Goal: Complete application form: Complete application form

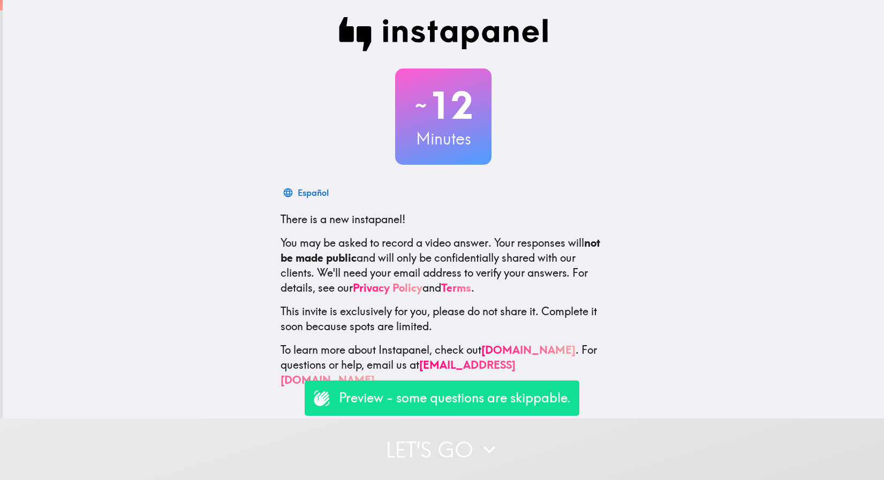
click at [416, 397] on p "Preview - some questions are skippable." at bounding box center [455, 398] width 232 height 18
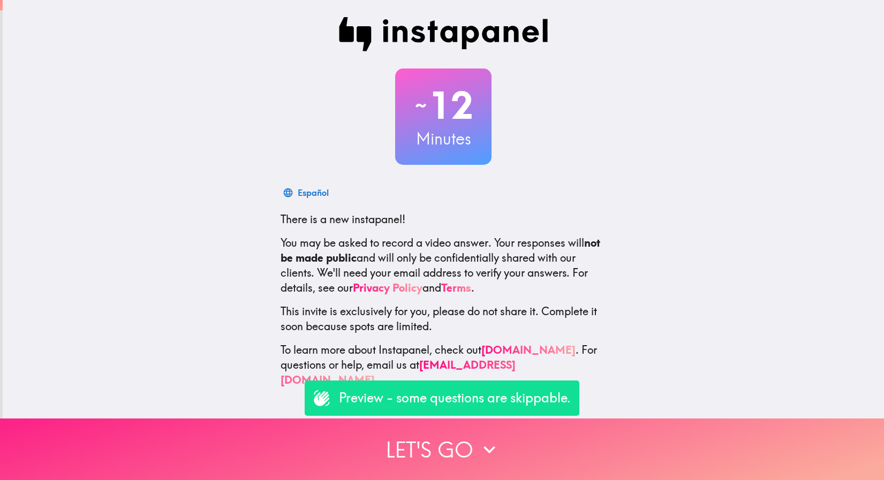
click at [427, 455] on button "Let's go" at bounding box center [442, 450] width 884 height 62
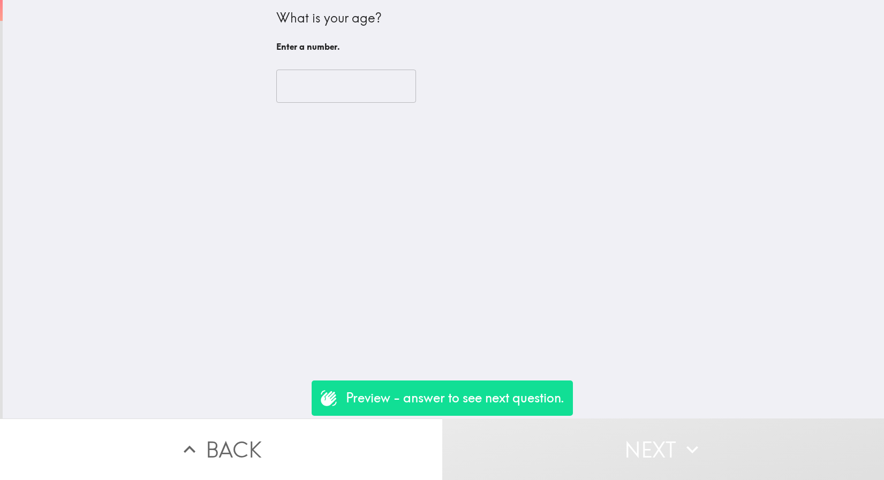
click at [359, 79] on input "number" at bounding box center [346, 86] width 140 height 33
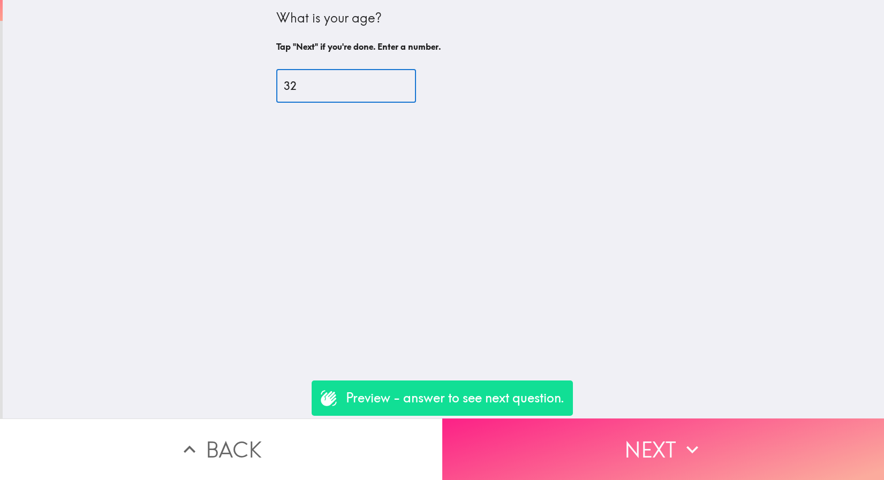
type input "32"
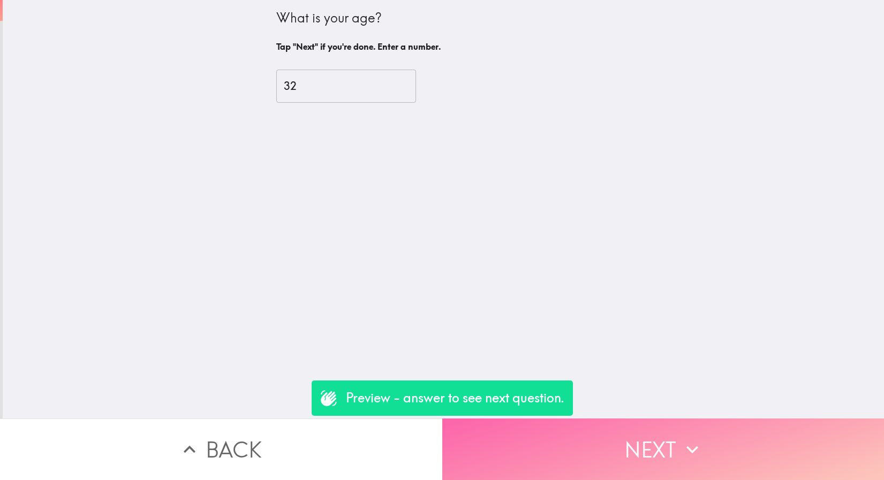
click at [654, 443] on button "Next" at bounding box center [663, 450] width 442 height 62
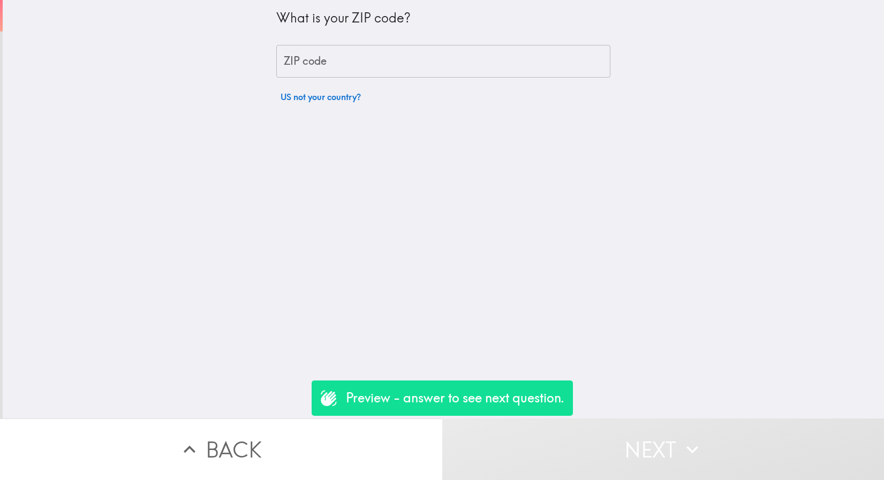
click at [383, 65] on input "ZIP code" at bounding box center [443, 61] width 334 height 33
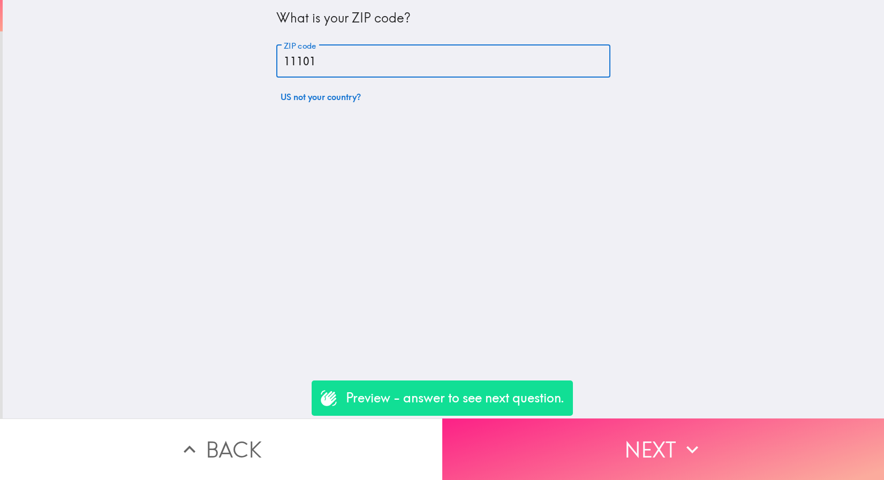
type input "11101"
click at [636, 446] on button "Next" at bounding box center [663, 450] width 442 height 62
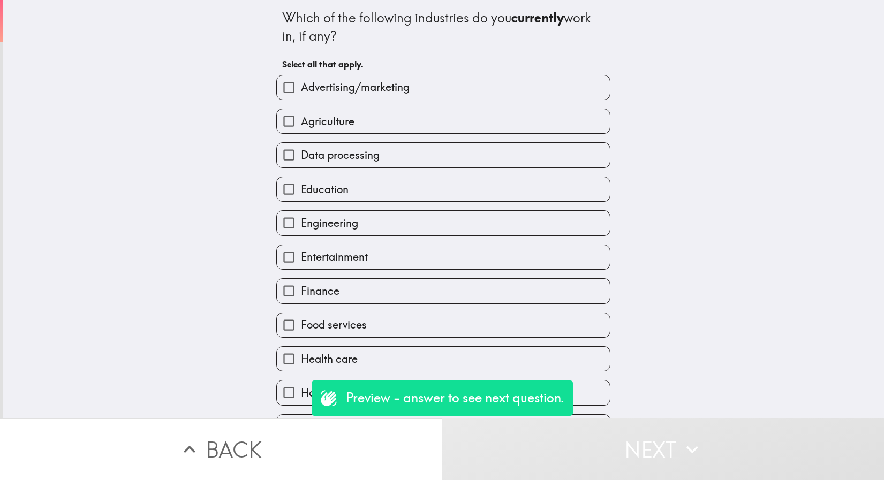
click at [345, 167] on label "Data processing" at bounding box center [443, 155] width 333 height 24
click at [301, 167] on input "Data processing" at bounding box center [289, 155] width 24 height 24
checkbox input "true"
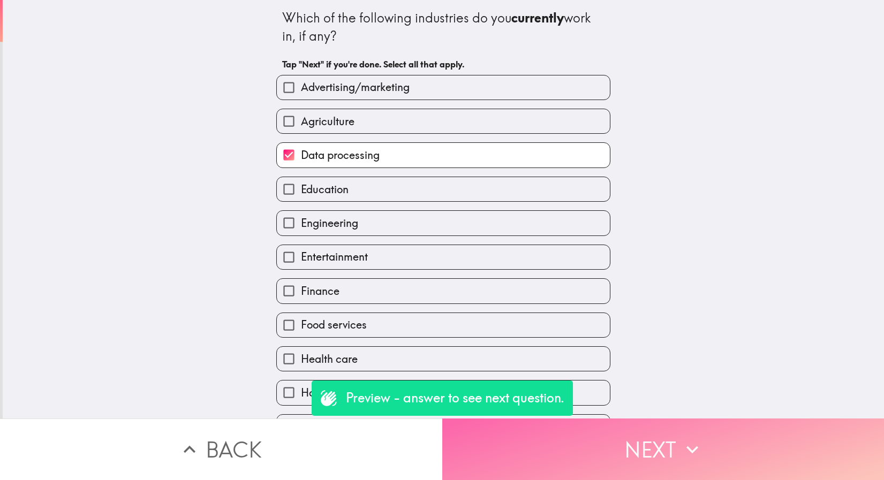
click at [570, 435] on button "Next" at bounding box center [663, 450] width 442 height 62
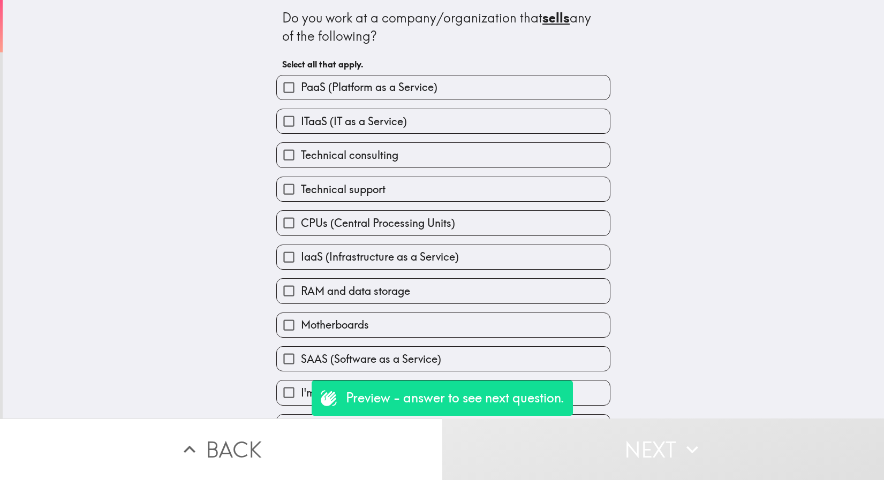
scroll to position [35, 0]
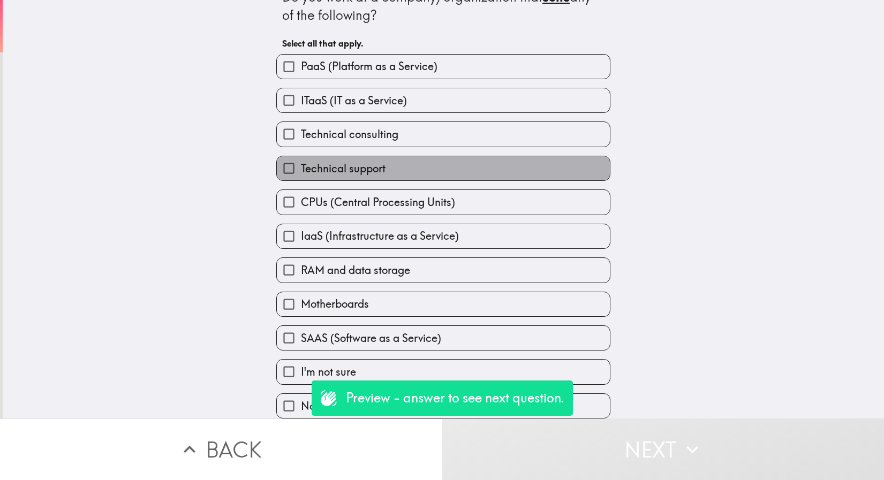
click at [301, 161] on span "Technical support" at bounding box center [343, 168] width 85 height 15
click at [300, 158] on input "Technical support" at bounding box center [289, 168] width 24 height 24
checkbox input "true"
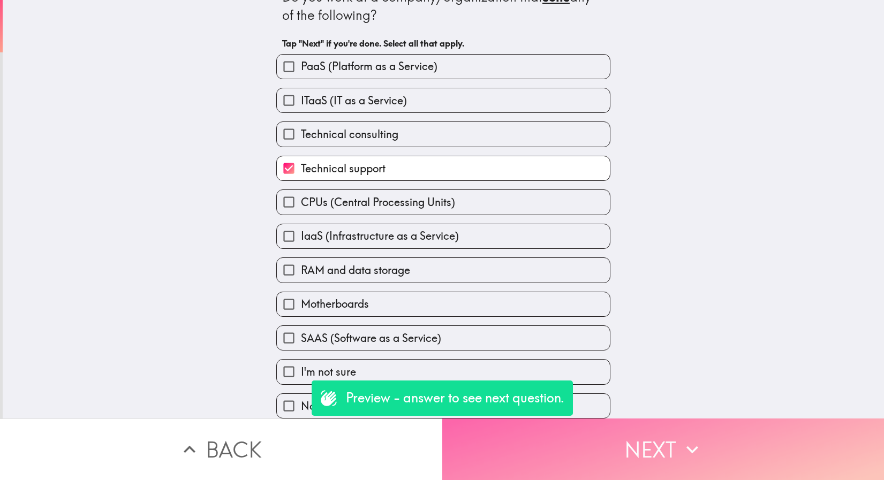
click at [623, 451] on button "Next" at bounding box center [663, 450] width 442 height 62
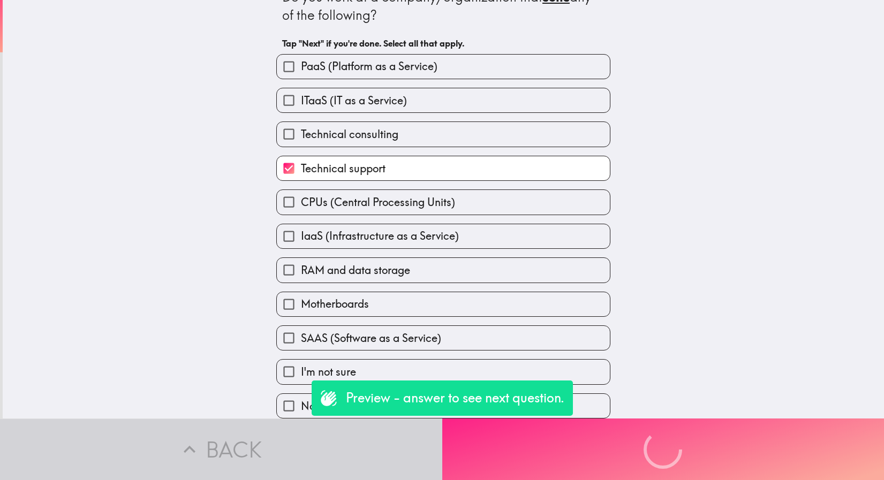
scroll to position [0, 0]
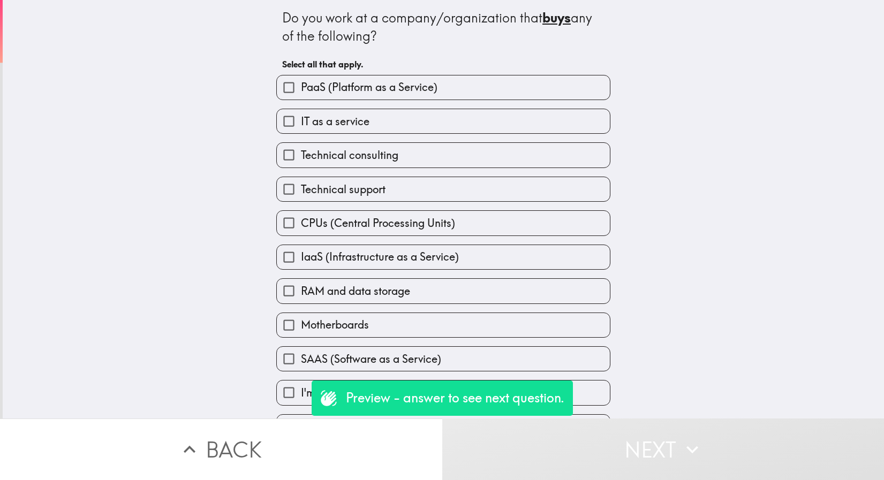
click at [452, 106] on div "IT as a service" at bounding box center [439, 117] width 343 height 34
click at [450, 126] on label "IT as a service" at bounding box center [443, 121] width 333 height 24
click at [301, 126] on input "IT as a service" at bounding box center [289, 121] width 24 height 24
checkbox input "true"
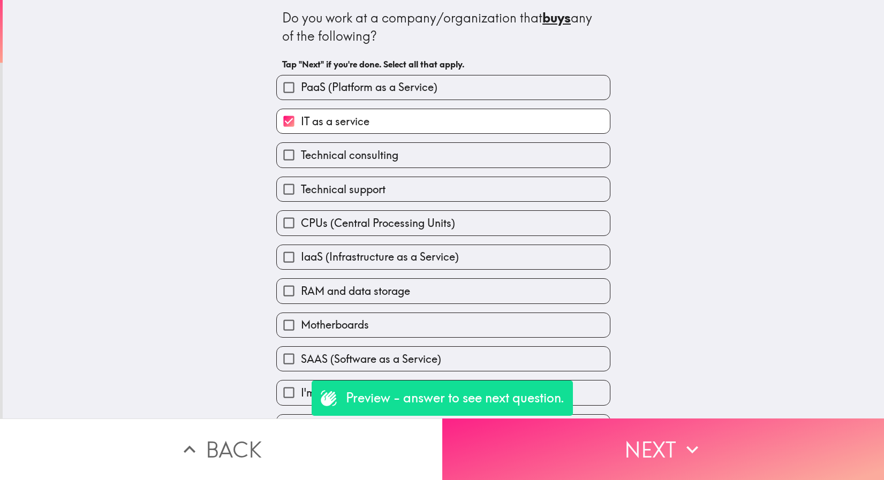
click at [594, 460] on button "Next" at bounding box center [663, 450] width 442 height 62
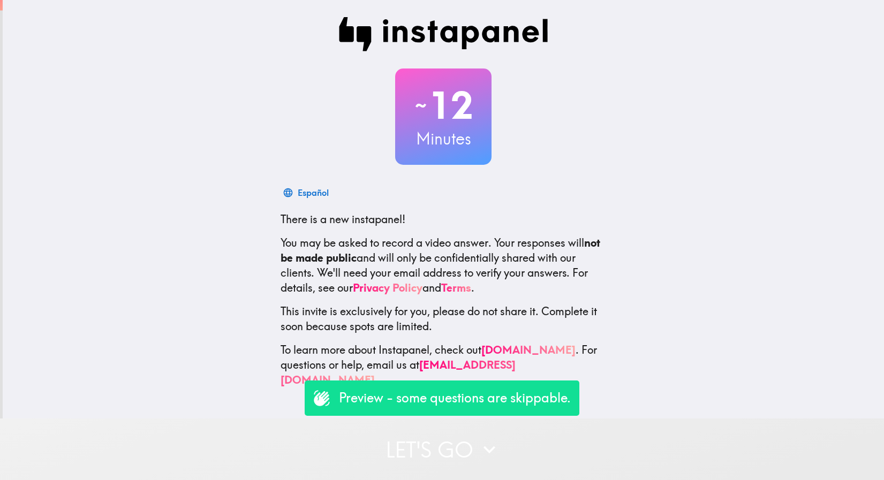
click at [453, 438] on button "Let's go" at bounding box center [442, 450] width 884 height 62
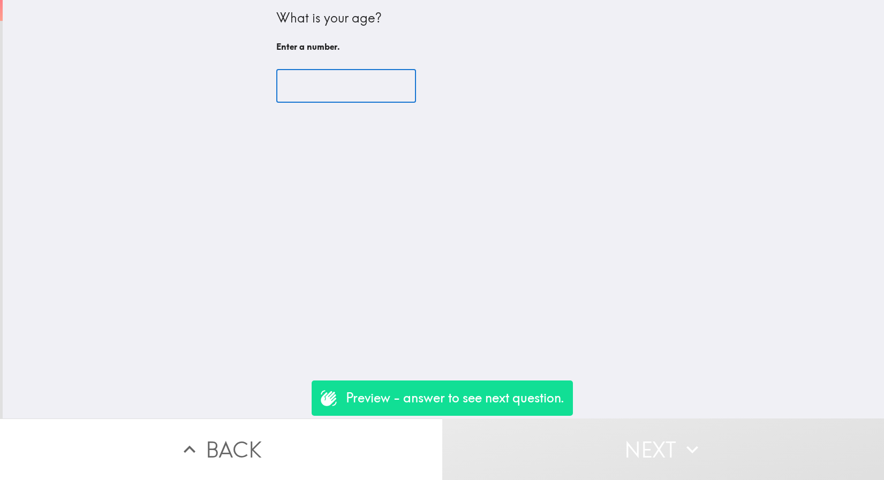
click at [327, 92] on input "number" at bounding box center [346, 86] width 140 height 33
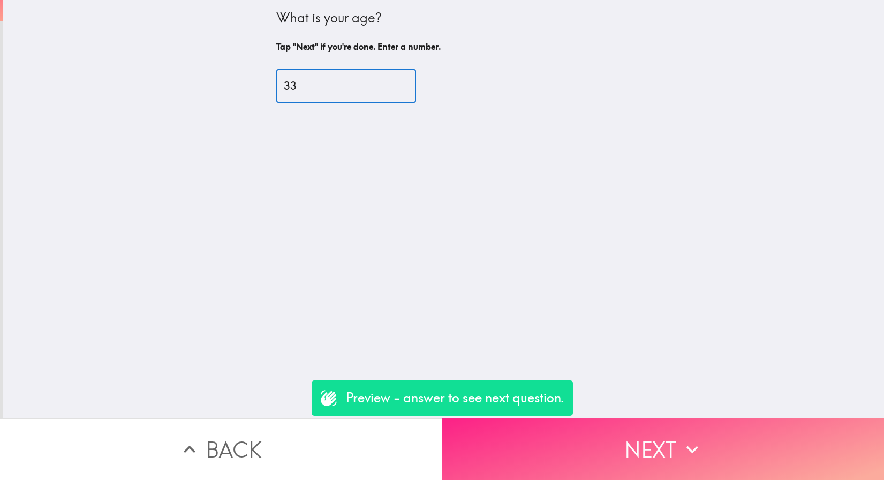
type input "33"
click at [630, 446] on button "Next" at bounding box center [663, 450] width 442 height 62
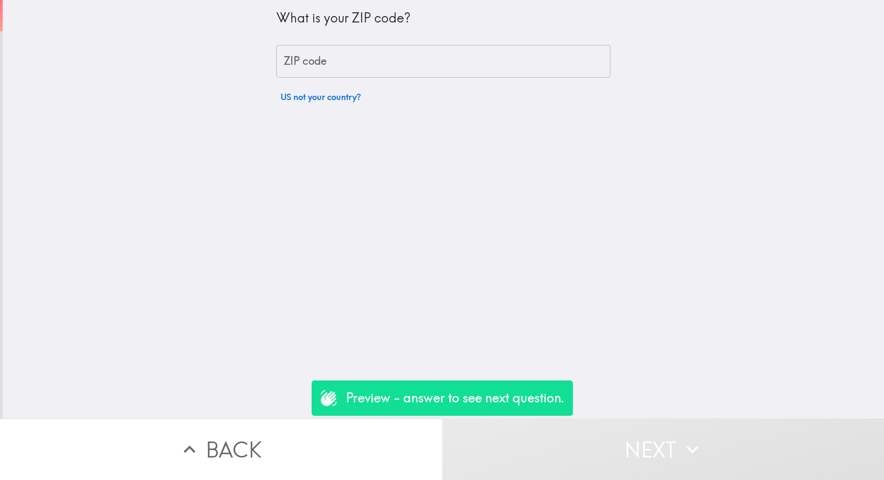
click at [400, 66] on input "ZIP code" at bounding box center [443, 61] width 334 height 33
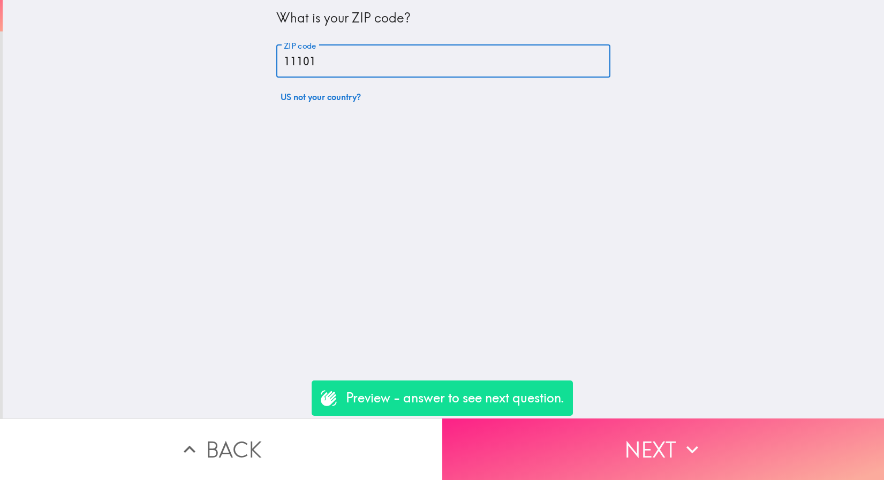
type input "11101"
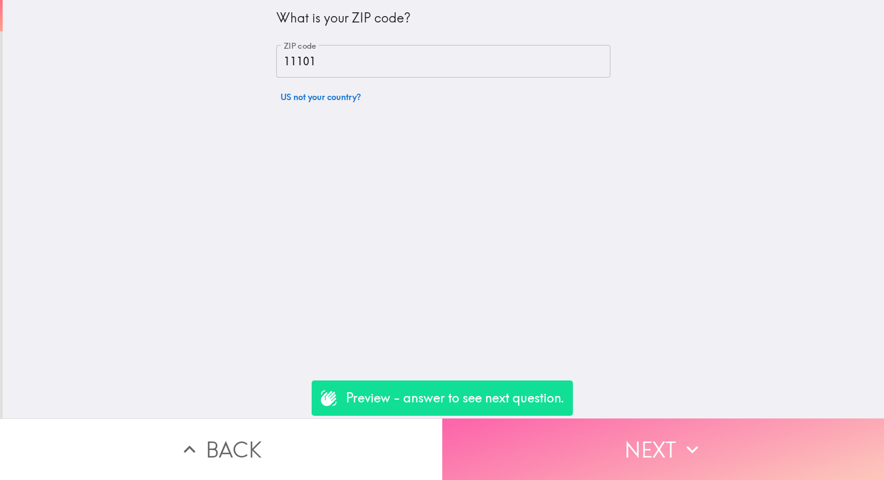
click at [644, 440] on button "Next" at bounding box center [663, 450] width 442 height 62
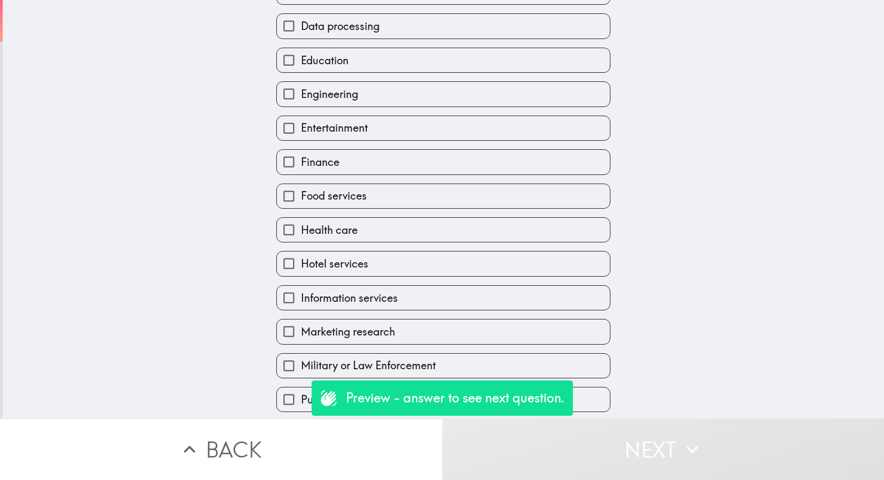
scroll to position [108, 0]
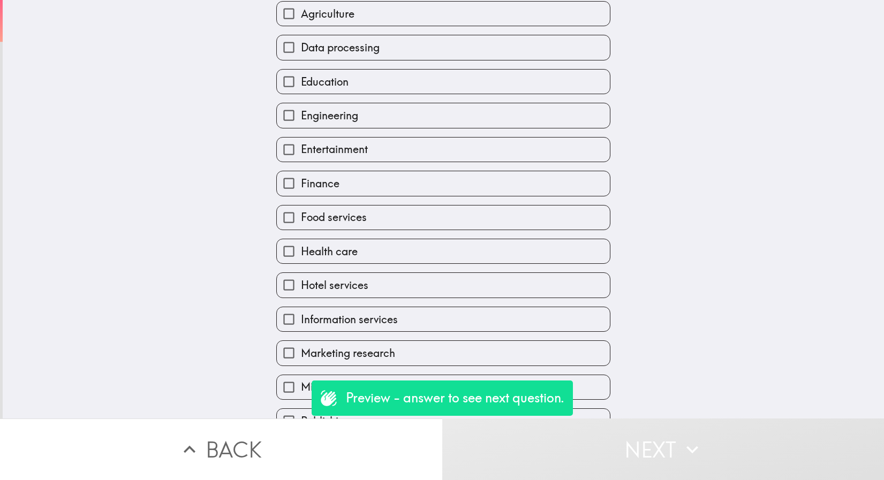
click at [370, 183] on label "Finance" at bounding box center [443, 183] width 333 height 24
click at [301, 183] on input "Finance" at bounding box center [289, 183] width 24 height 24
checkbox input "true"
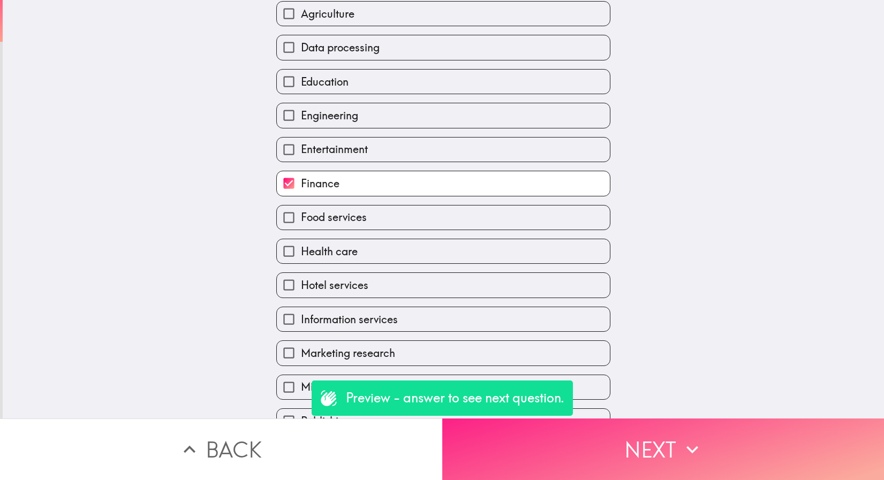
click at [513, 453] on button "Next" at bounding box center [663, 450] width 442 height 62
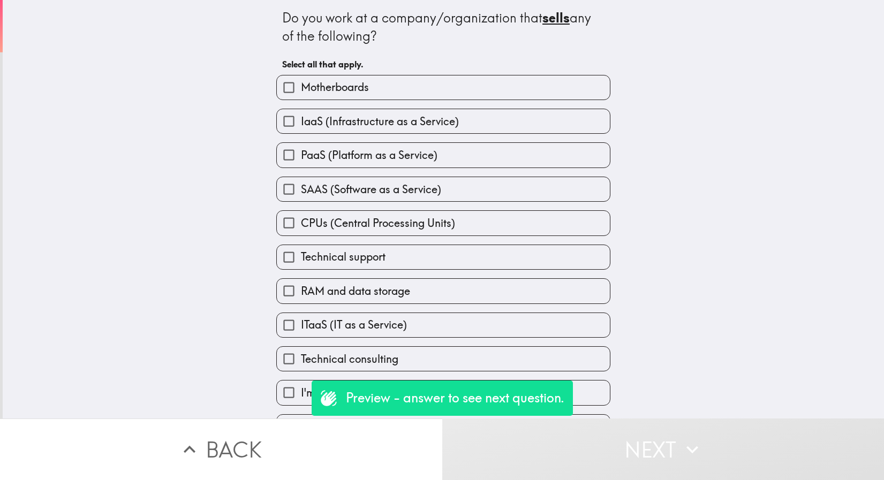
scroll to position [35, 0]
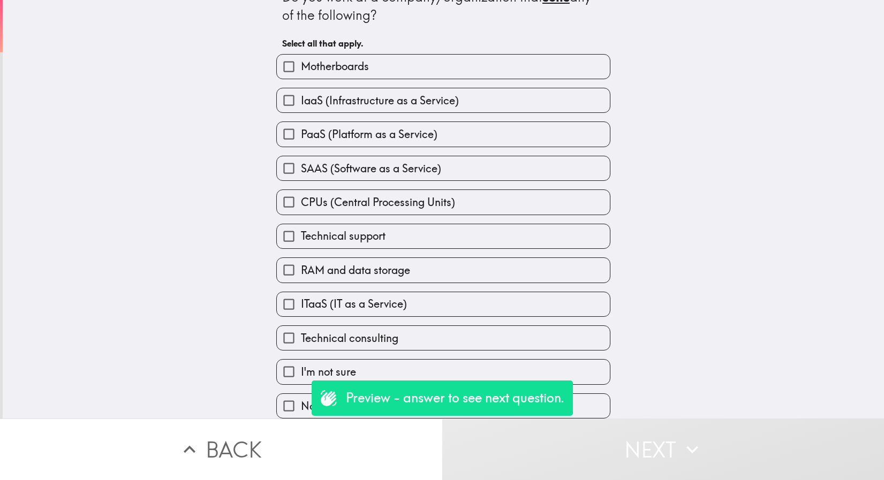
click at [301, 403] on span "None of the above" at bounding box center [345, 406] width 88 height 15
click at [297, 403] on input "None of the above" at bounding box center [289, 406] width 24 height 24
checkbox input "true"
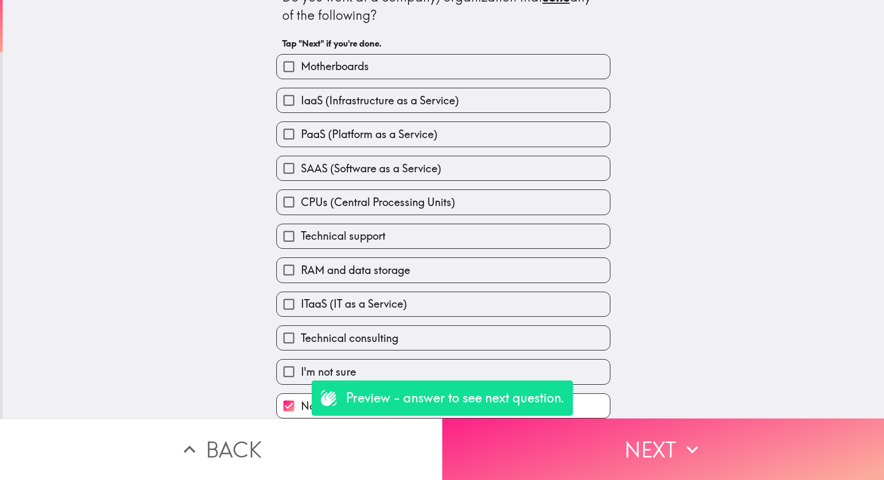
click at [660, 451] on button "Next" at bounding box center [663, 450] width 442 height 62
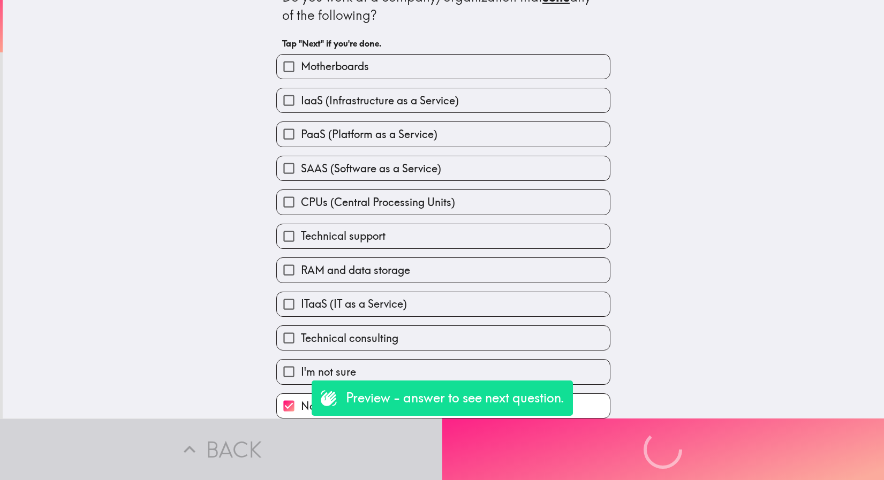
scroll to position [0, 0]
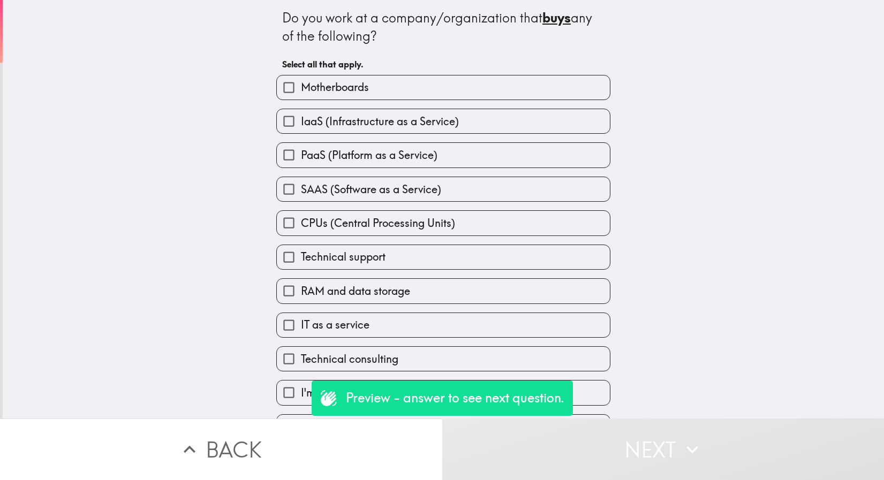
click at [421, 119] on span "IaaS (Infrastructure as a Service)" at bounding box center [380, 121] width 158 height 15
click at [301, 119] on input "IaaS (Infrastructure as a Service)" at bounding box center [289, 121] width 24 height 24
checkbox input "true"
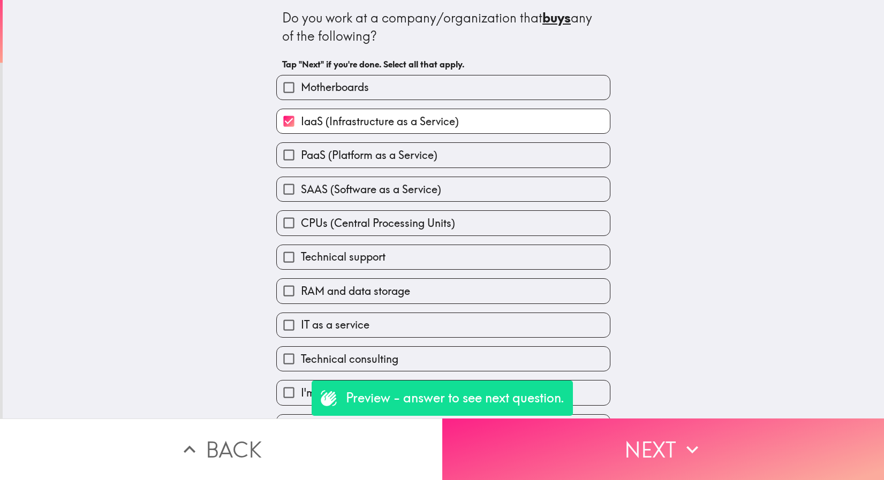
click at [570, 432] on button "Next" at bounding box center [663, 450] width 442 height 62
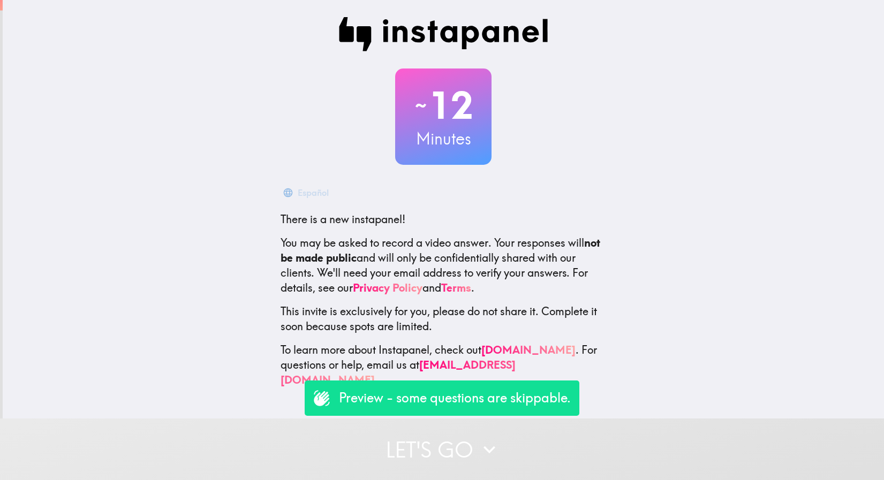
click at [434, 434] on button "Let's go" at bounding box center [442, 450] width 884 height 62
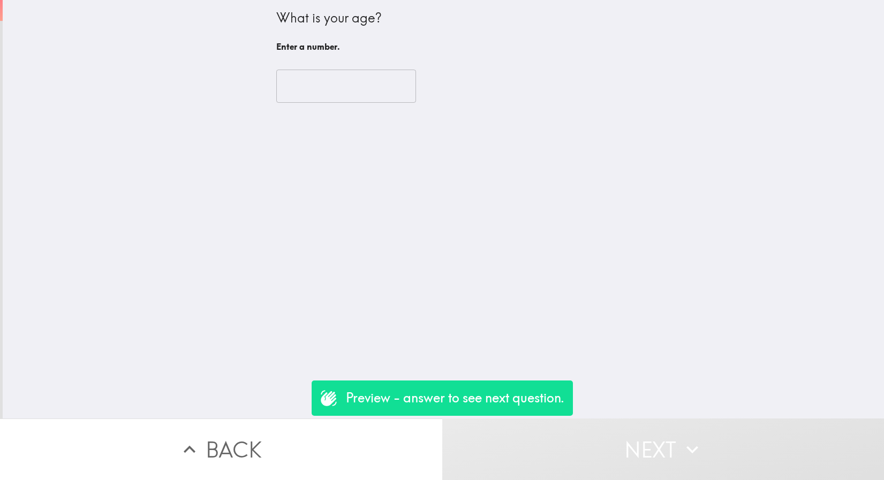
click at [353, 81] on input "number" at bounding box center [346, 86] width 140 height 33
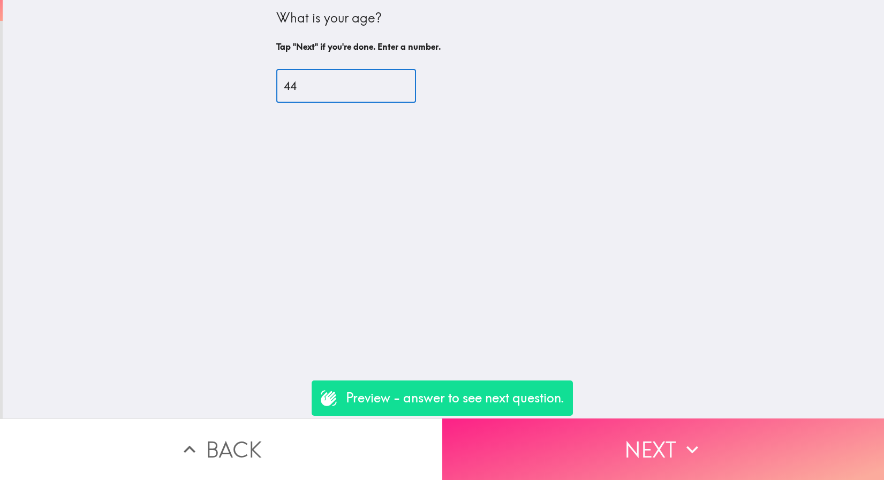
type input "44"
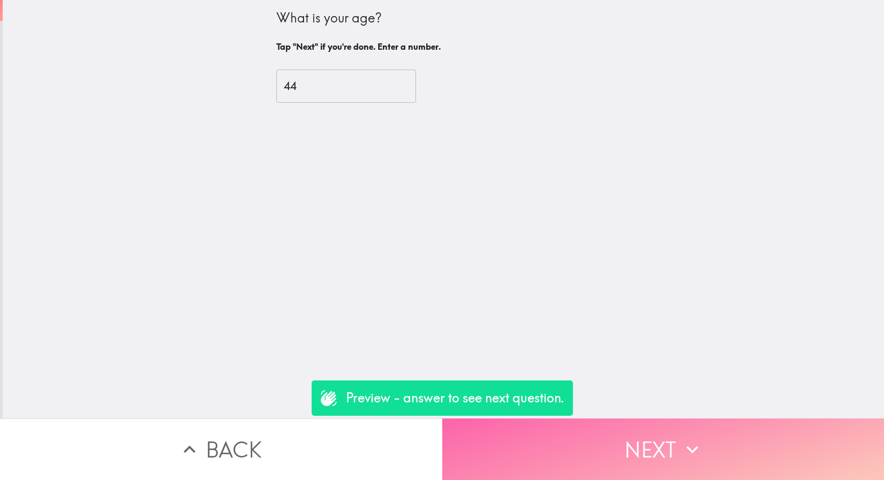
click at [711, 423] on button "Next" at bounding box center [663, 450] width 442 height 62
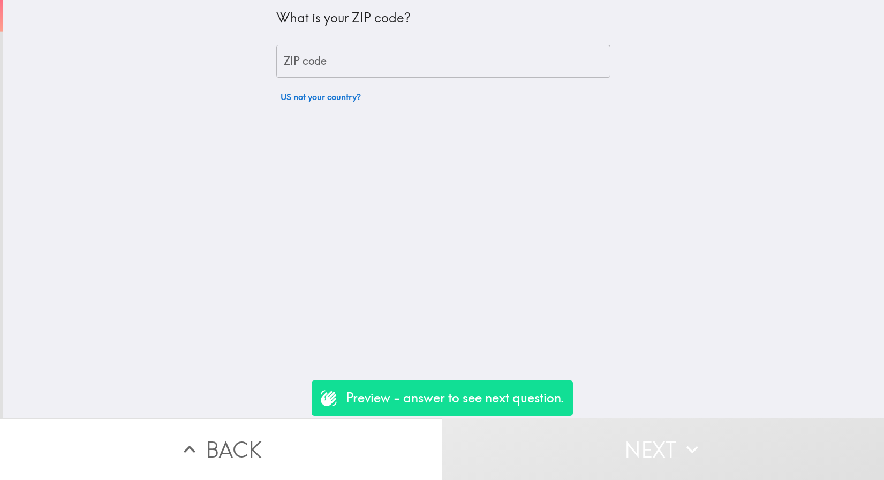
click at [487, 62] on input "ZIP code" at bounding box center [443, 61] width 334 height 33
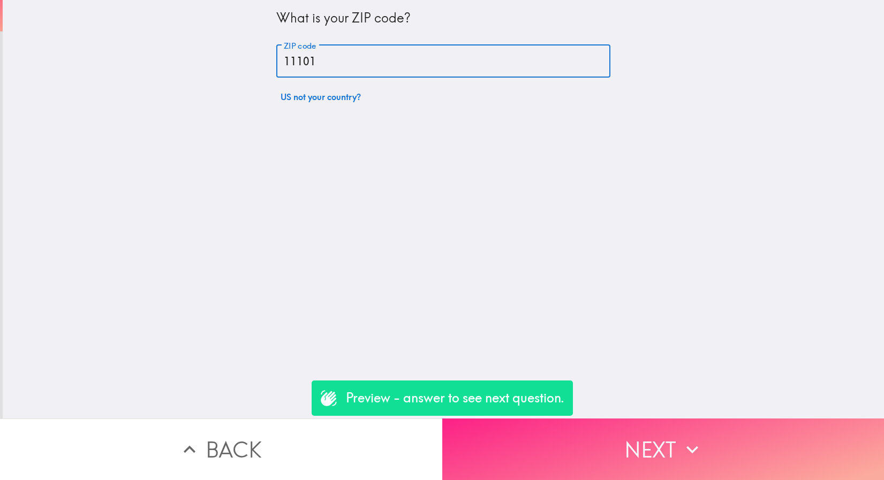
type input "11101"
click at [686, 438] on icon "button" at bounding box center [693, 450] width 24 height 24
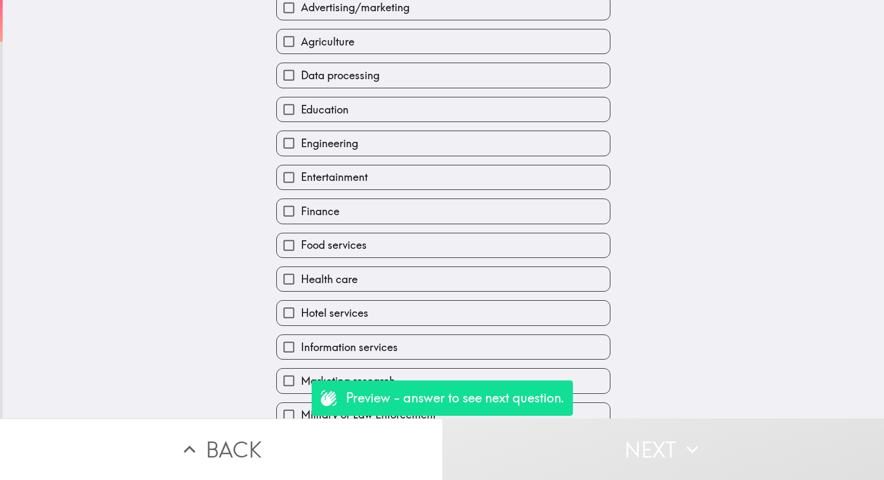
scroll to position [311, 0]
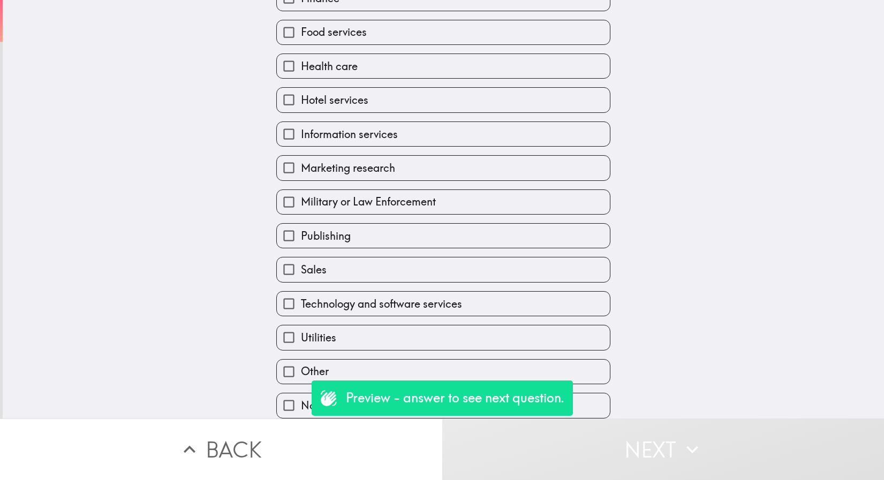
click at [366, 129] on span "Information services" at bounding box center [349, 134] width 97 height 15
click at [301, 129] on input "Information services" at bounding box center [289, 134] width 24 height 24
checkbox input "true"
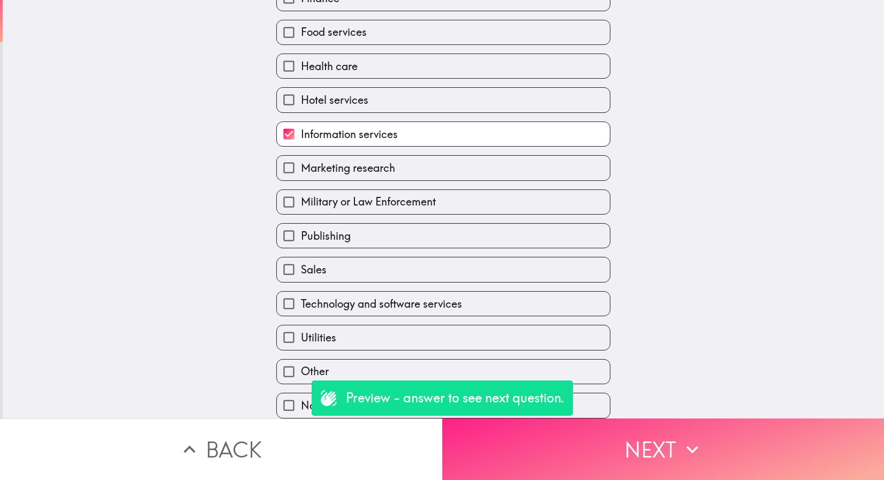
click at [560, 463] on button "Next" at bounding box center [663, 450] width 442 height 62
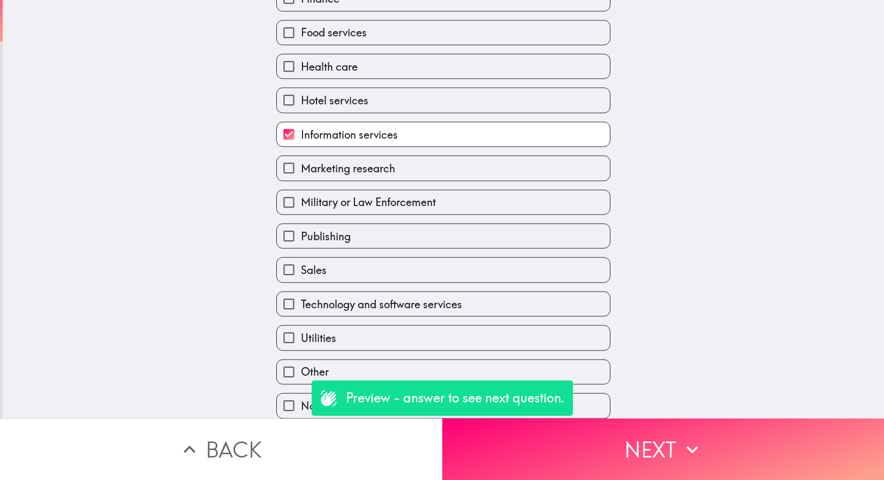
scroll to position [0, 0]
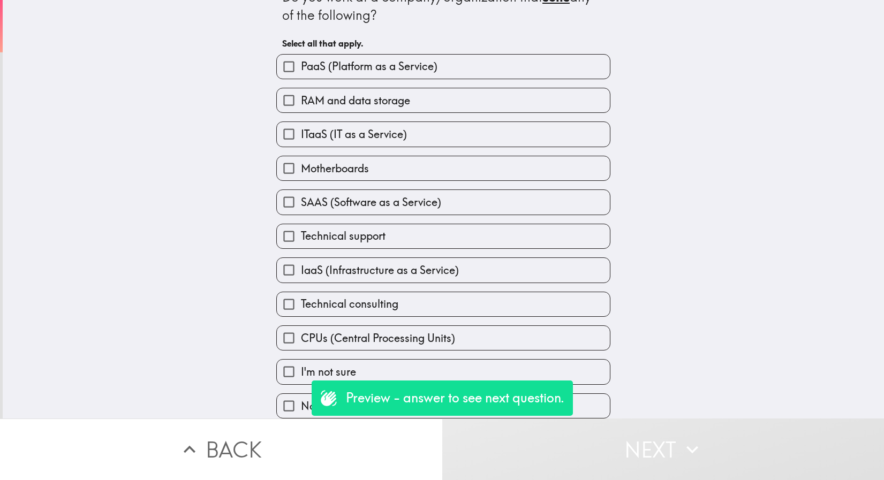
scroll to position [35, 0]
click at [291, 398] on input "None of the above" at bounding box center [289, 406] width 24 height 24
checkbox input "true"
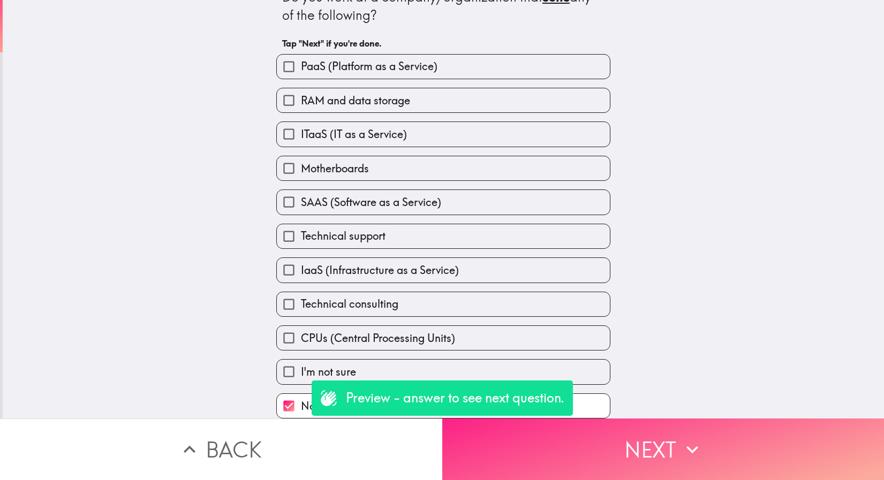
click at [565, 420] on button "Next" at bounding box center [663, 450] width 442 height 62
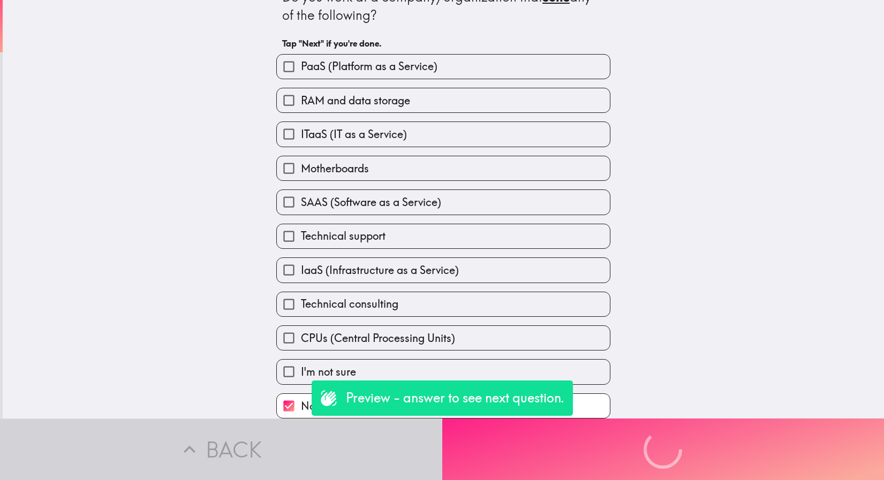
scroll to position [0, 0]
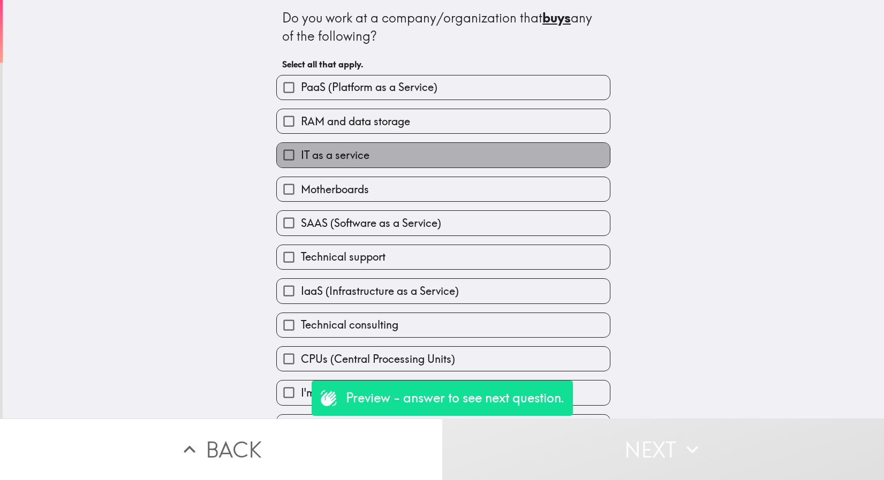
click at [337, 163] on span "IT as a service" at bounding box center [335, 155] width 69 height 15
click at [301, 163] on input "IT as a service" at bounding box center [289, 155] width 24 height 24
checkbox input "true"
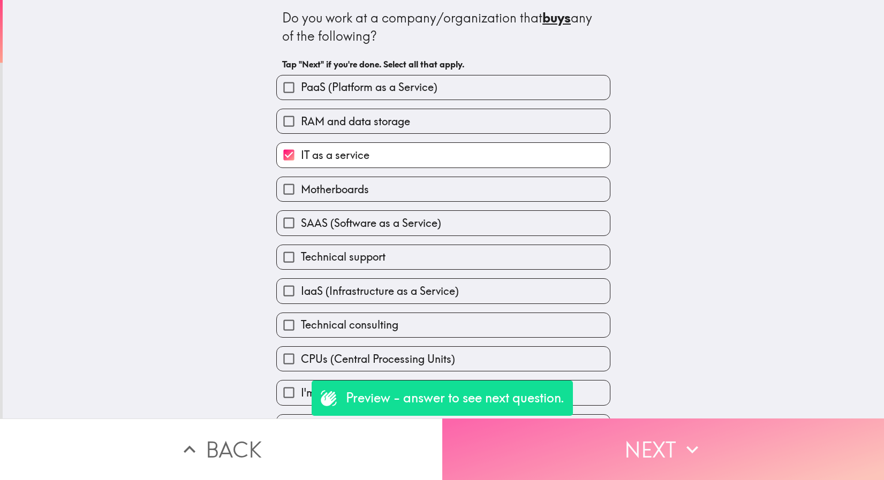
click at [569, 431] on button "Next" at bounding box center [663, 450] width 442 height 62
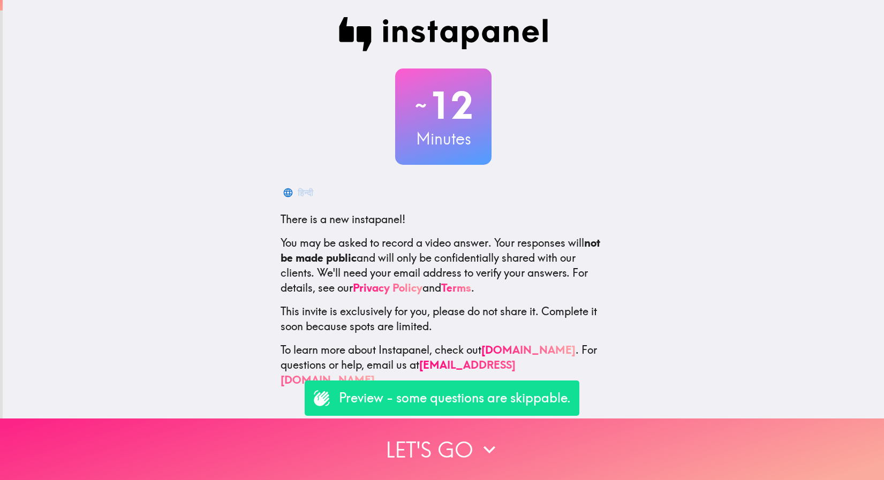
click at [440, 444] on button "Let's go" at bounding box center [442, 450] width 884 height 62
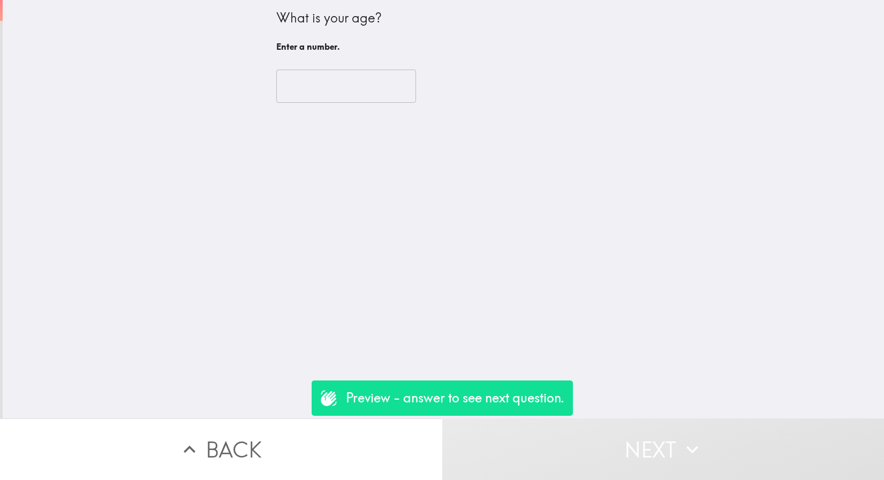
click at [315, 74] on input "number" at bounding box center [346, 86] width 140 height 33
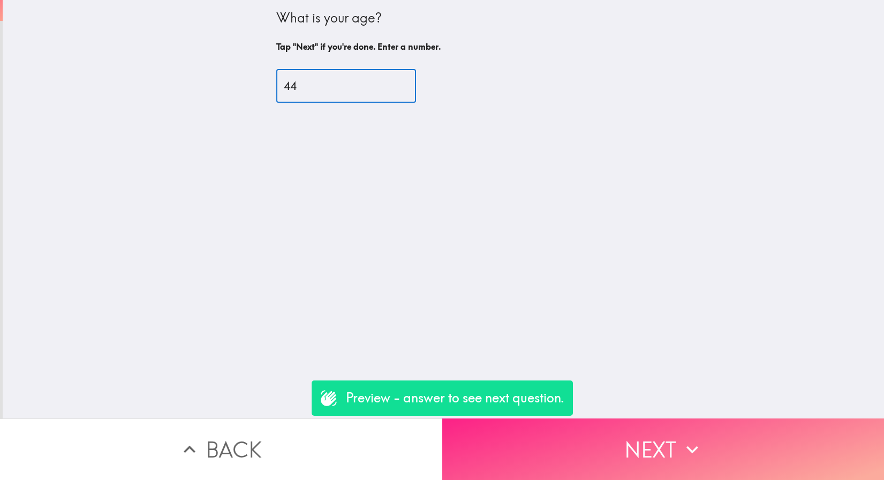
type input "44"
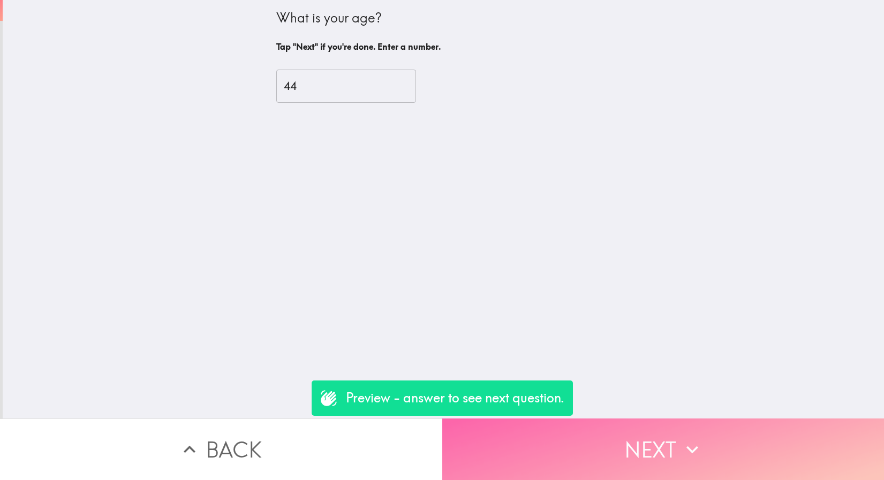
click at [548, 447] on button "Next" at bounding box center [663, 450] width 442 height 62
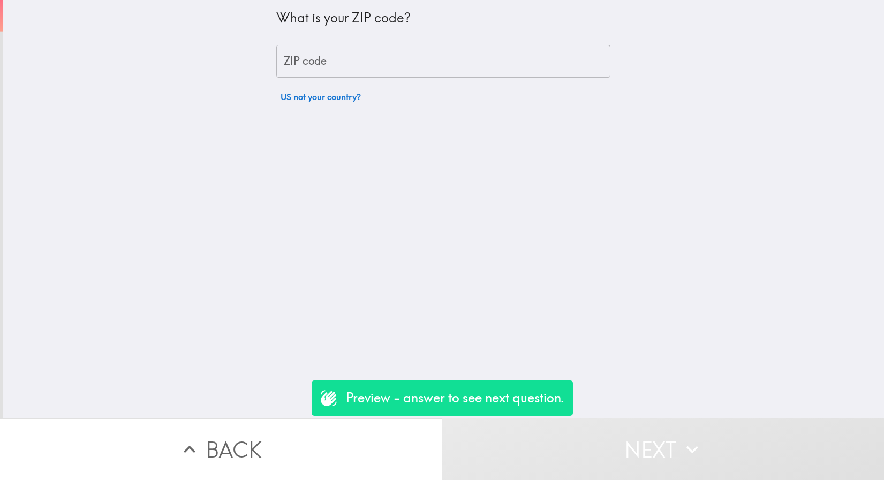
click at [362, 54] on input "ZIP code" at bounding box center [443, 61] width 334 height 33
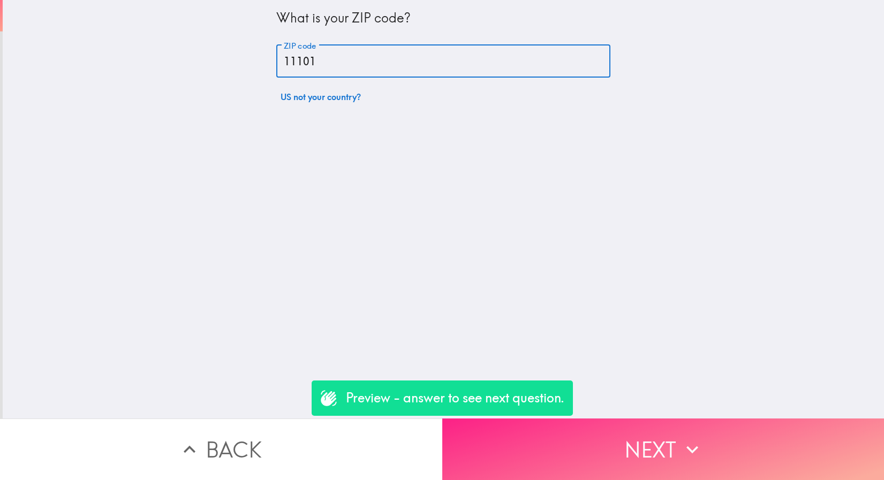
type input "11101"
click at [607, 447] on button "Next" at bounding box center [663, 450] width 442 height 62
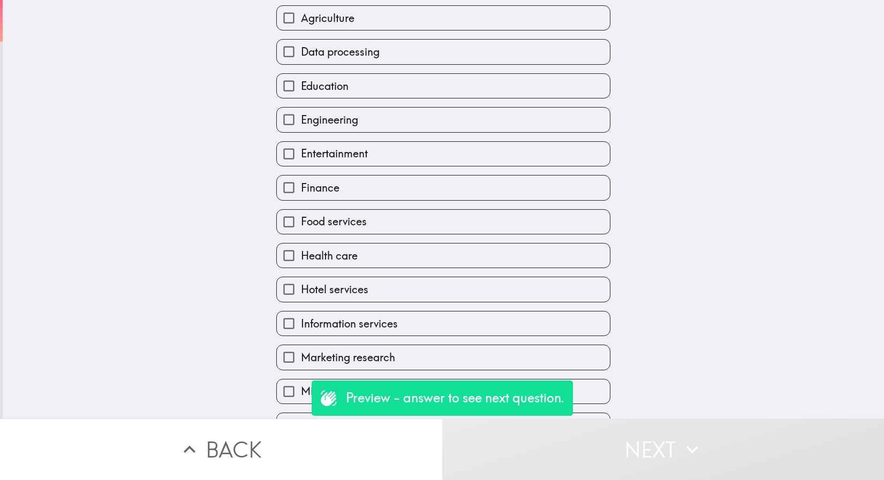
scroll to position [112, 0]
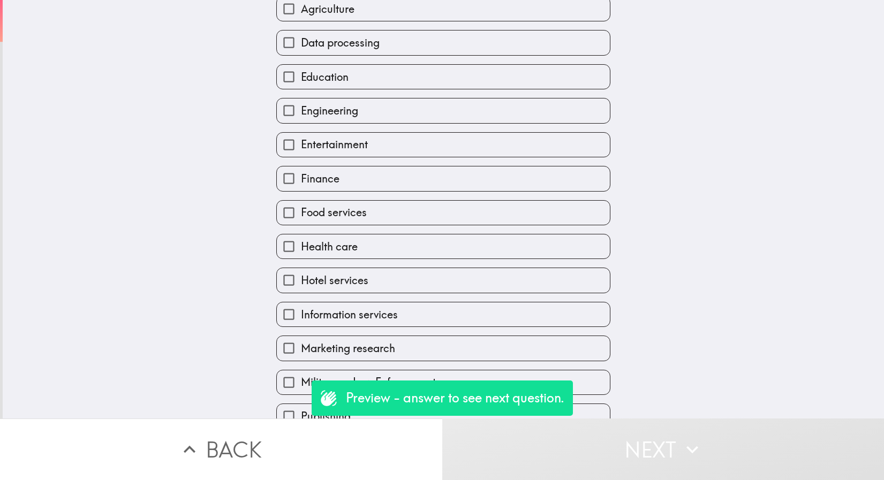
click at [331, 312] on span "Information services" at bounding box center [349, 314] width 97 height 15
click at [301, 312] on input "Information services" at bounding box center [289, 315] width 24 height 24
checkbox input "true"
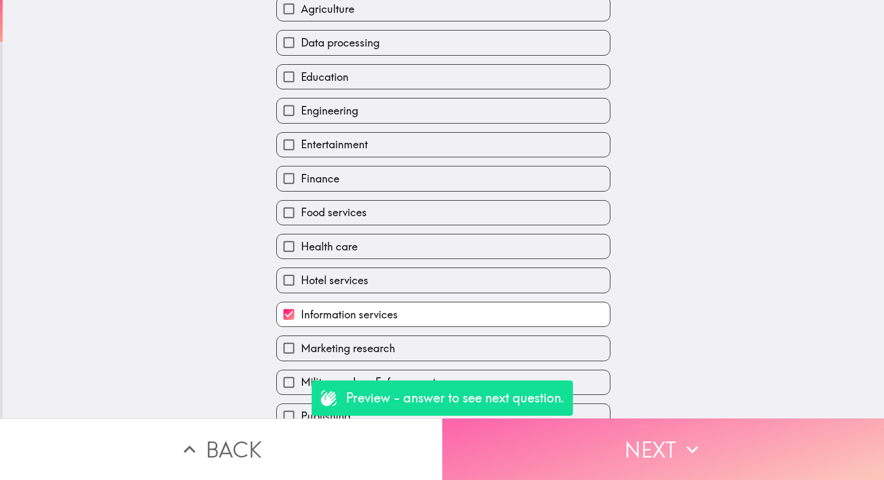
click at [557, 449] on button "Next" at bounding box center [663, 450] width 442 height 62
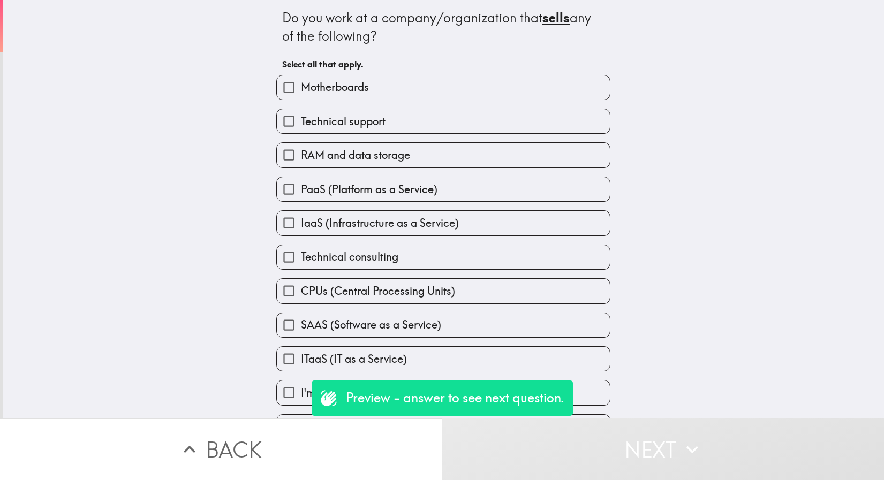
scroll to position [35, 0]
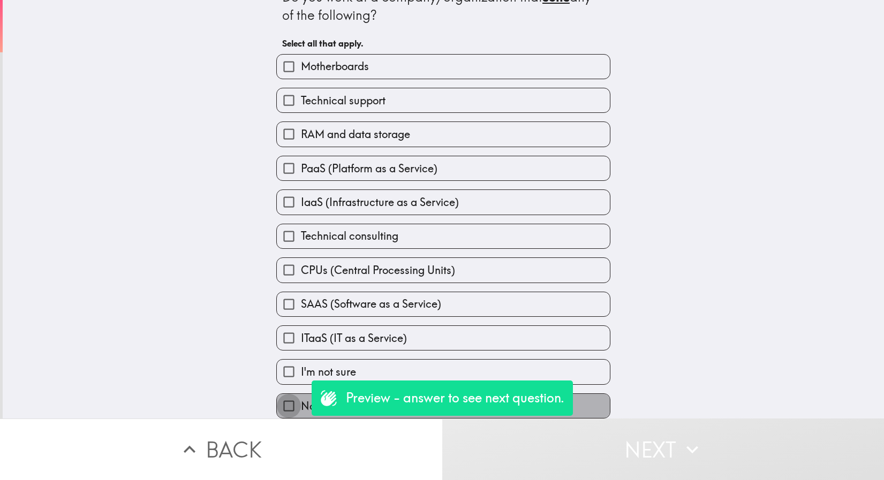
click at [285, 402] on input "None of the above" at bounding box center [289, 406] width 24 height 24
checkbox input "true"
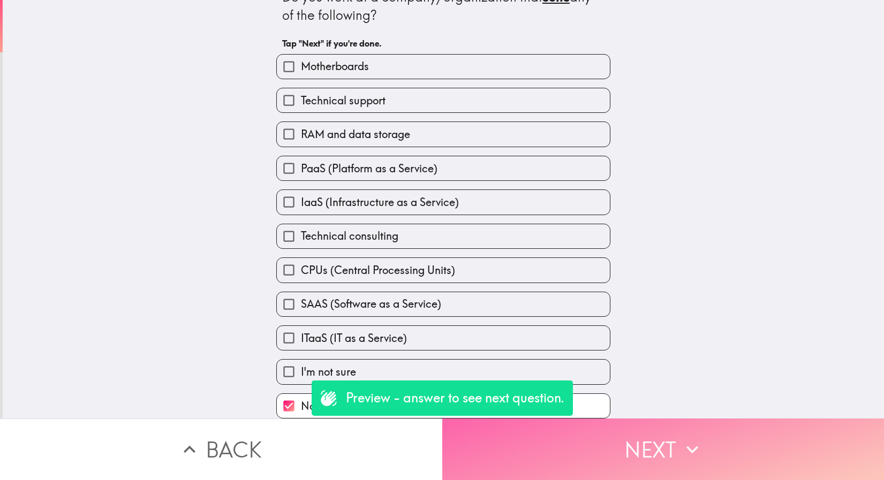
click at [591, 435] on button "Next" at bounding box center [663, 450] width 442 height 62
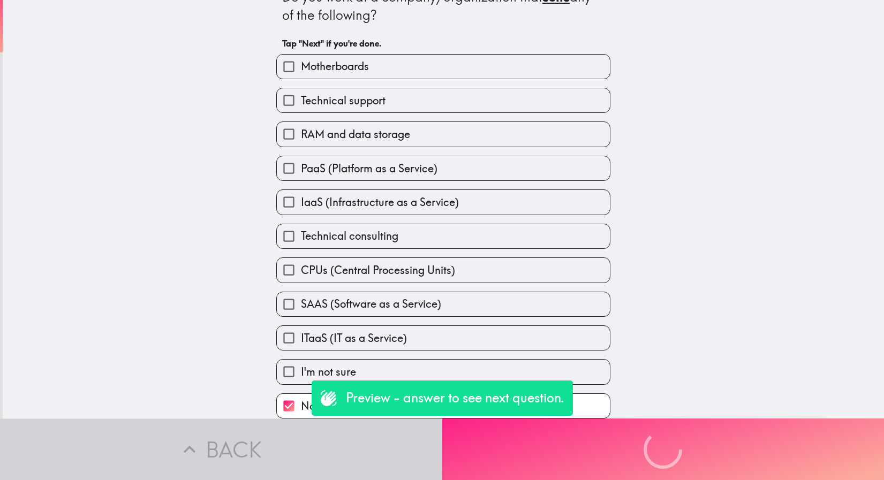
scroll to position [0, 0]
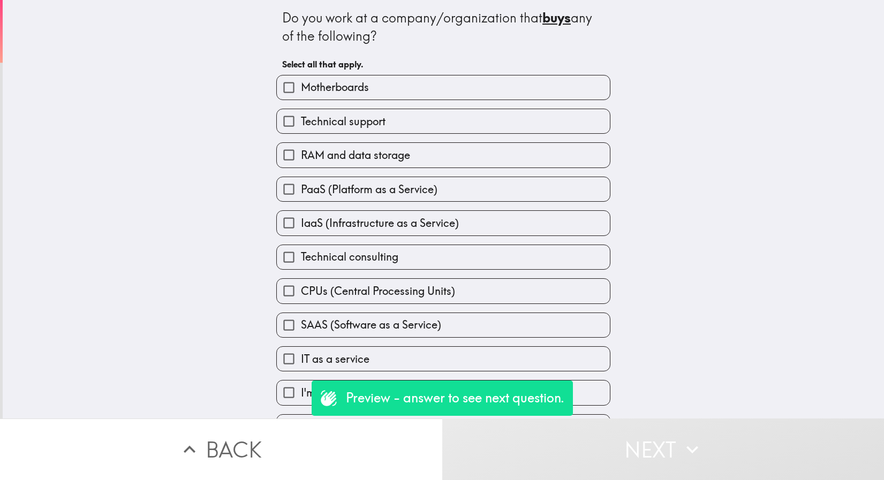
scroll to position [35, 0]
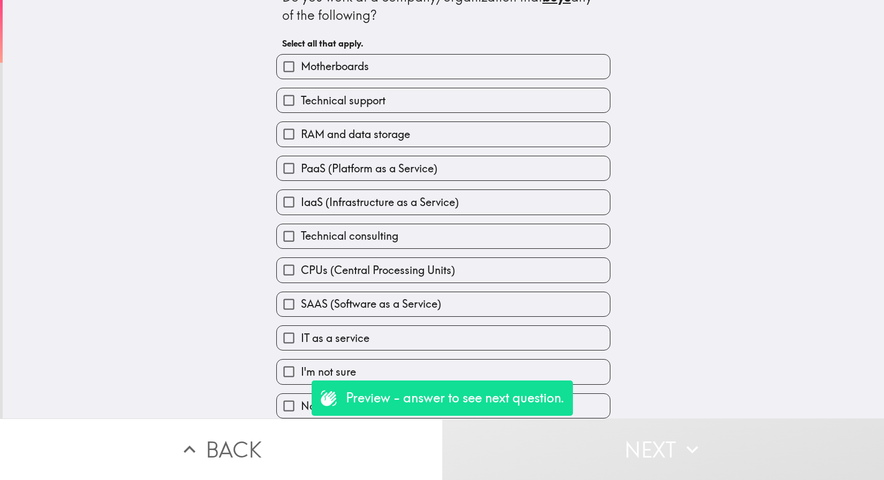
click at [349, 297] on span "SAAS (Software as a Service)" at bounding box center [371, 304] width 140 height 15
click at [301, 292] on input "SAAS (Software as a Service)" at bounding box center [289, 304] width 24 height 24
checkbox input "true"
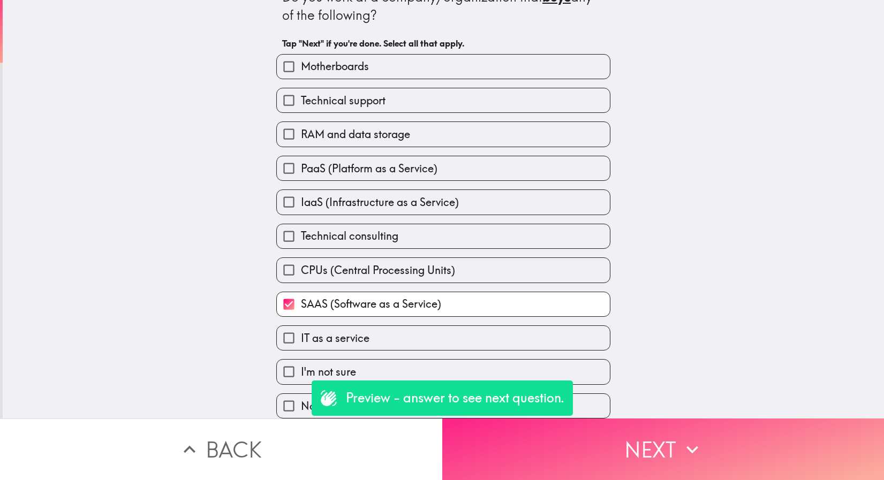
click at [543, 446] on button "Next" at bounding box center [663, 450] width 442 height 62
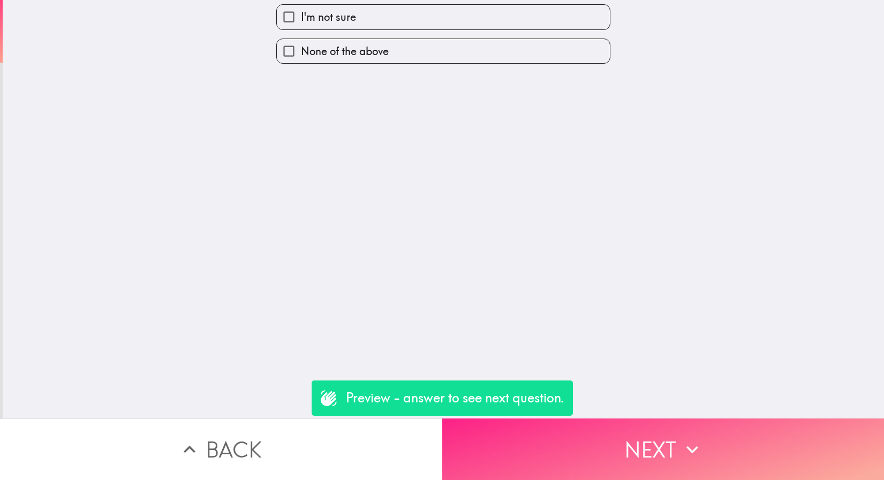
scroll to position [0, 0]
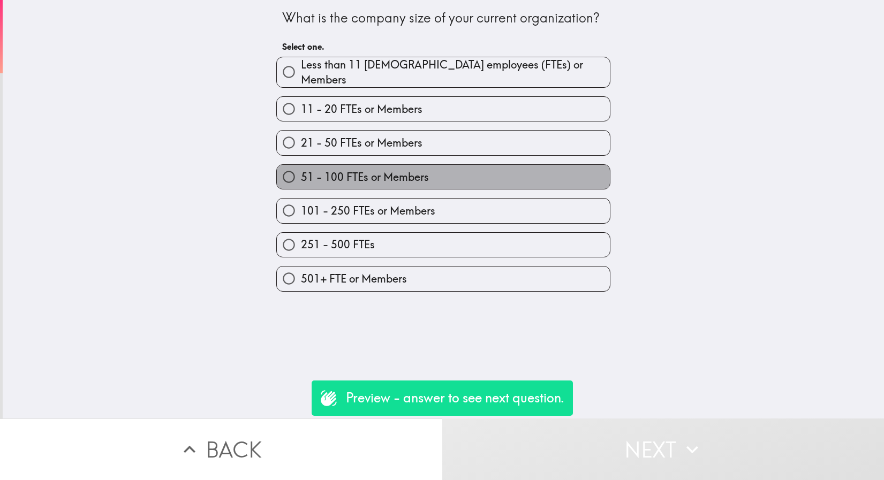
click at [319, 172] on span "51 - 100 FTEs or Members" at bounding box center [365, 177] width 128 height 15
click at [301, 172] on input "51 - 100 FTEs or Members" at bounding box center [289, 177] width 24 height 24
radio input "true"
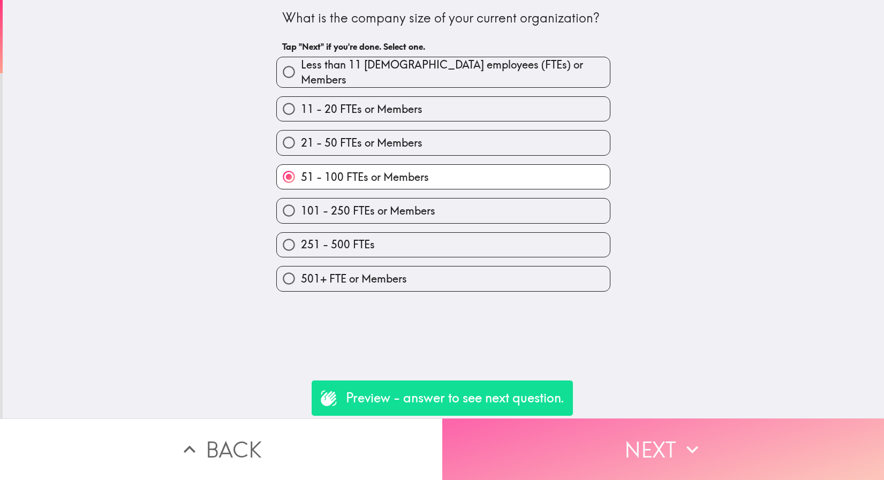
click at [648, 440] on button "Next" at bounding box center [663, 450] width 442 height 62
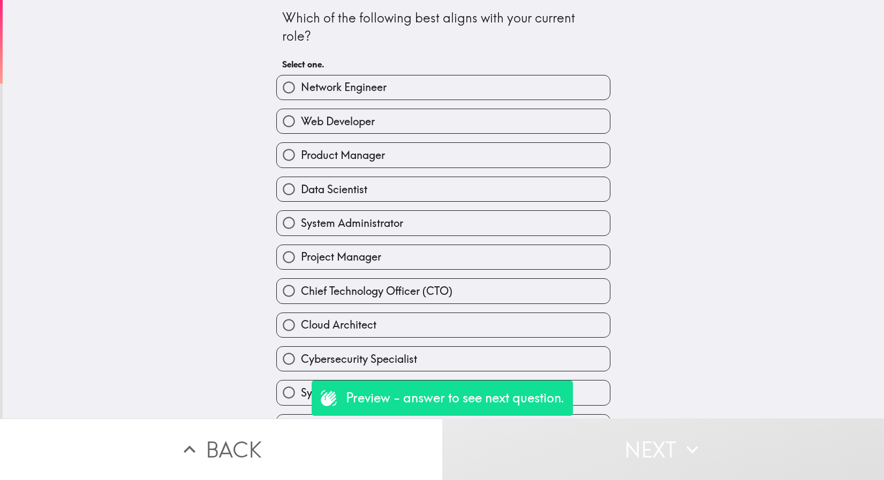
click at [355, 186] on span "Data Scientist" at bounding box center [334, 189] width 66 height 15
click at [301, 186] on input "Data Scientist" at bounding box center [289, 189] width 24 height 24
radio input "true"
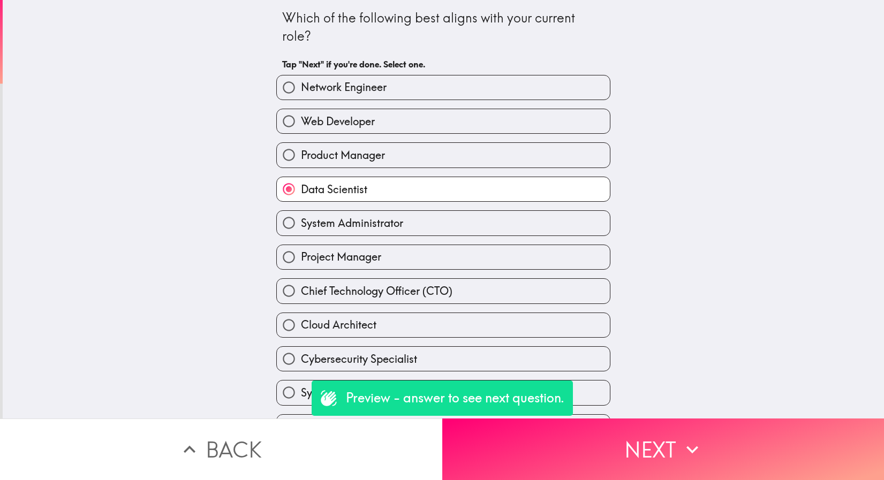
click at [373, 149] on label "Product Manager" at bounding box center [443, 155] width 333 height 24
click at [301, 149] on input "Product Manager" at bounding box center [289, 155] width 24 height 24
radio input "true"
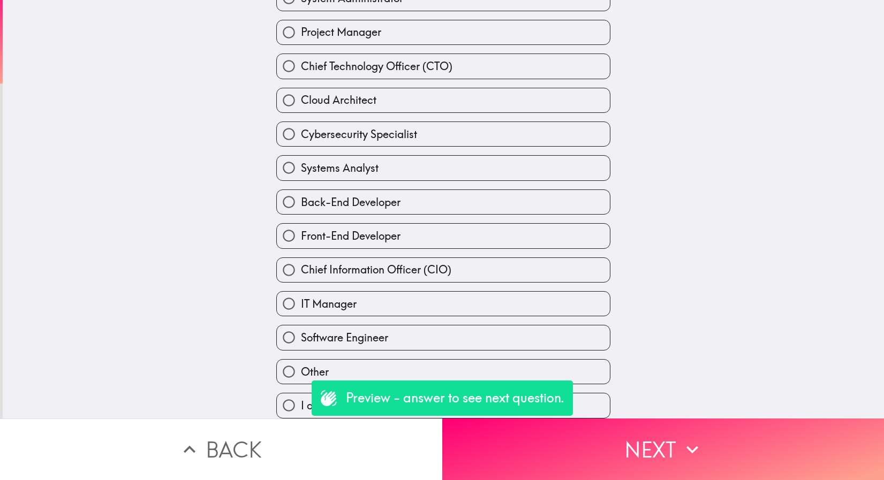
scroll to position [240, 0]
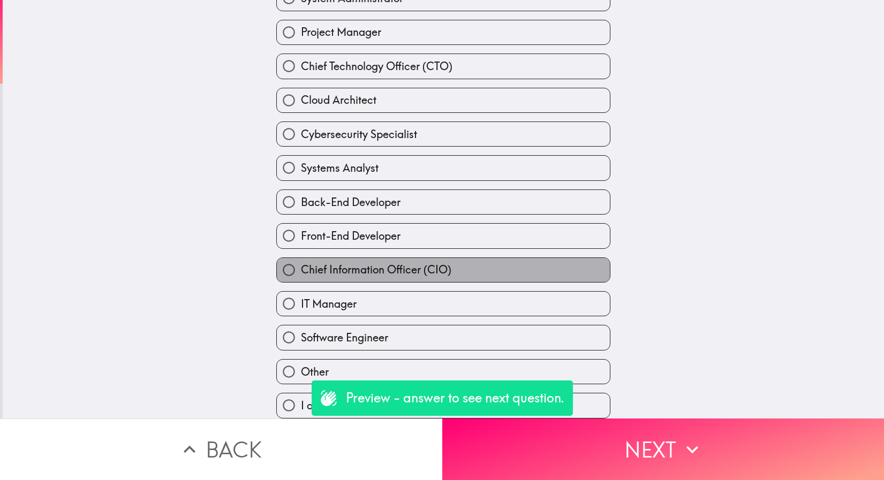
click at [415, 262] on span "Chief Information Officer (CIO)" at bounding box center [376, 269] width 151 height 15
click at [301, 259] on input "Chief Information Officer (CIO)" at bounding box center [289, 270] width 24 height 24
radio input "true"
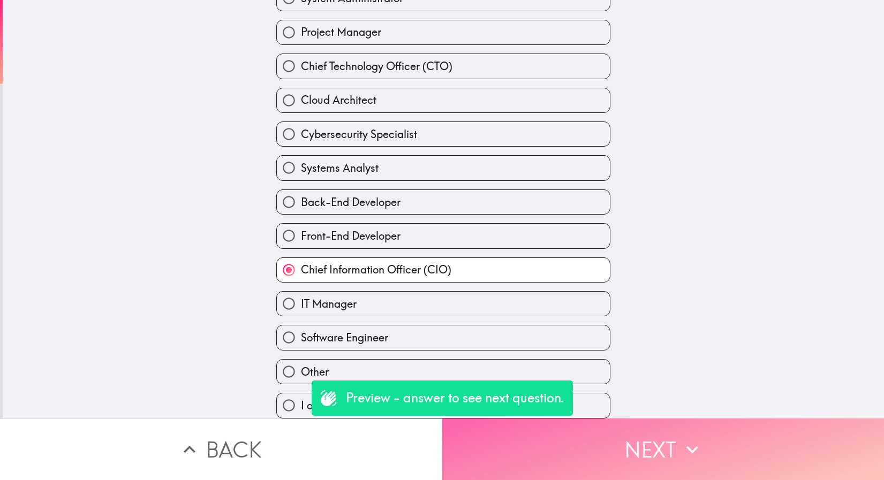
click at [516, 429] on button "Next" at bounding box center [663, 450] width 442 height 62
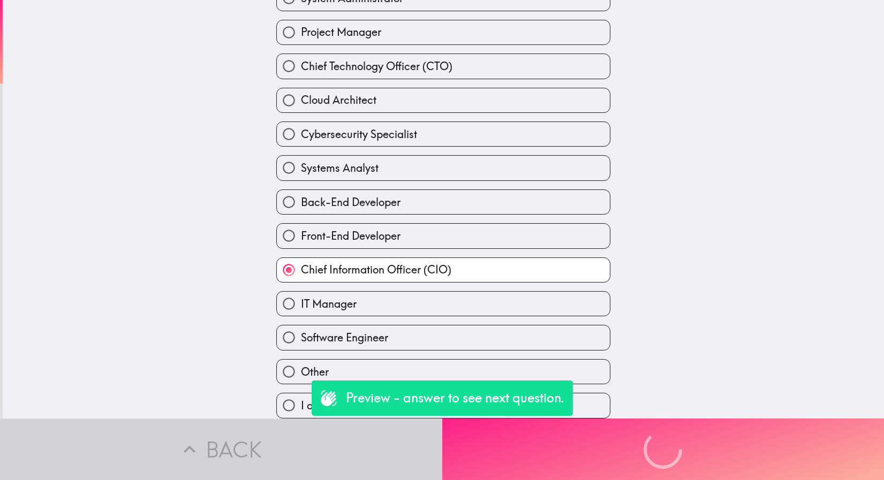
scroll to position [111, 0]
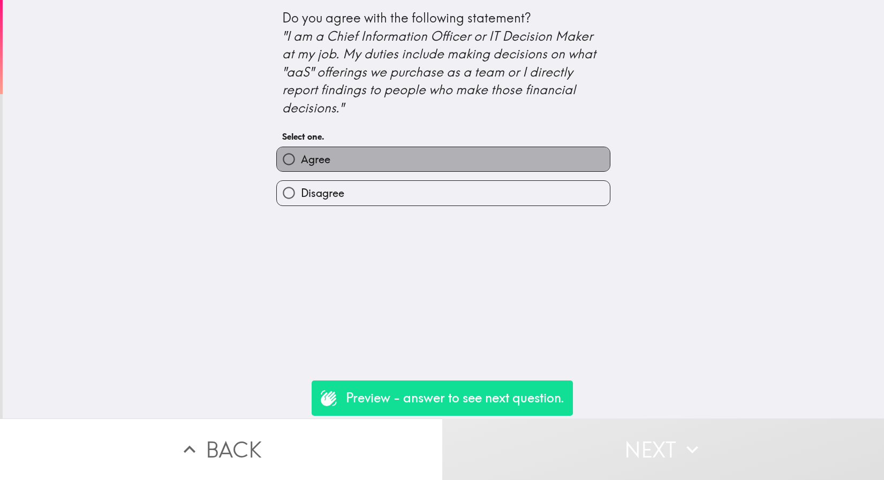
click at [318, 159] on span "Agree" at bounding box center [315, 159] width 29 height 15
click at [301, 159] on input "Agree" at bounding box center [289, 159] width 24 height 24
radio input "true"
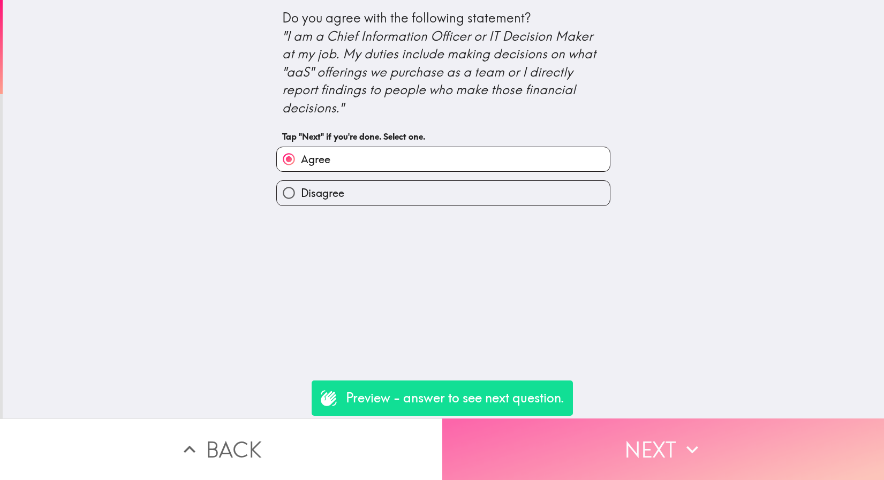
click at [714, 449] on button "Next" at bounding box center [663, 450] width 442 height 62
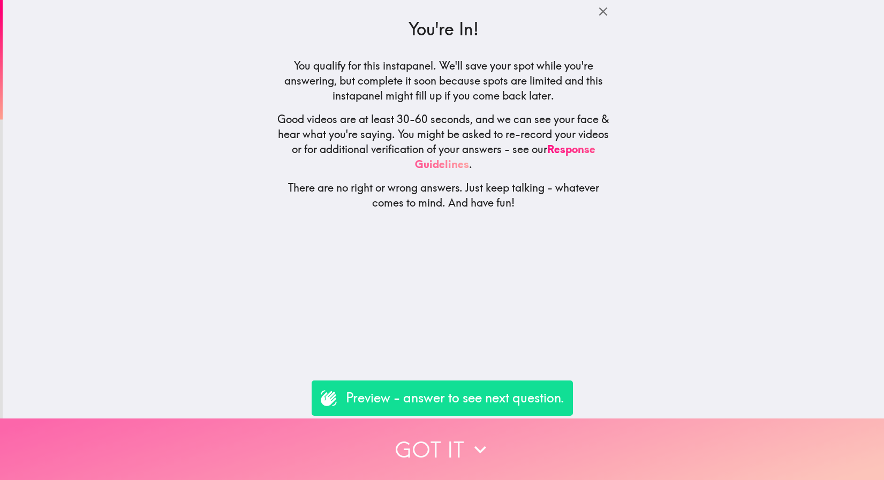
click at [714, 449] on button "Got it" at bounding box center [442, 450] width 884 height 62
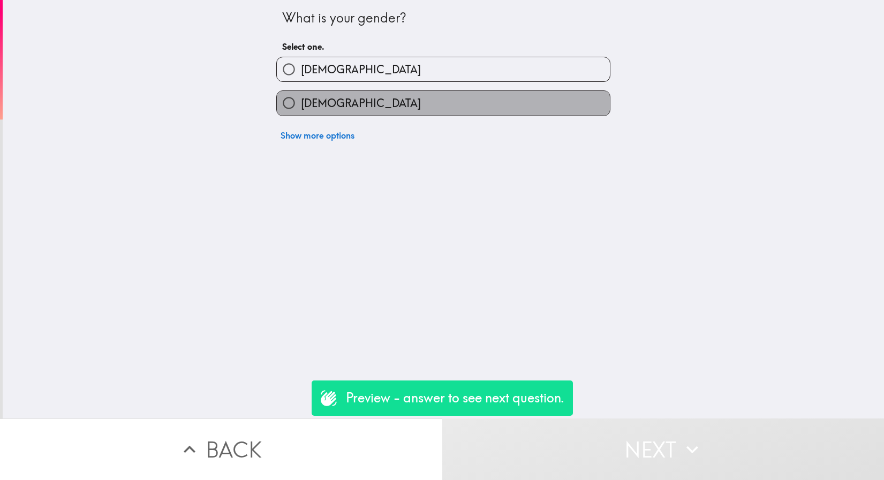
click at [406, 100] on label "Female" at bounding box center [443, 103] width 333 height 24
click at [301, 100] on input "Female" at bounding box center [289, 103] width 24 height 24
radio input "true"
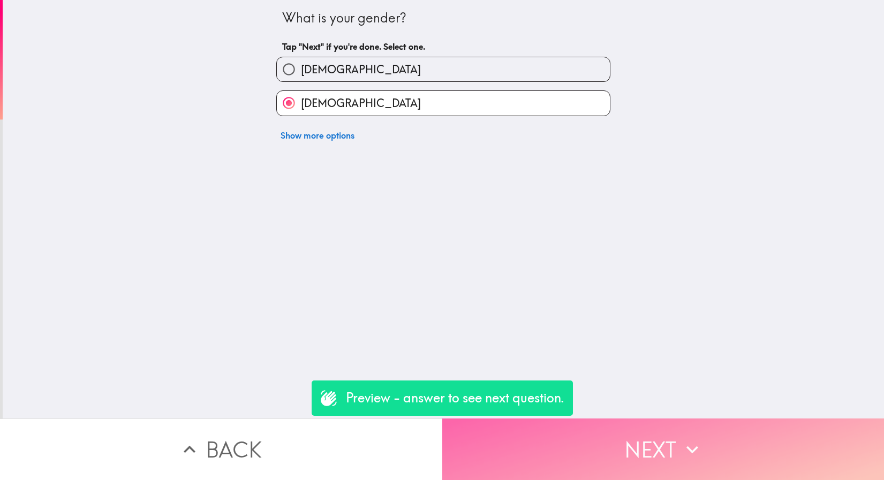
click at [547, 433] on button "Next" at bounding box center [663, 450] width 442 height 62
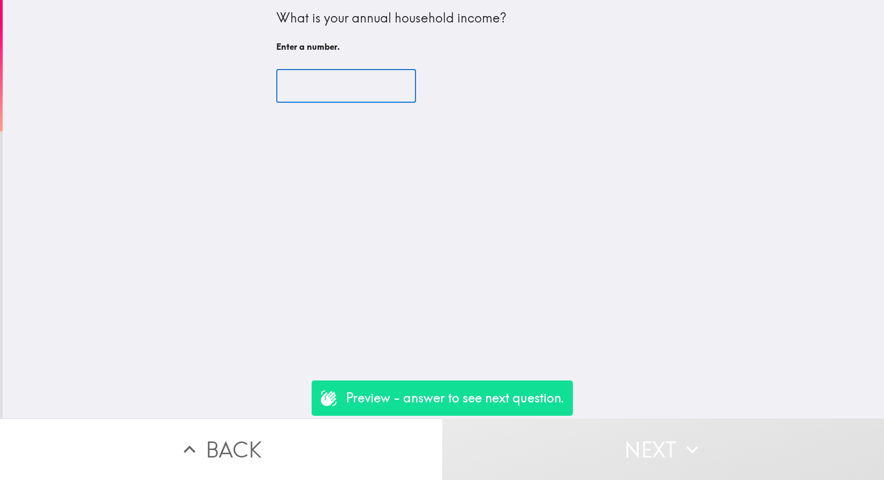
click at [320, 85] on input "number" at bounding box center [346, 86] width 140 height 33
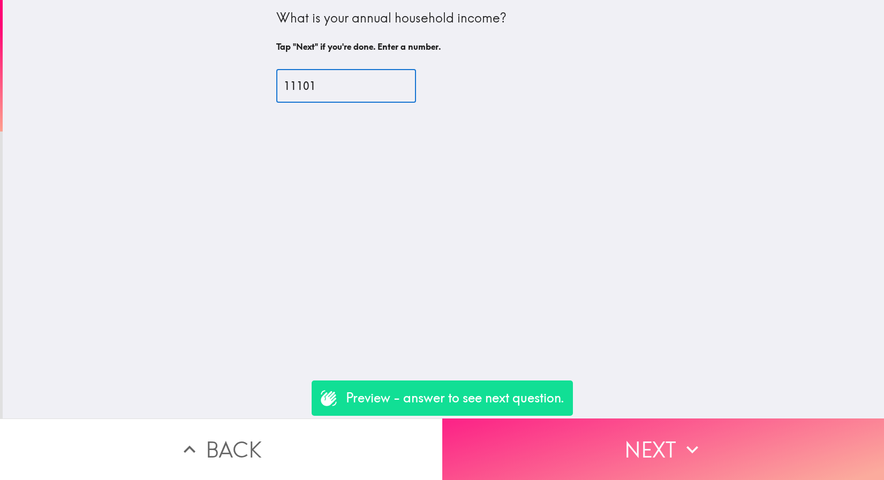
type input "11101"
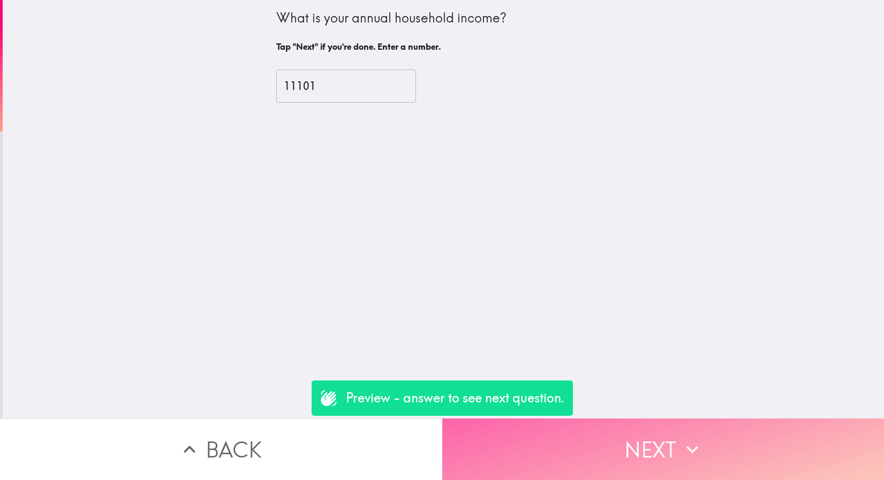
click at [744, 447] on button "Next" at bounding box center [663, 450] width 442 height 62
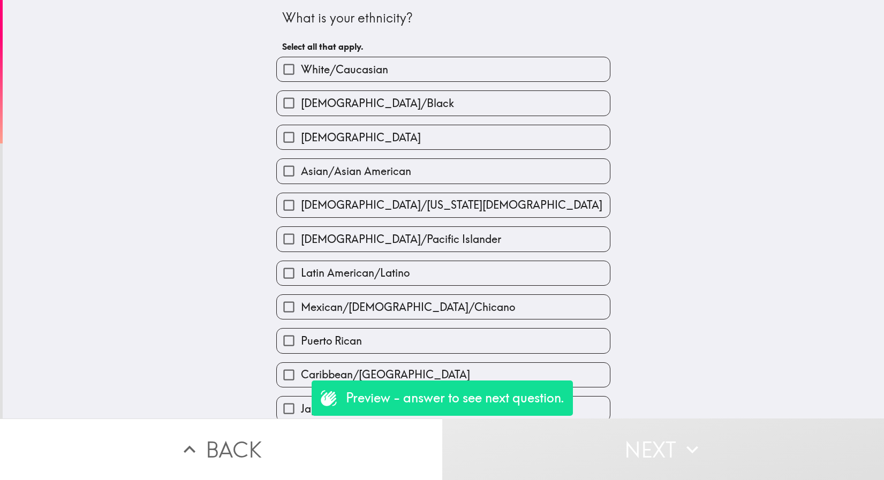
click at [357, 55] on div "White/Caucasian" at bounding box center [439, 65] width 343 height 34
click at [358, 67] on span "White/Caucasian" at bounding box center [344, 69] width 87 height 15
click at [301, 67] on input "White/Caucasian" at bounding box center [289, 69] width 24 height 24
checkbox input "true"
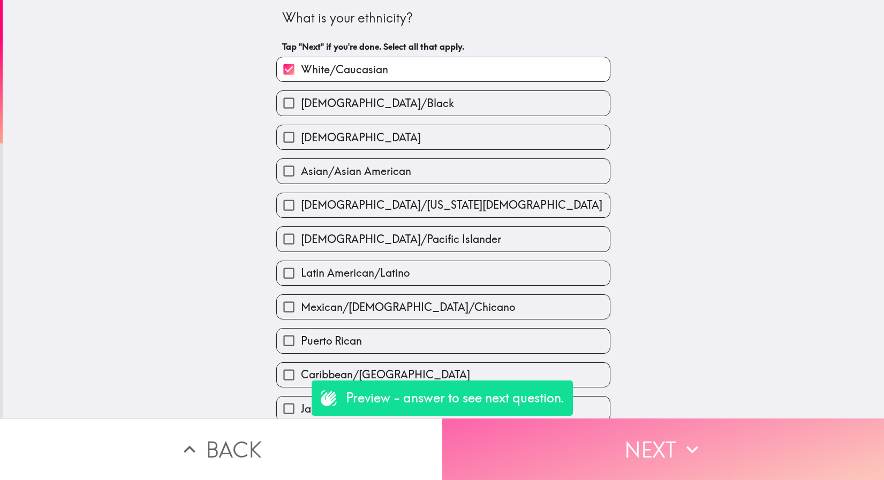
click at [562, 428] on button "Next" at bounding box center [663, 450] width 442 height 62
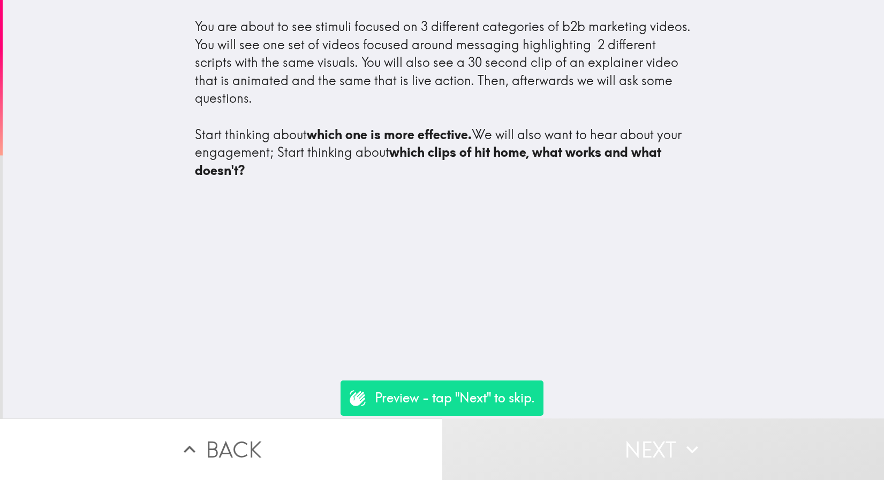
click at [565, 458] on button "Next" at bounding box center [663, 450] width 442 height 62
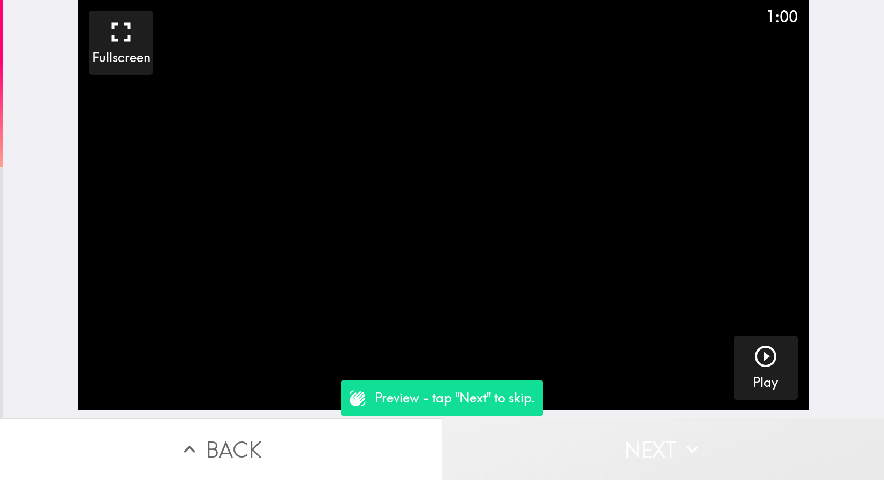
click at [565, 458] on button "Next" at bounding box center [663, 450] width 442 height 62
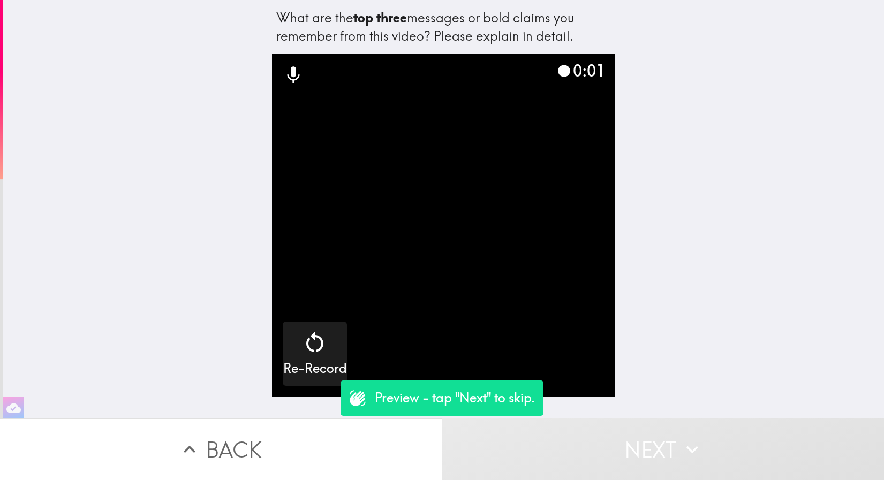
click at [659, 447] on button "Next" at bounding box center [663, 450] width 442 height 62
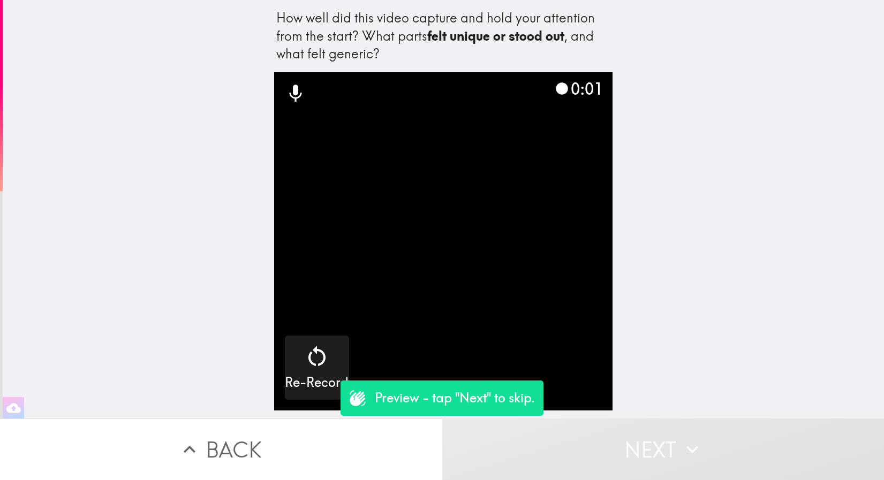
click at [659, 447] on button "Next" at bounding box center [663, 450] width 442 height 62
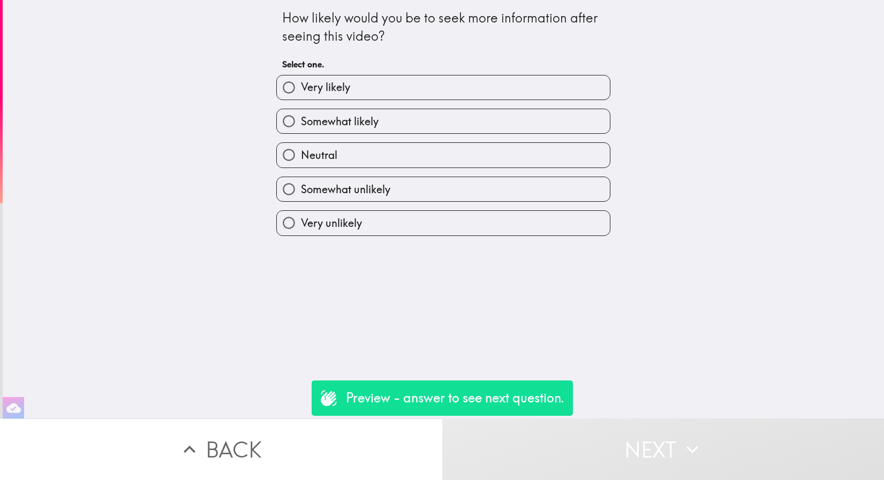
click at [345, 224] on span "Very unlikely" at bounding box center [331, 223] width 61 height 15
click at [301, 224] on input "Very unlikely" at bounding box center [289, 223] width 24 height 24
radio input "true"
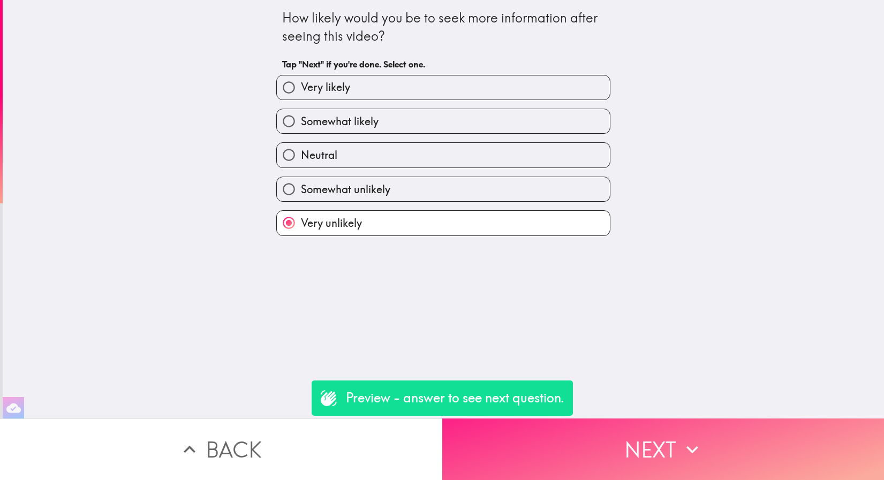
click at [482, 448] on button "Next" at bounding box center [663, 450] width 442 height 62
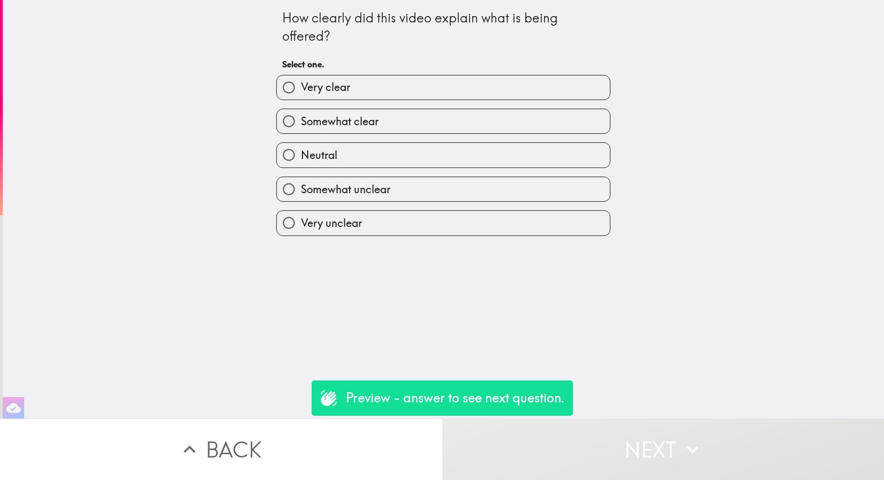
click at [423, 114] on label "Somewhat clear" at bounding box center [443, 121] width 333 height 24
click at [301, 114] on input "Somewhat clear" at bounding box center [289, 121] width 24 height 24
radio input "true"
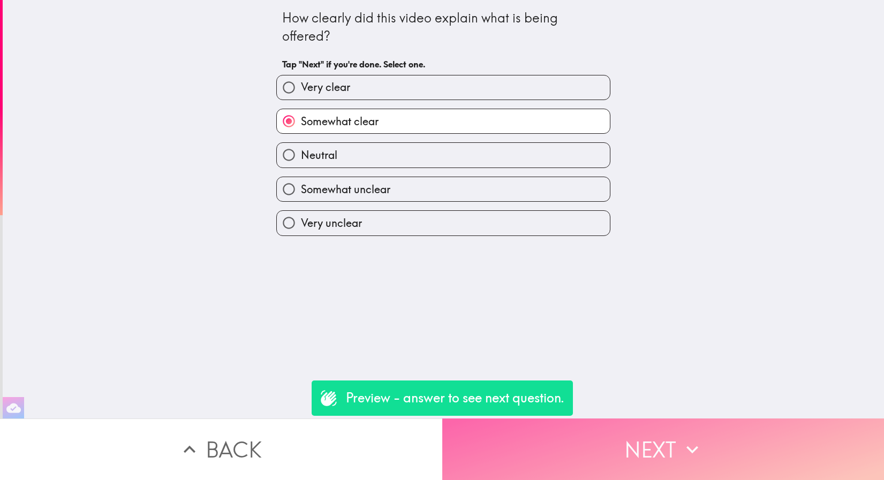
click at [530, 458] on button "Next" at bounding box center [663, 450] width 442 height 62
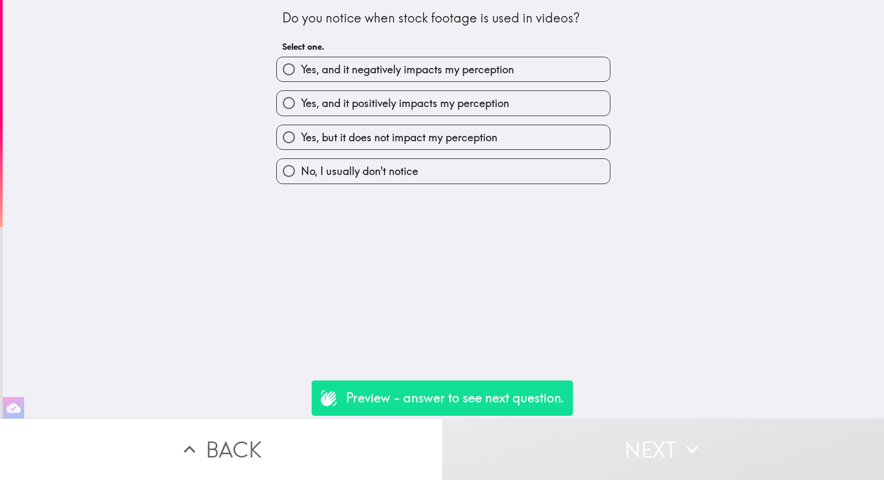
click at [383, 177] on span "No, I usually don't notice" at bounding box center [359, 171] width 117 height 15
click at [301, 177] on input "No, I usually don't notice" at bounding box center [289, 171] width 24 height 24
radio input "true"
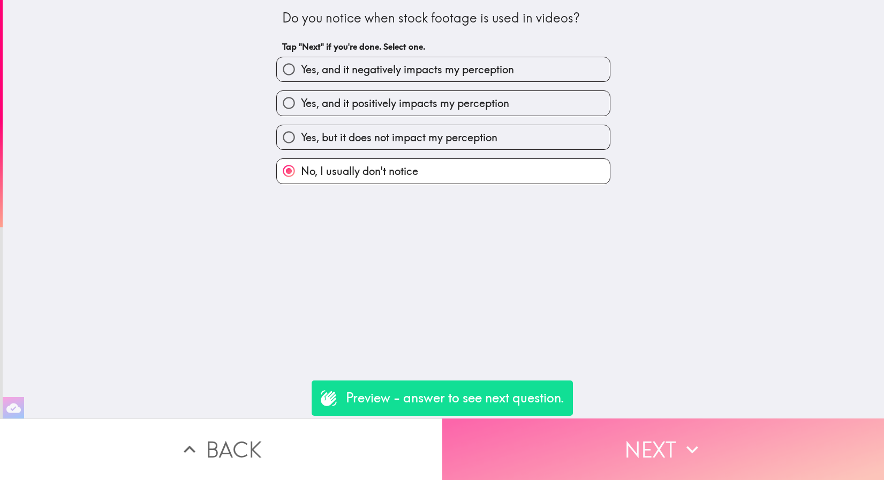
click at [537, 430] on button "Next" at bounding box center [663, 450] width 442 height 62
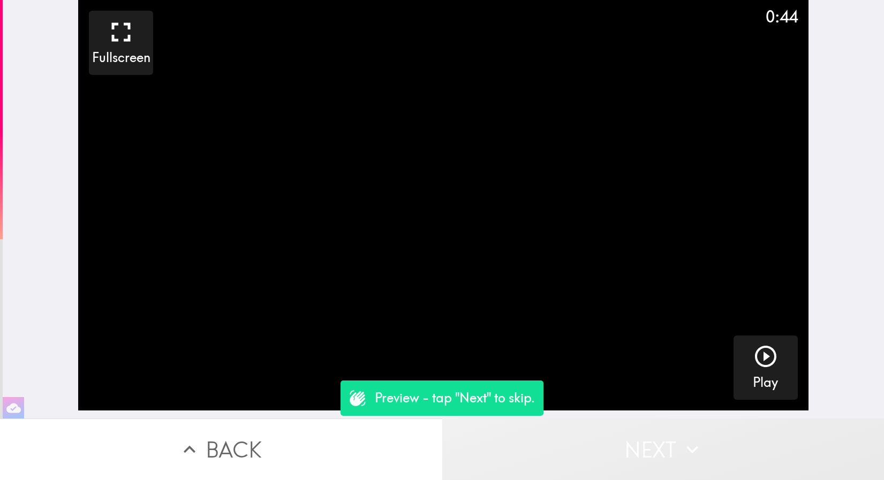
click at [617, 456] on button "Next" at bounding box center [663, 450] width 442 height 62
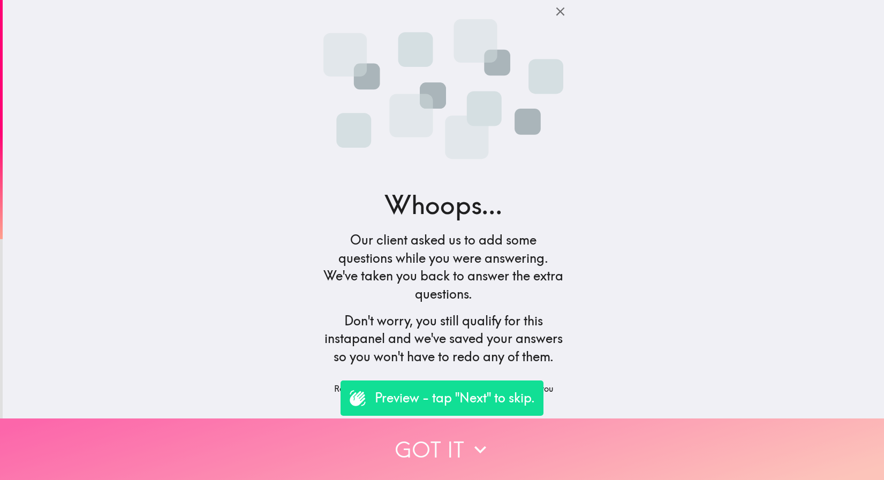
click at [616, 456] on button "Got it" at bounding box center [442, 450] width 884 height 62
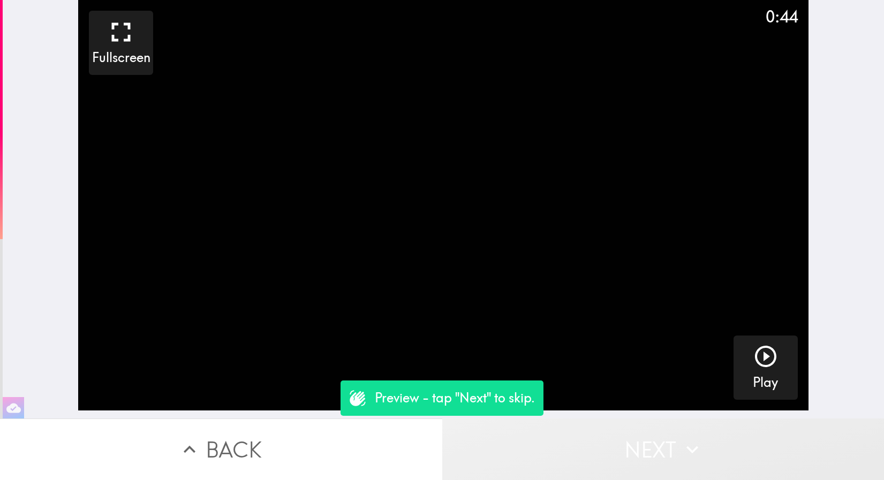
click at [627, 437] on button "Next" at bounding box center [663, 450] width 442 height 62
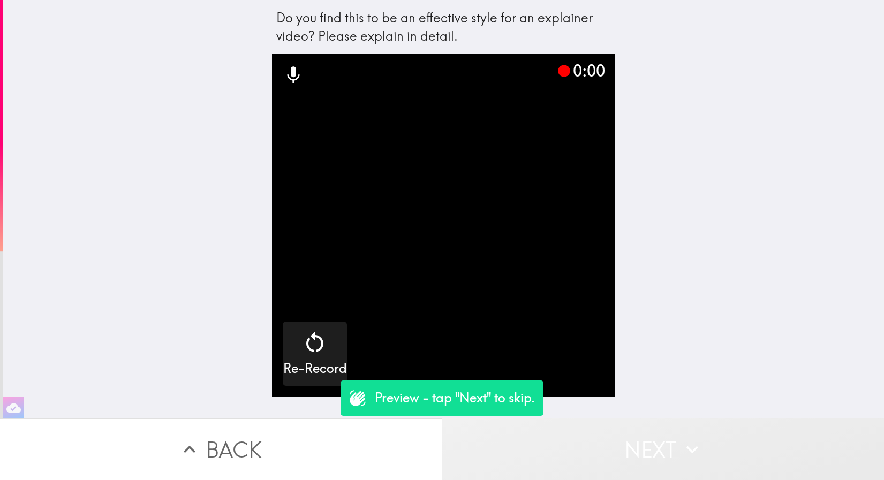
click at [651, 445] on button "Next" at bounding box center [663, 450] width 442 height 62
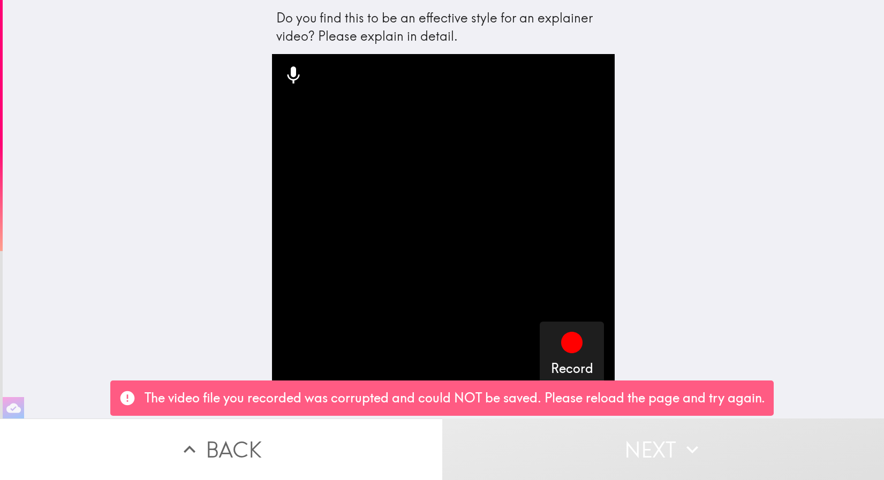
click at [651, 445] on button "Next" at bounding box center [663, 450] width 442 height 62
click at [580, 397] on p "The video file you recorded was corrupted and could NOT be saved. Please reload…" at bounding box center [455, 398] width 621 height 18
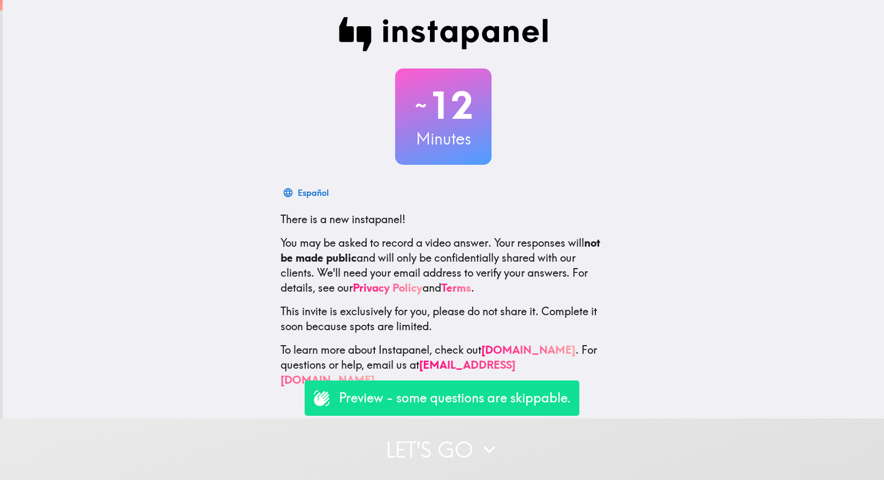
click at [606, 463] on button "Let's go" at bounding box center [442, 450] width 884 height 62
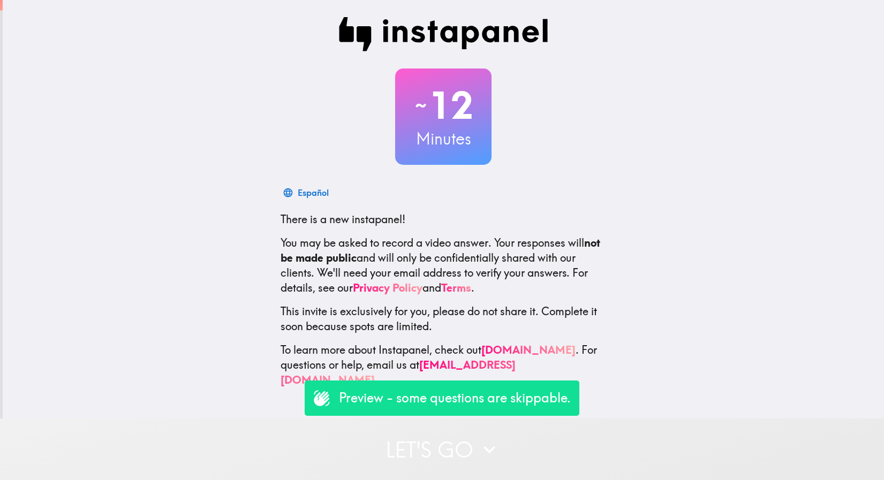
click at [511, 432] on button "Let's go" at bounding box center [442, 450] width 884 height 62
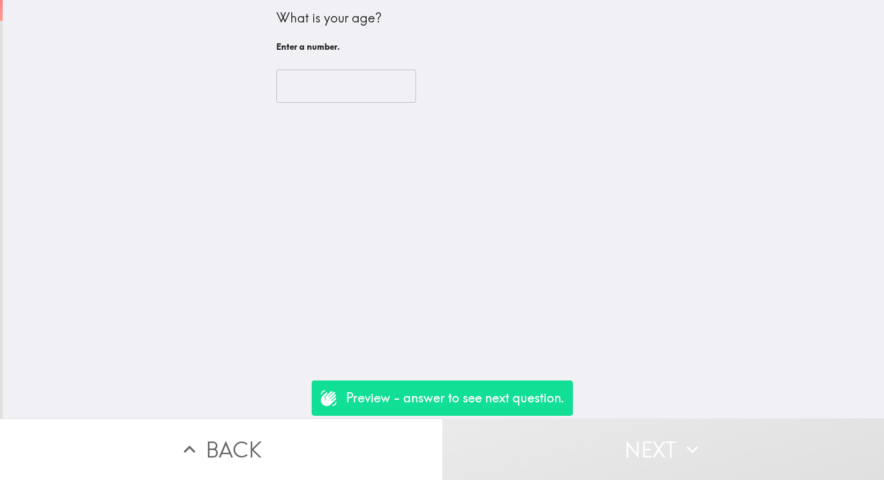
click at [301, 70] on input "number" at bounding box center [346, 86] width 140 height 33
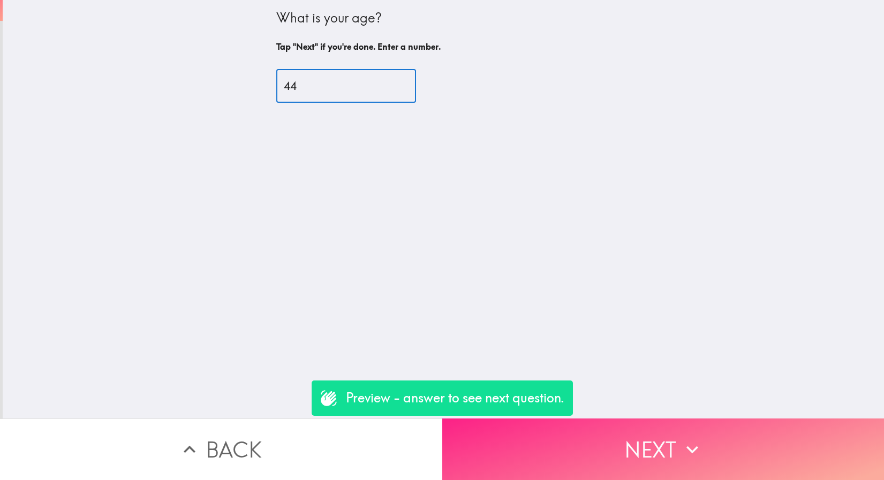
type input "44"
click at [618, 438] on button "Next" at bounding box center [663, 450] width 442 height 62
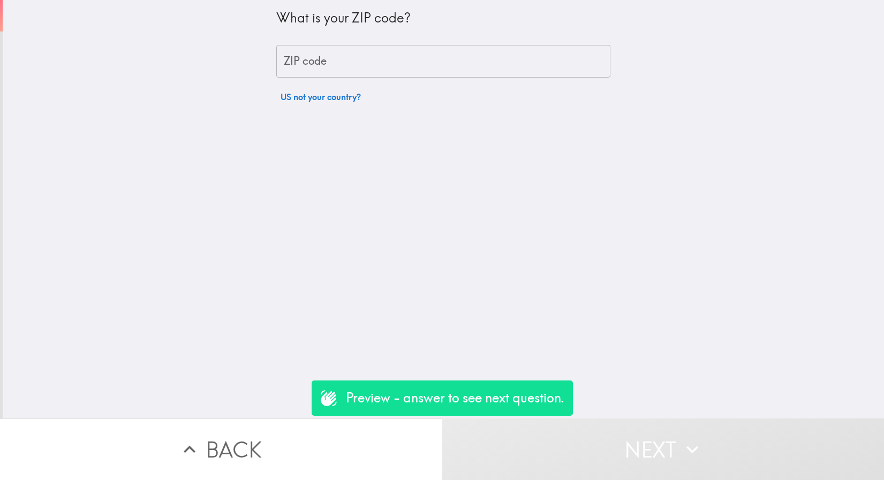
click at [316, 61] on input "ZIP code" at bounding box center [443, 61] width 334 height 33
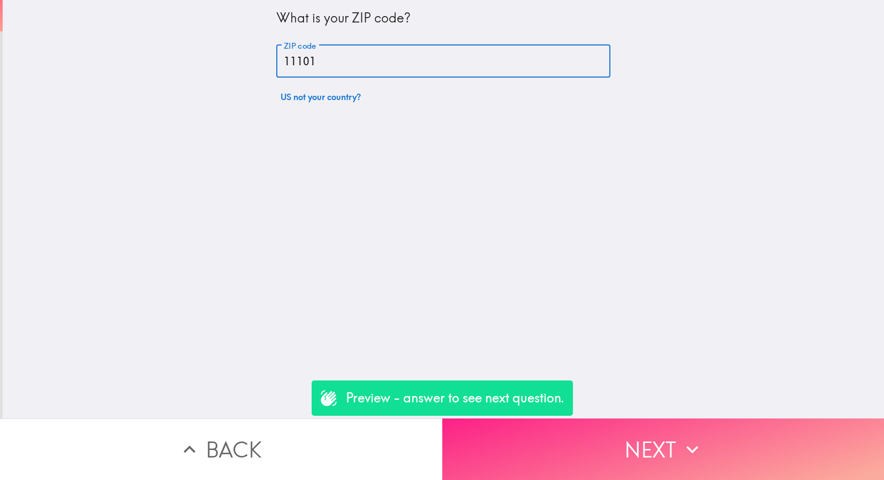
type input "11101"
click at [582, 430] on button "Next" at bounding box center [663, 450] width 442 height 62
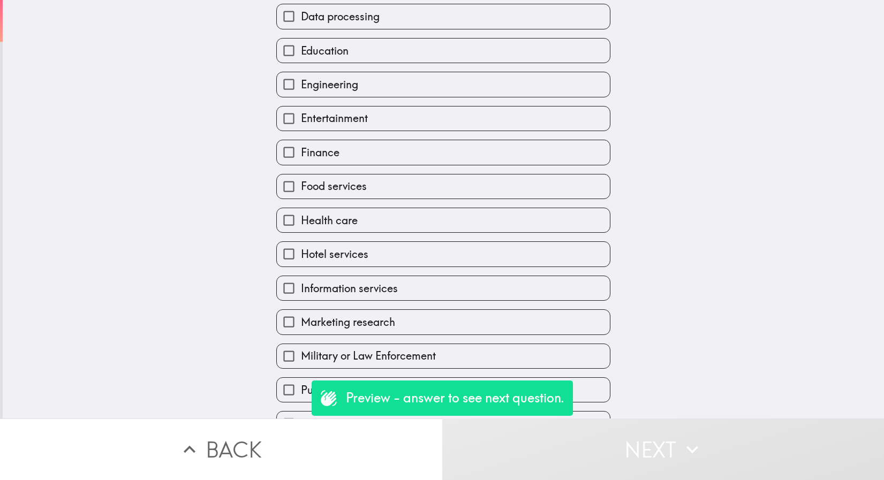
scroll to position [108, 0]
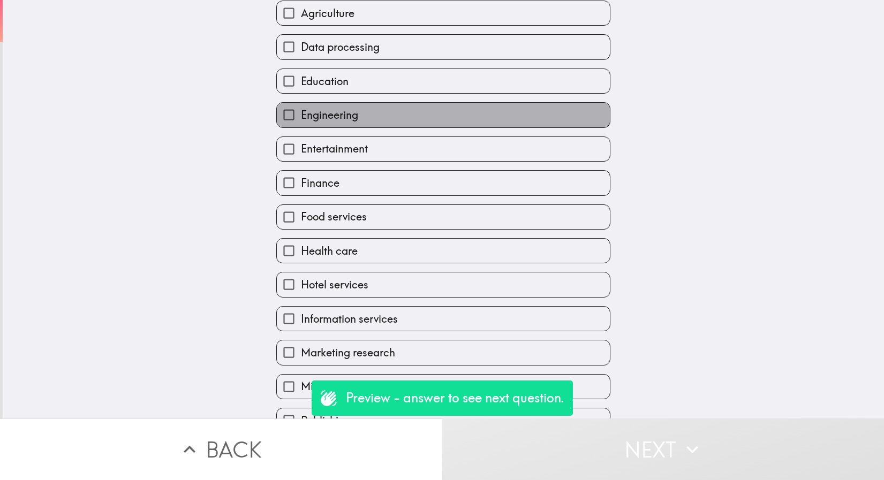
click at [322, 115] on span "Engineering" at bounding box center [329, 115] width 57 height 15
click at [301, 115] on input "Engineering" at bounding box center [289, 115] width 24 height 24
checkbox input "true"
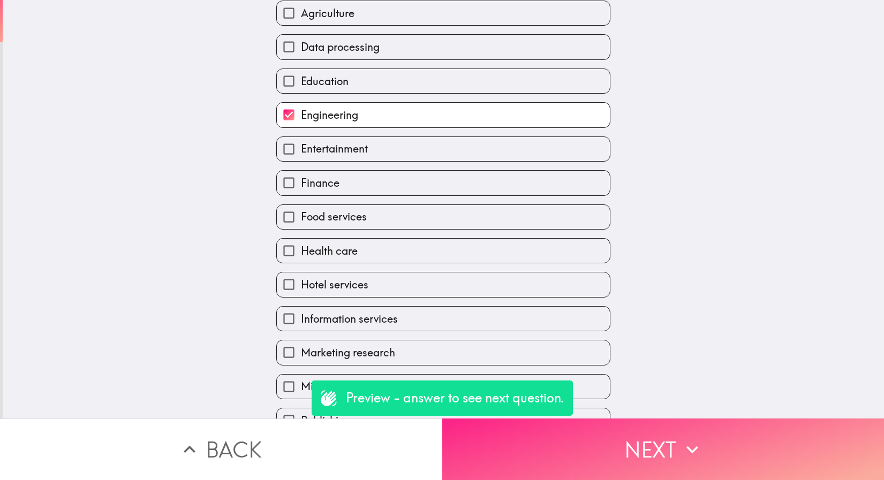
click at [593, 458] on button "Next" at bounding box center [663, 450] width 442 height 62
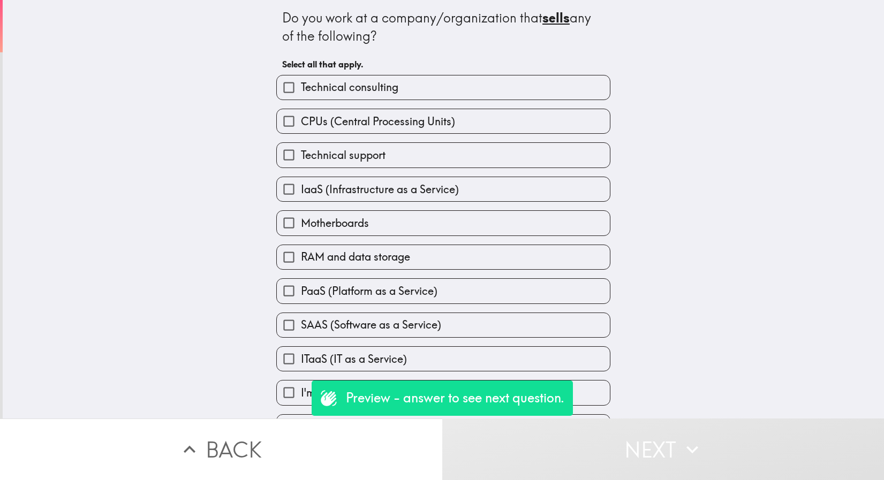
scroll to position [35, 0]
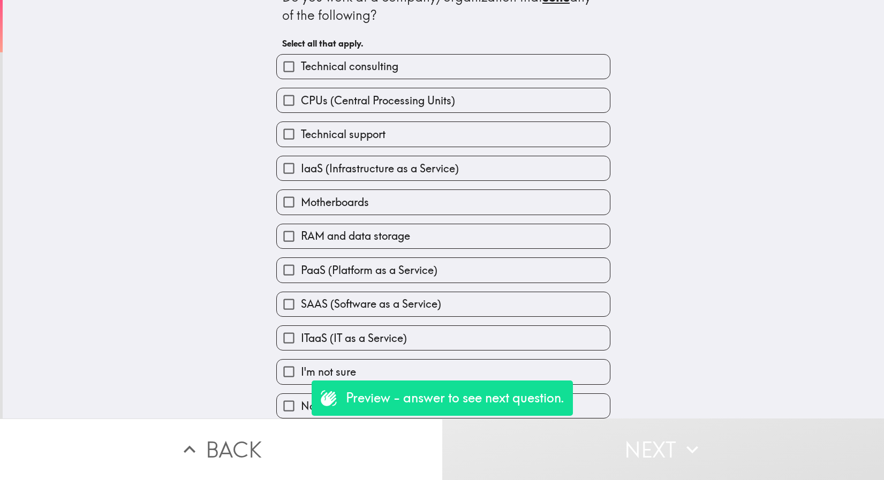
click at [289, 404] on input "None of the above" at bounding box center [289, 406] width 24 height 24
checkbox input "true"
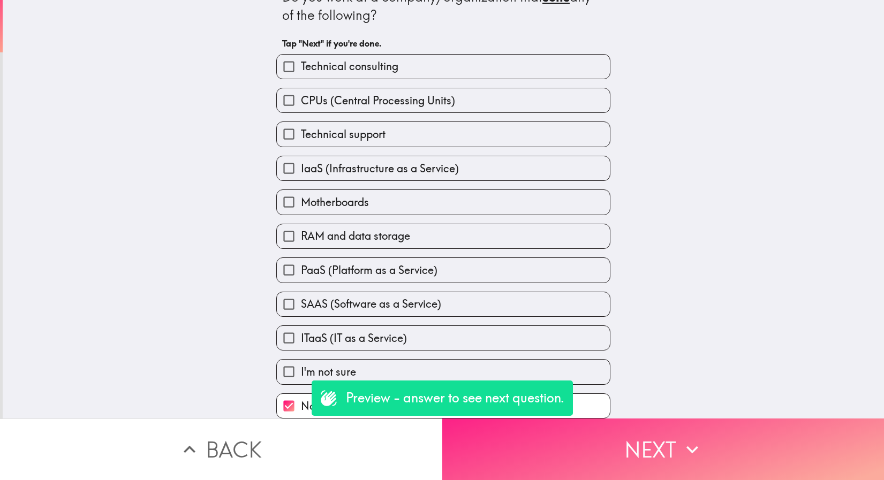
click at [560, 458] on button "Next" at bounding box center [663, 450] width 442 height 62
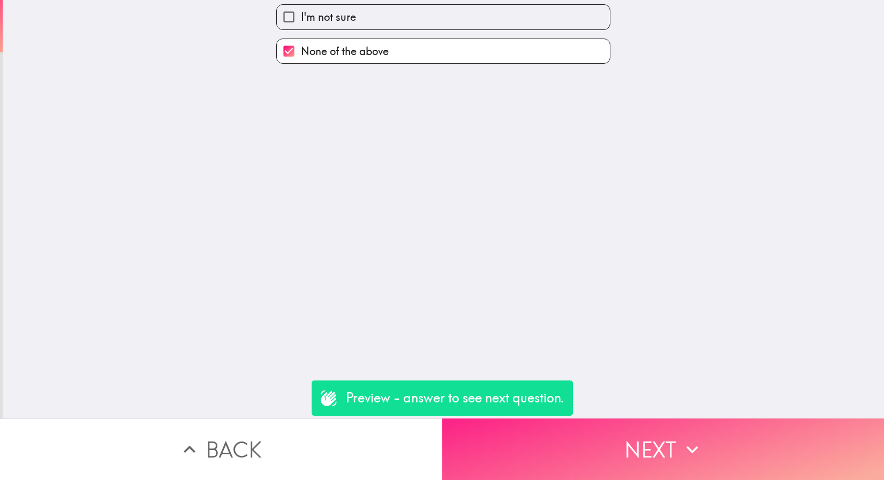
scroll to position [0, 0]
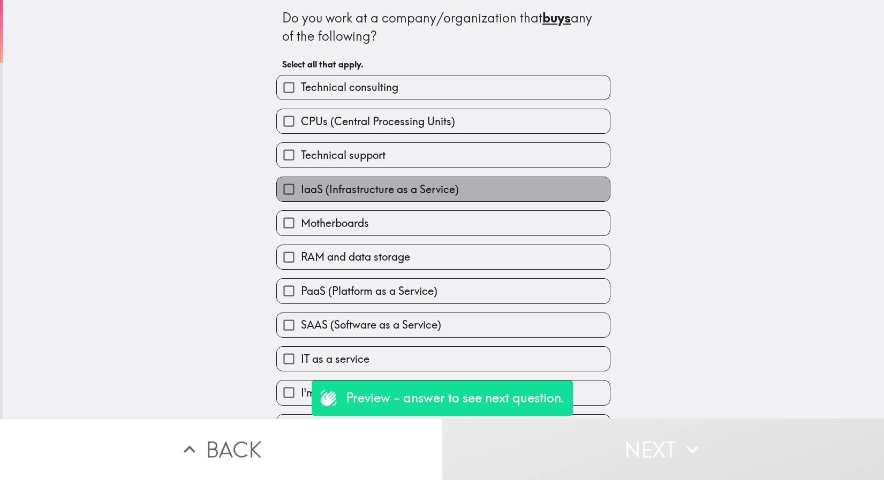
click at [414, 186] on span "IaaS (Infrastructure as a Service)" at bounding box center [380, 189] width 158 height 15
click at [301, 186] on input "IaaS (Infrastructure as a Service)" at bounding box center [289, 189] width 24 height 24
checkbox input "true"
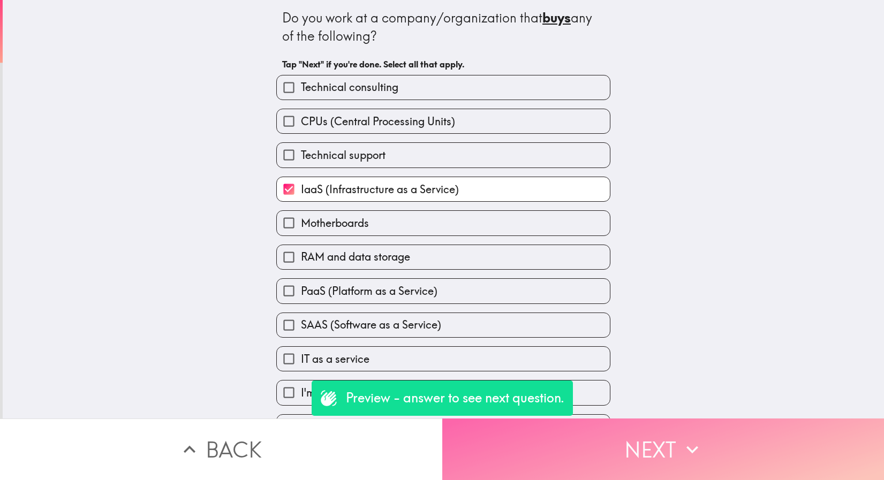
click at [554, 428] on button "Next" at bounding box center [663, 450] width 442 height 62
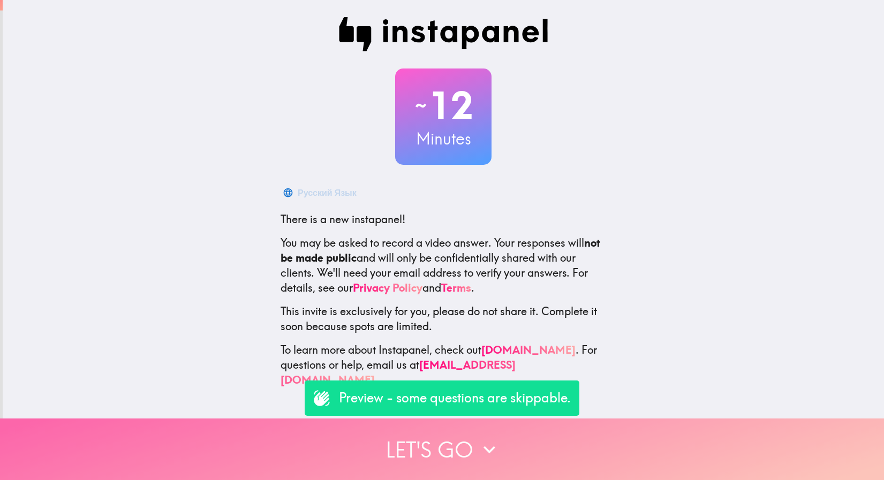
click at [471, 443] on button "Let's go" at bounding box center [442, 450] width 884 height 62
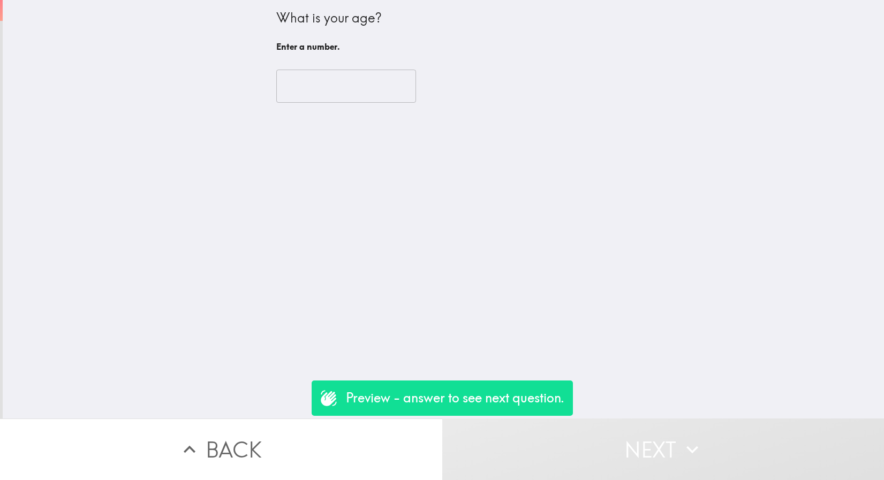
click at [312, 89] on input "number" at bounding box center [346, 86] width 140 height 33
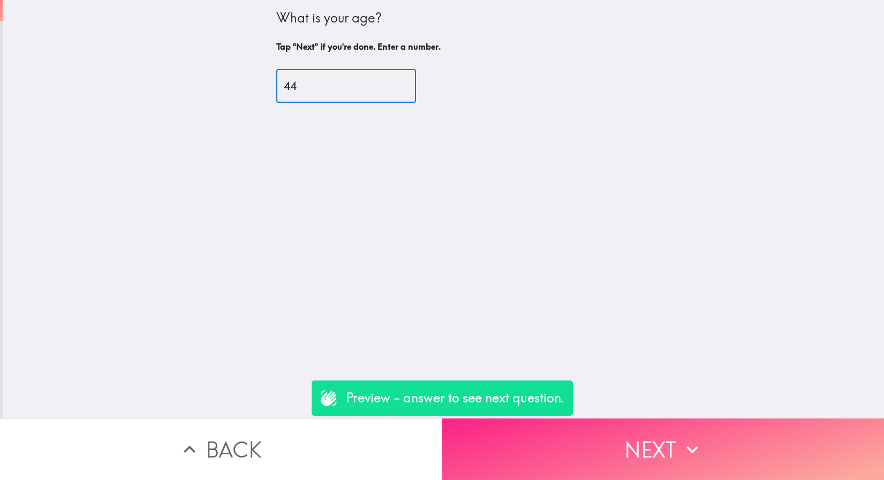
type input "44"
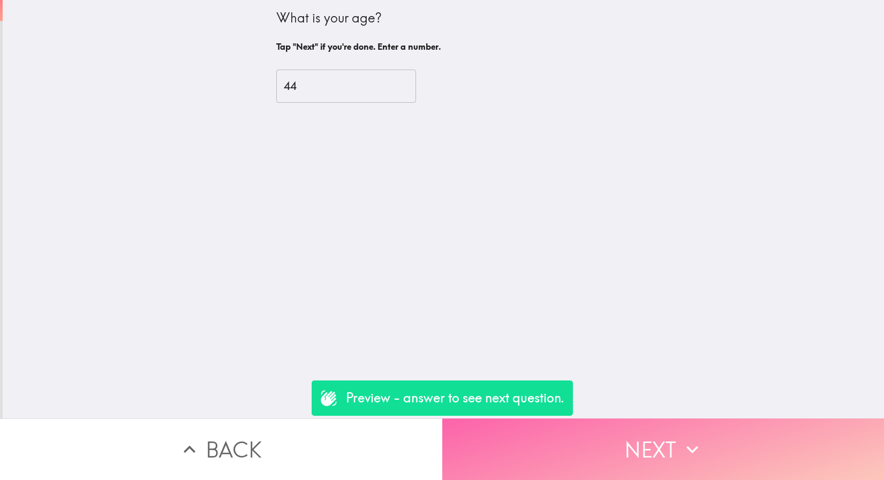
click at [683, 441] on icon "button" at bounding box center [693, 450] width 24 height 24
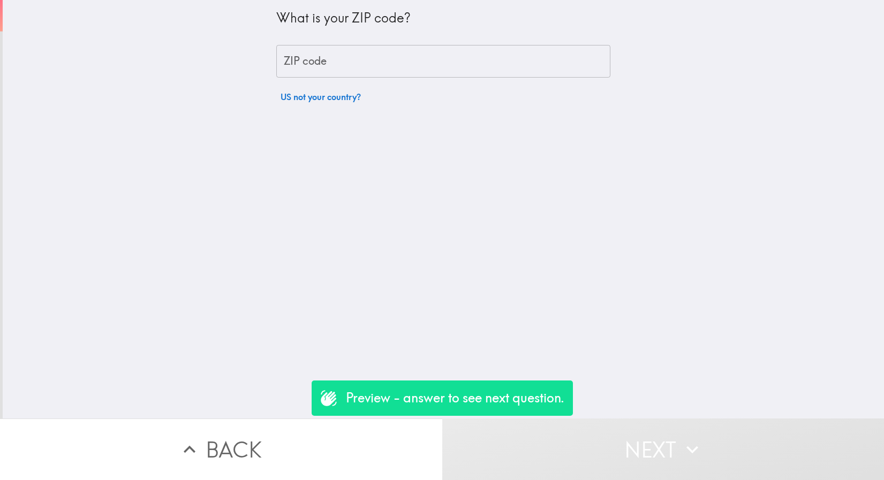
click at [405, 72] on input "ZIP code" at bounding box center [443, 61] width 334 height 33
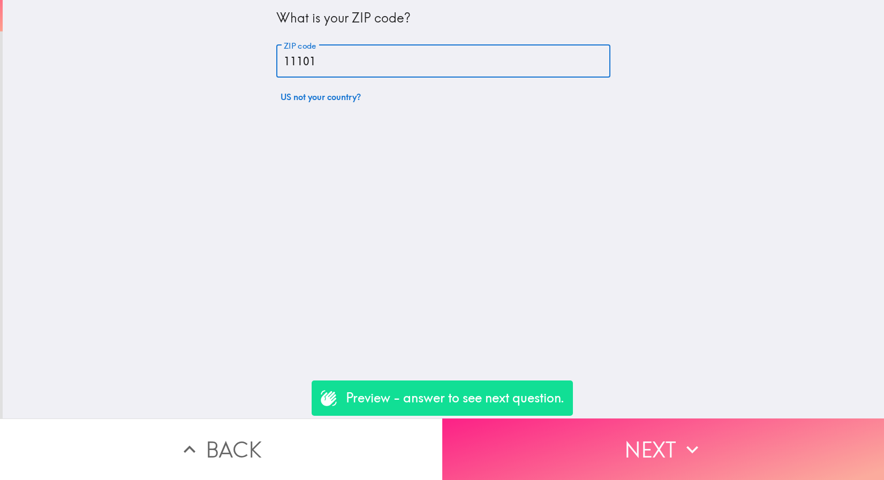
type input "11101"
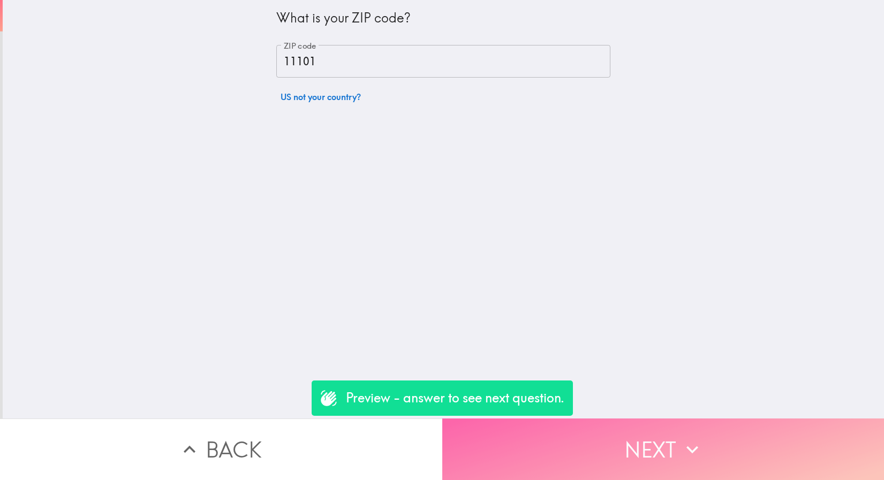
click at [658, 457] on button "Next" at bounding box center [663, 450] width 442 height 62
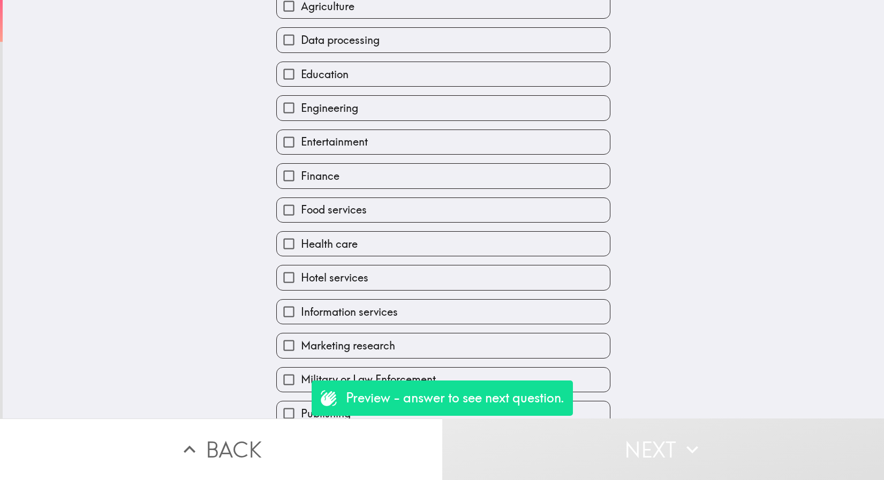
scroll to position [132, 0]
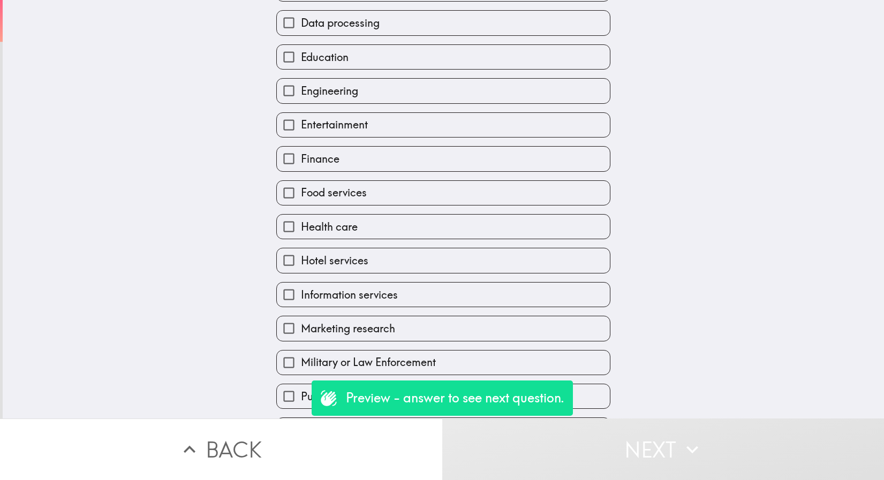
click at [338, 153] on label "Finance" at bounding box center [443, 159] width 333 height 24
click at [301, 153] on input "Finance" at bounding box center [289, 159] width 24 height 24
checkbox input "true"
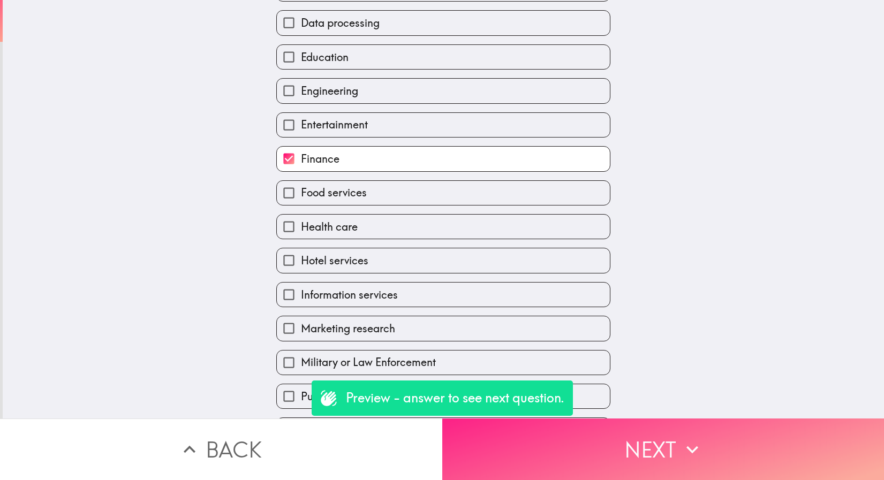
click at [518, 446] on button "Next" at bounding box center [663, 450] width 442 height 62
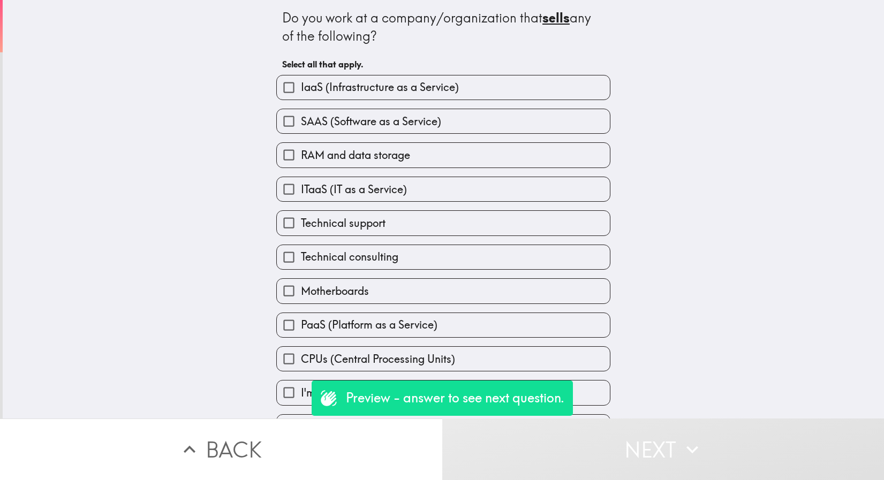
scroll to position [35, 0]
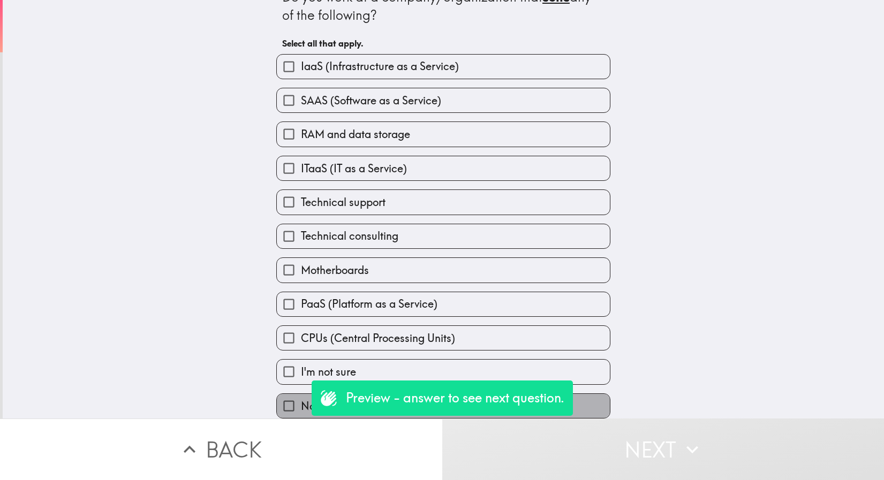
click at [301, 399] on span "None of the above" at bounding box center [345, 406] width 88 height 15
click at [298, 396] on input "None of the above" at bounding box center [289, 406] width 24 height 24
checkbox input "true"
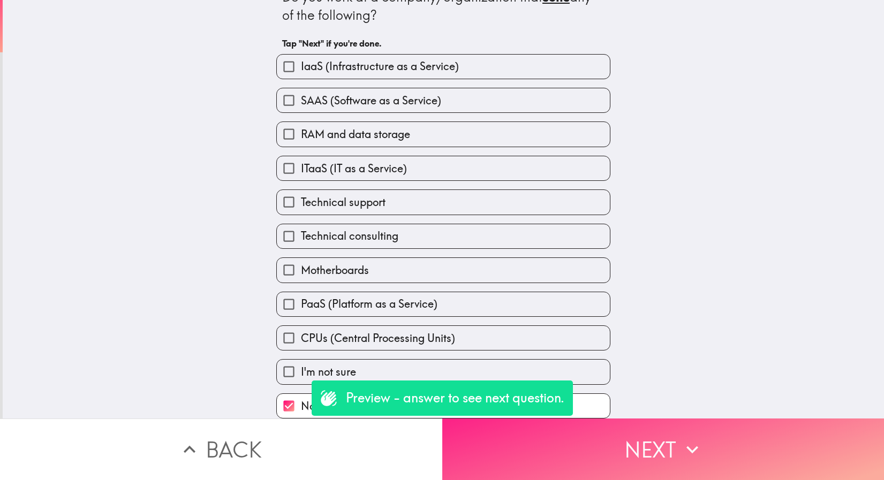
click at [589, 468] on button "Next" at bounding box center [663, 450] width 442 height 62
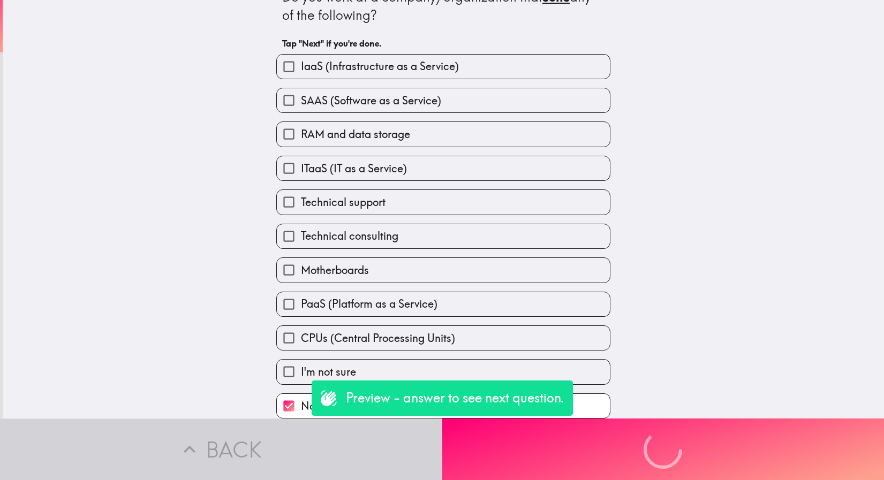
scroll to position [0, 0]
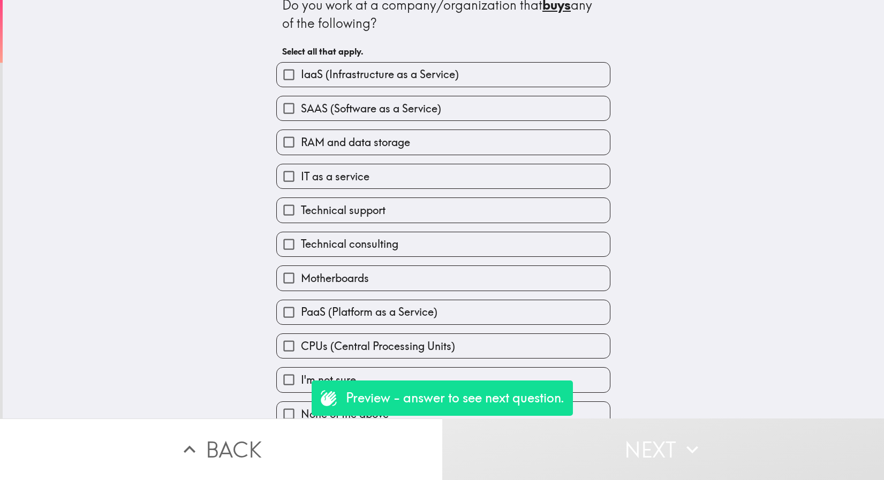
scroll to position [35, 0]
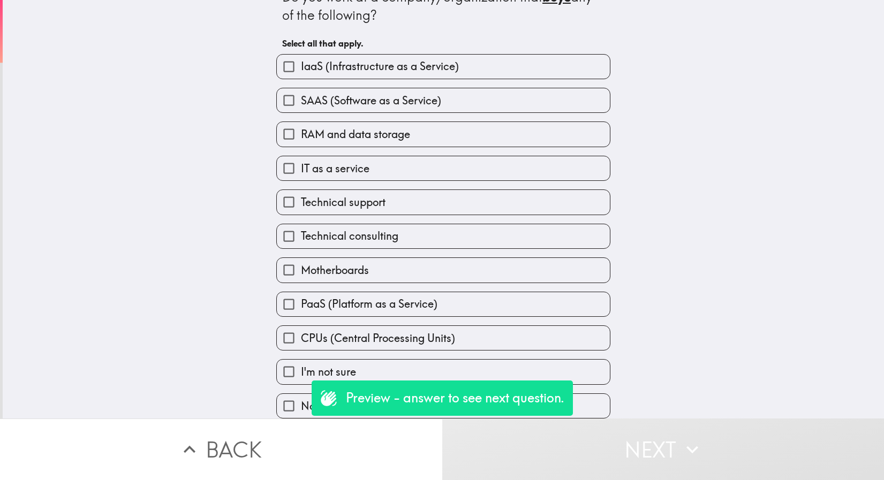
click at [365, 93] on span "SAAS (Software as a Service)" at bounding box center [371, 100] width 140 height 15
click at [301, 93] on input "SAAS (Software as a Service)" at bounding box center [289, 100] width 24 height 24
checkbox input "true"
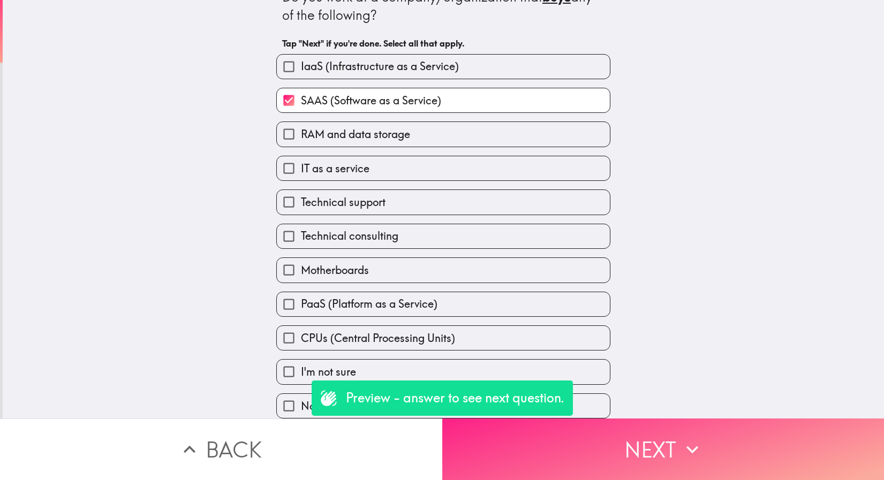
click at [561, 449] on button "Next" at bounding box center [663, 450] width 442 height 62
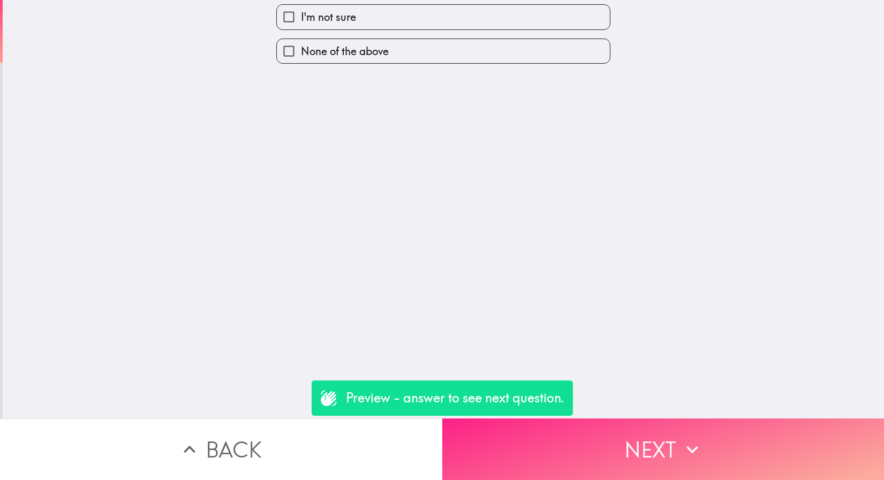
scroll to position [0, 0]
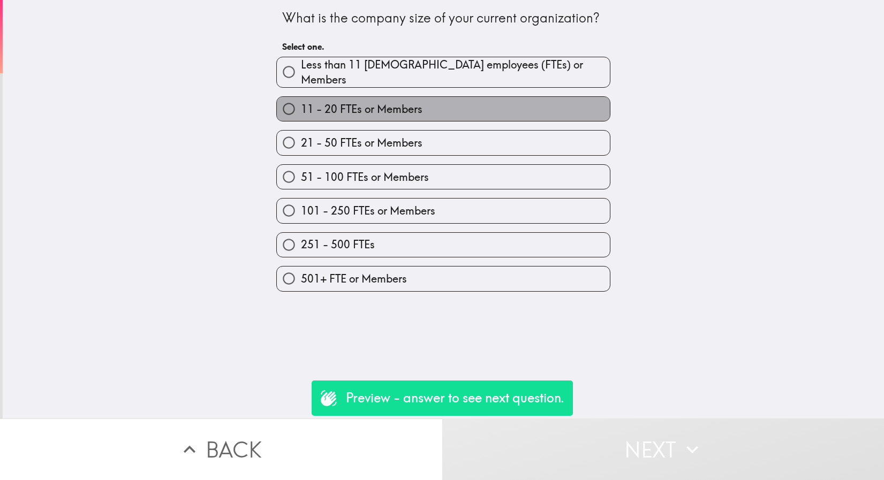
click at [456, 109] on label "11 - 20 FTEs or Members" at bounding box center [443, 109] width 333 height 24
click at [301, 109] on input "11 - 20 FTEs or Members" at bounding box center [289, 109] width 24 height 24
radio input "true"
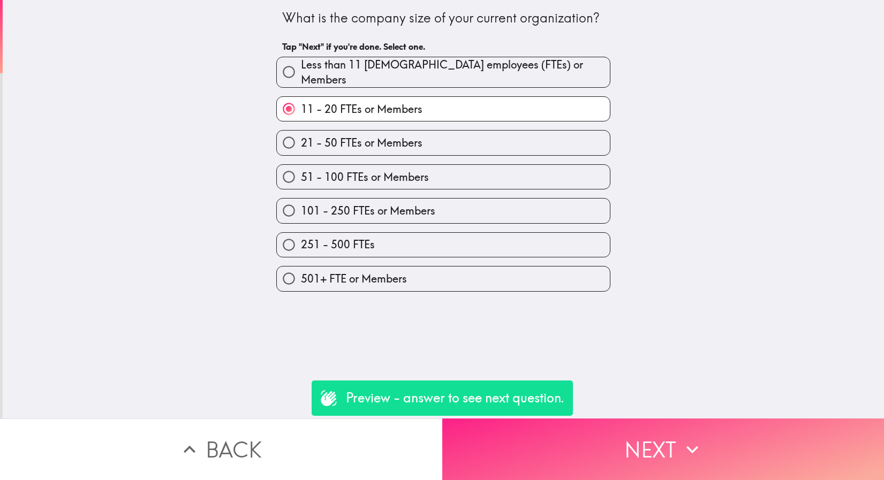
click at [561, 442] on button "Next" at bounding box center [663, 450] width 442 height 62
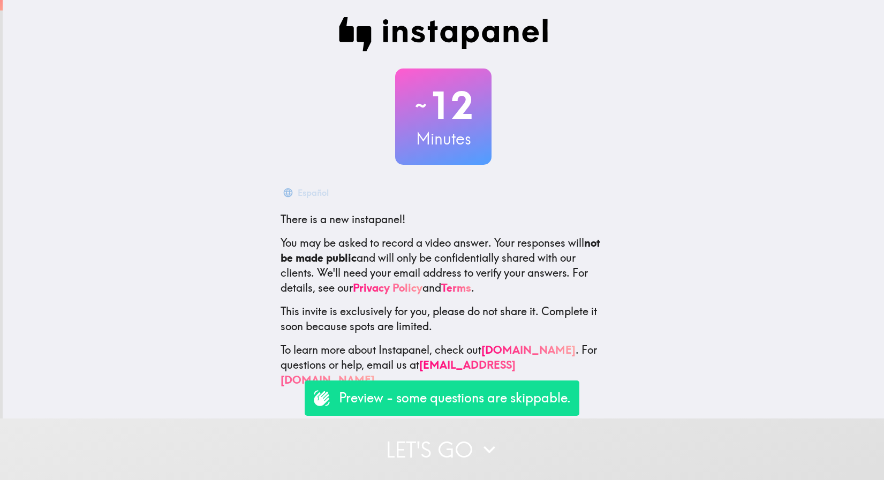
click at [428, 434] on button "Let's go" at bounding box center [442, 450] width 884 height 62
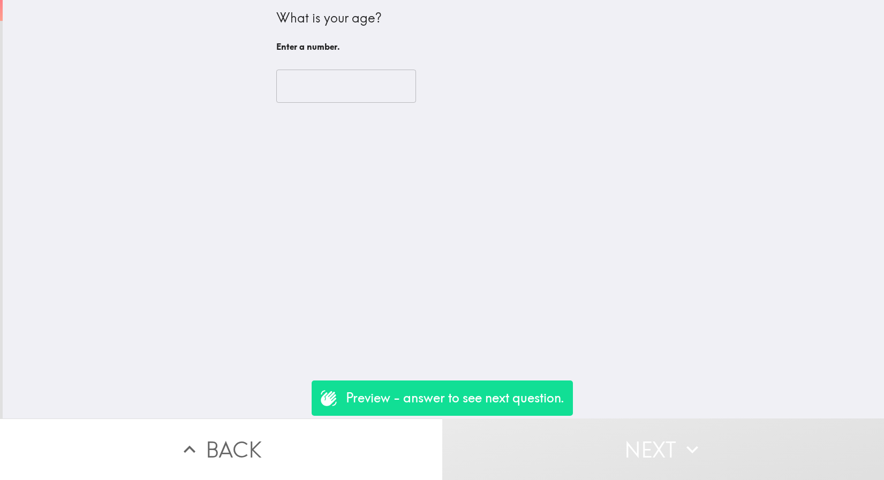
click at [379, 89] on input "number" at bounding box center [346, 86] width 140 height 33
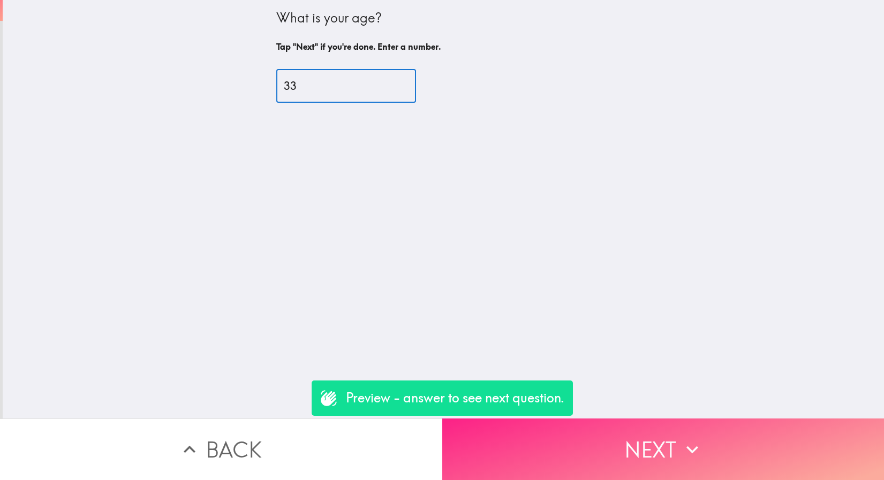
type input "33"
click at [543, 460] on button "Next" at bounding box center [663, 450] width 442 height 62
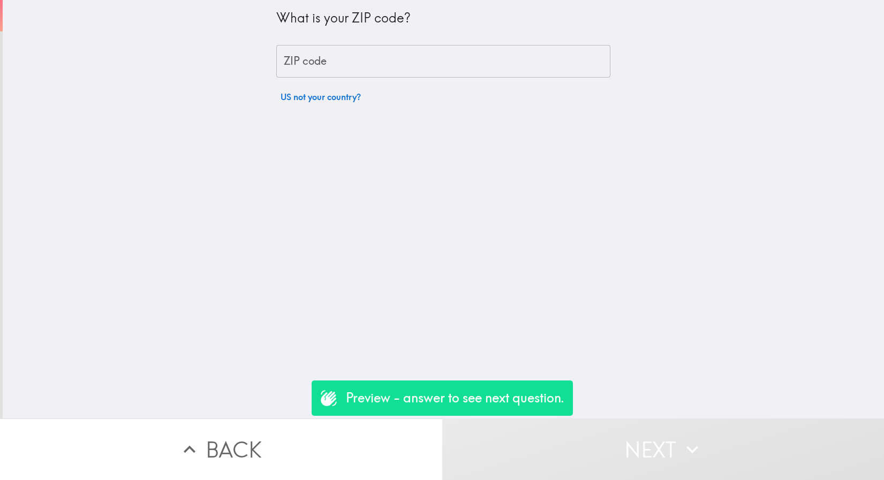
click at [311, 52] on input "ZIP code" at bounding box center [443, 61] width 334 height 33
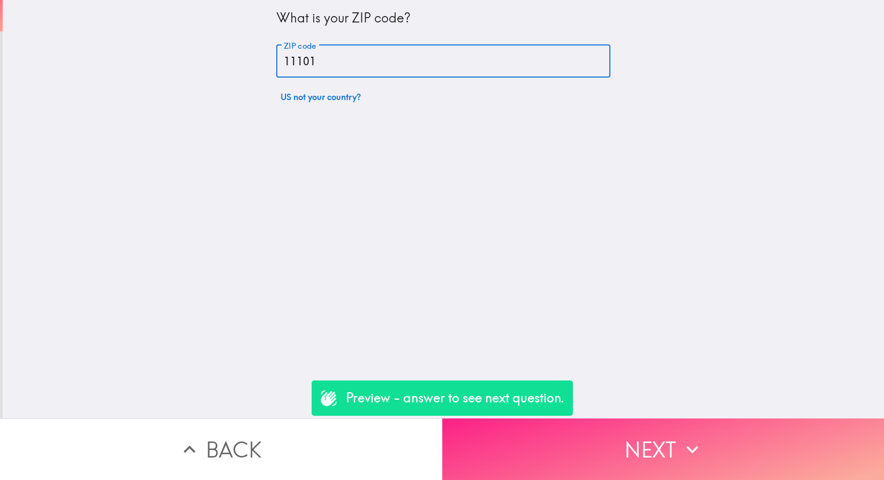
type input "11101"
click at [630, 451] on button "Next" at bounding box center [663, 450] width 442 height 62
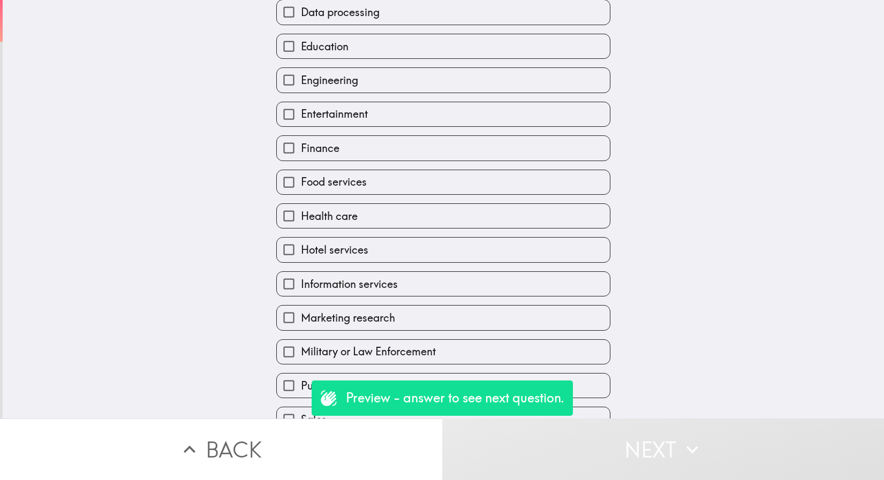
scroll to position [145, 0]
click at [323, 153] on span "Finance" at bounding box center [320, 146] width 39 height 15
click at [301, 153] on input "Finance" at bounding box center [289, 146] width 24 height 24
checkbox input "true"
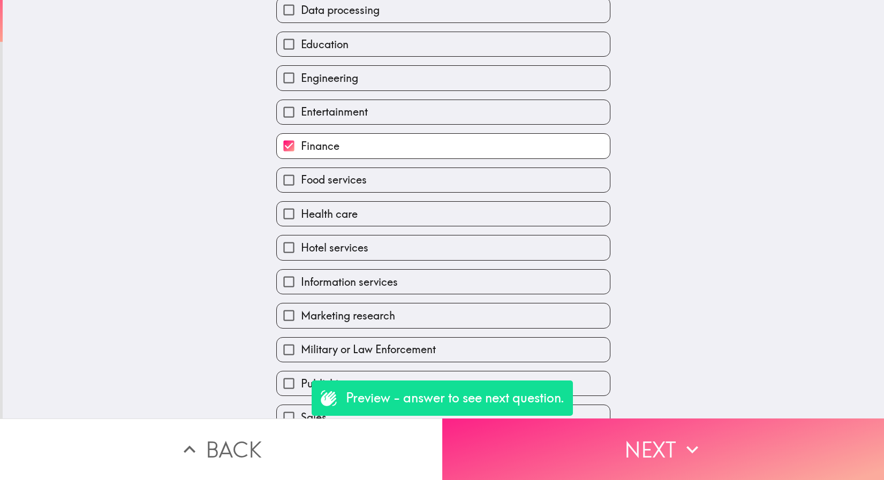
click at [493, 463] on button "Next" at bounding box center [663, 450] width 442 height 62
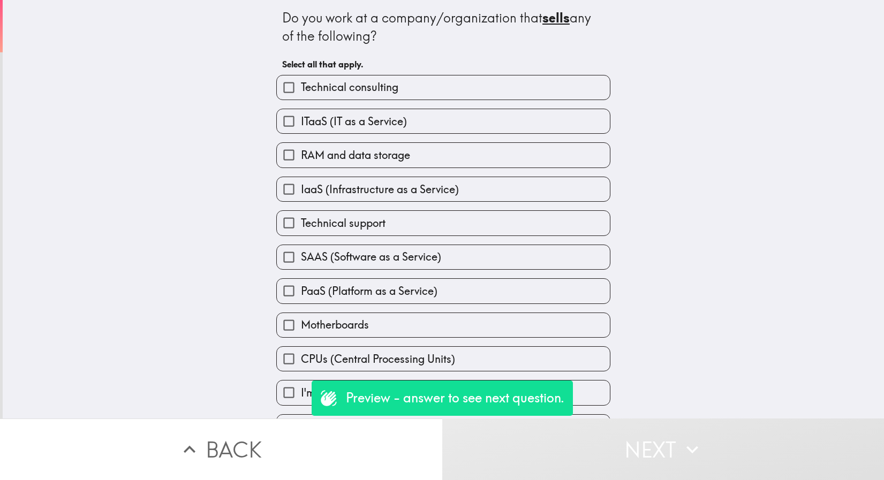
scroll to position [35, 0]
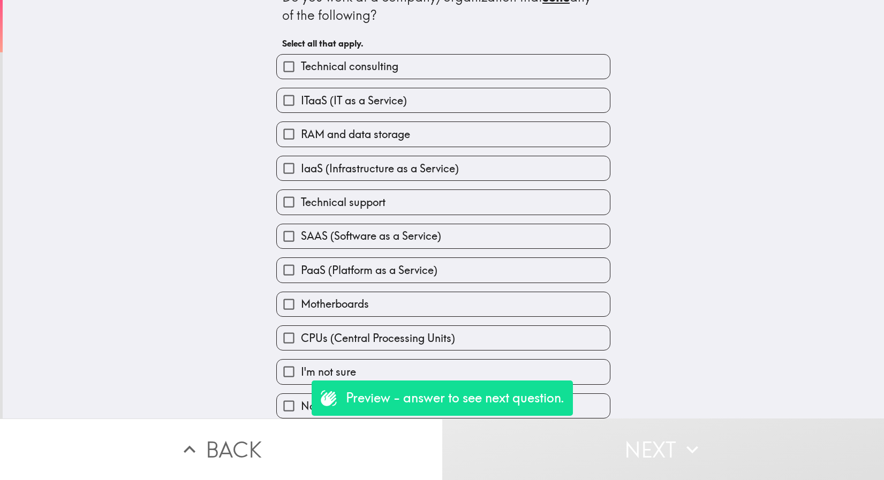
click at [301, 400] on span "None of the above" at bounding box center [345, 406] width 88 height 15
click at [297, 400] on input "None of the above" at bounding box center [289, 406] width 24 height 24
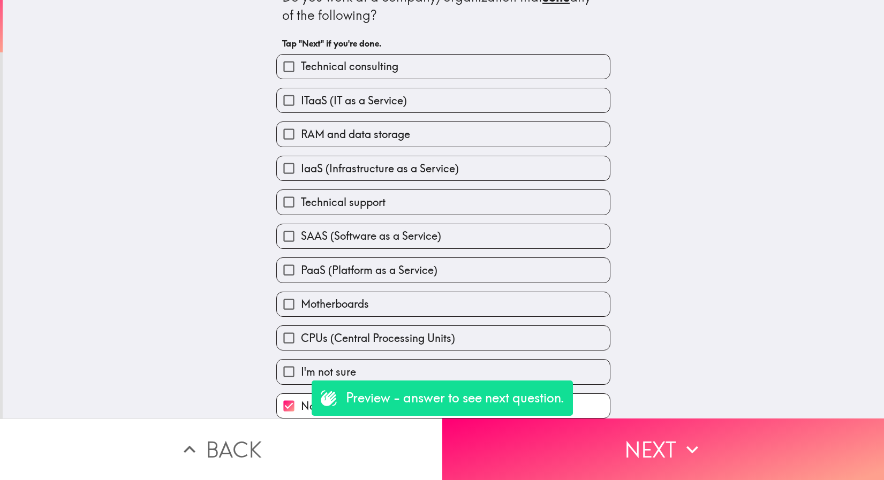
click at [301, 399] on span "None of the above" at bounding box center [345, 406] width 88 height 15
click at [294, 394] on input "None of the above" at bounding box center [289, 406] width 24 height 24
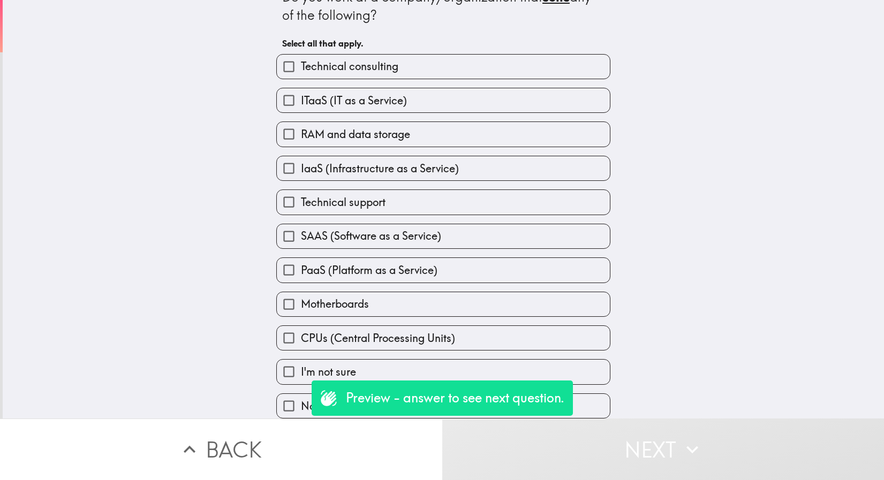
click at [281, 404] on input "None of the above" at bounding box center [289, 406] width 24 height 24
checkbox input "true"
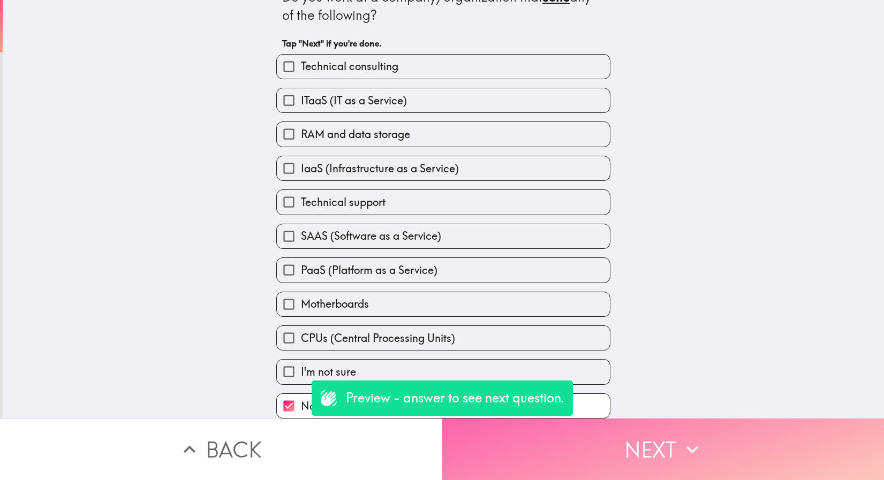
click at [597, 461] on button "Next" at bounding box center [663, 450] width 442 height 62
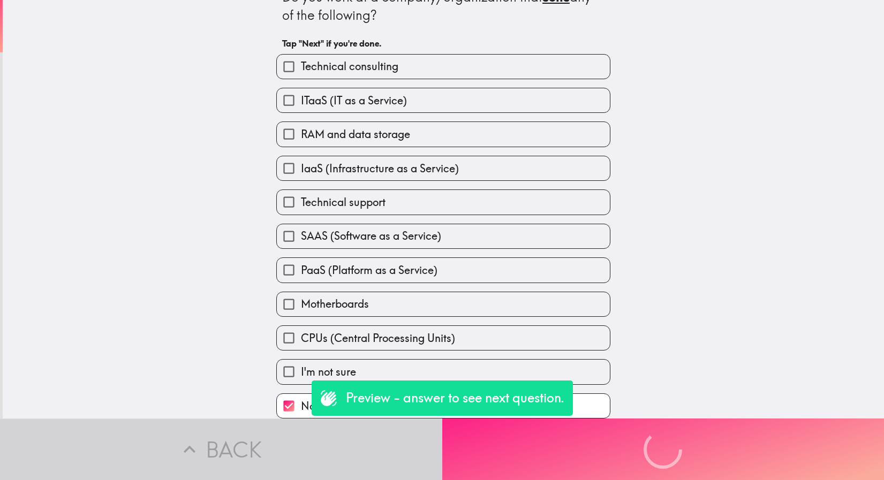
scroll to position [0, 0]
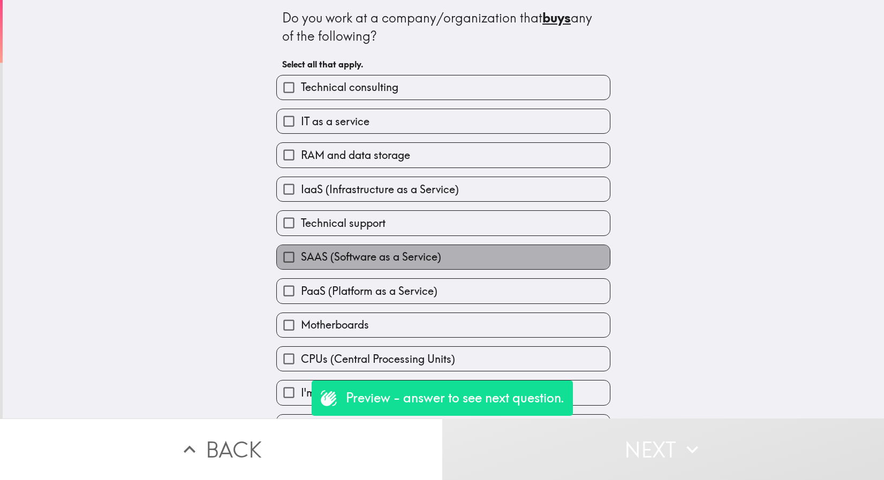
click at [427, 265] on span "SAAS (Software as a Service)" at bounding box center [371, 257] width 140 height 15
click at [301, 267] on input "SAAS (Software as a Service)" at bounding box center [289, 257] width 24 height 24
checkbox input "true"
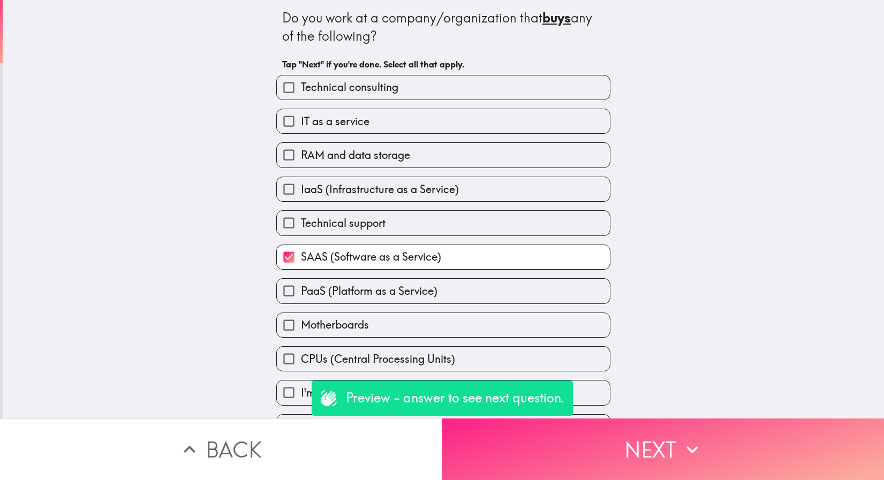
click at [543, 455] on button "Next" at bounding box center [663, 450] width 442 height 62
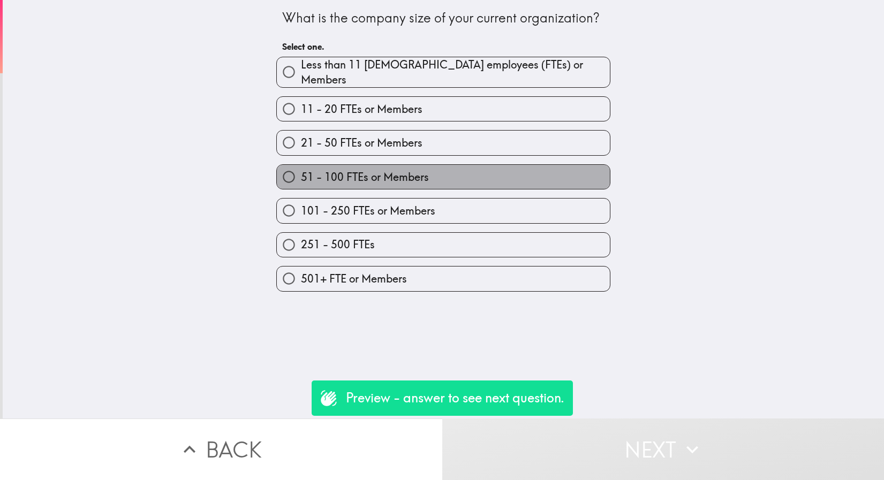
click at [431, 169] on label "51 - 100 FTEs or Members" at bounding box center [443, 177] width 333 height 24
click at [301, 169] on input "51 - 100 FTEs or Members" at bounding box center [289, 177] width 24 height 24
radio input "true"
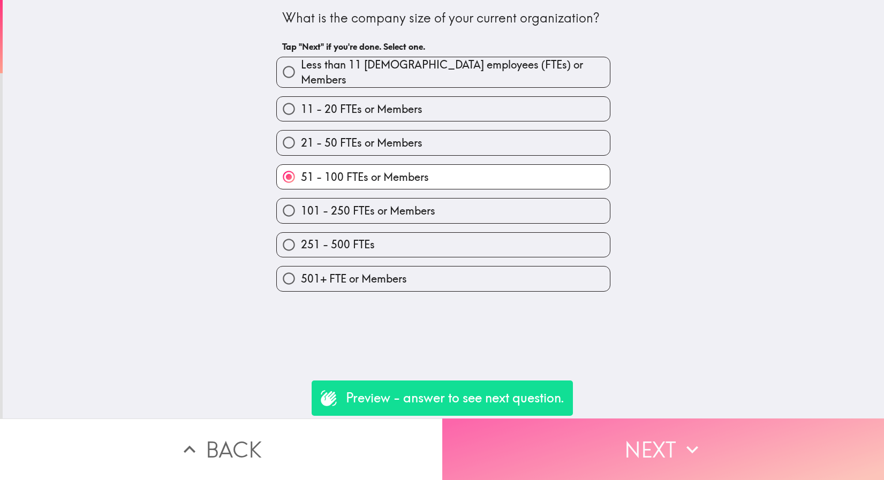
click at [530, 455] on button "Next" at bounding box center [663, 450] width 442 height 62
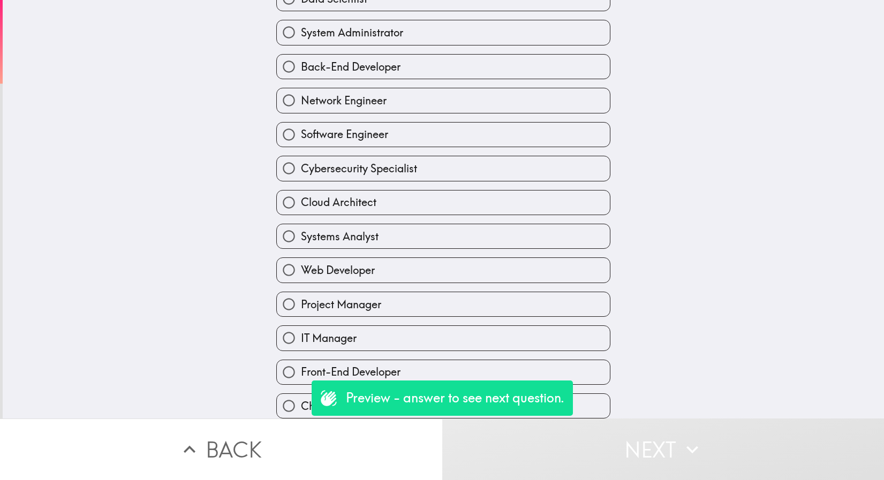
scroll to position [242, 0]
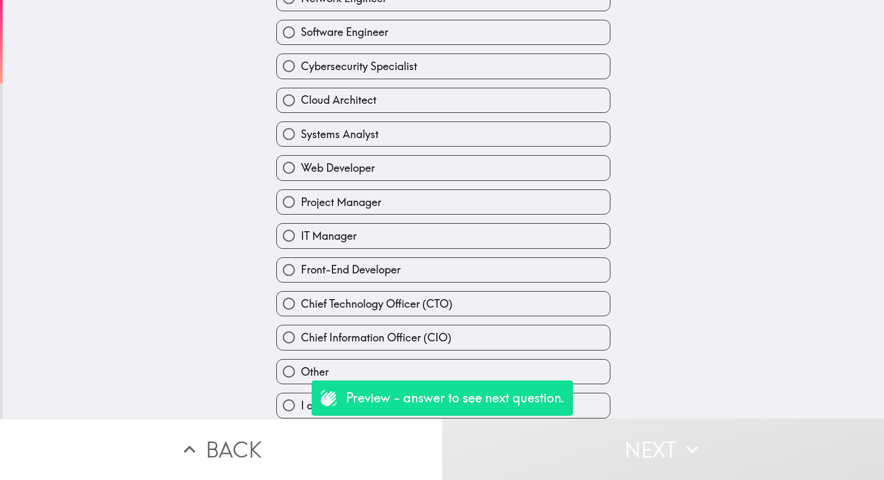
click at [372, 330] on span "Chief Information Officer (CIO)" at bounding box center [376, 337] width 151 height 15
click at [301, 328] on input "Chief Information Officer (CIO)" at bounding box center [289, 338] width 24 height 24
radio input "true"
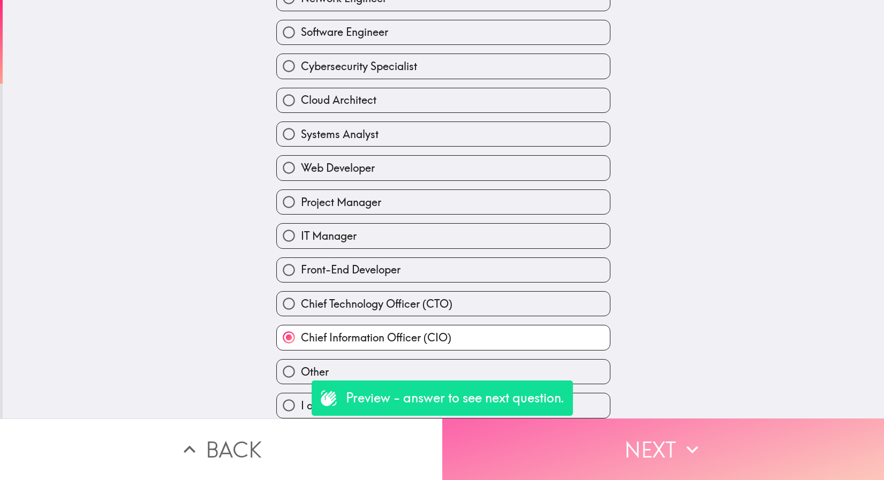
click at [505, 458] on button "Next" at bounding box center [663, 450] width 442 height 62
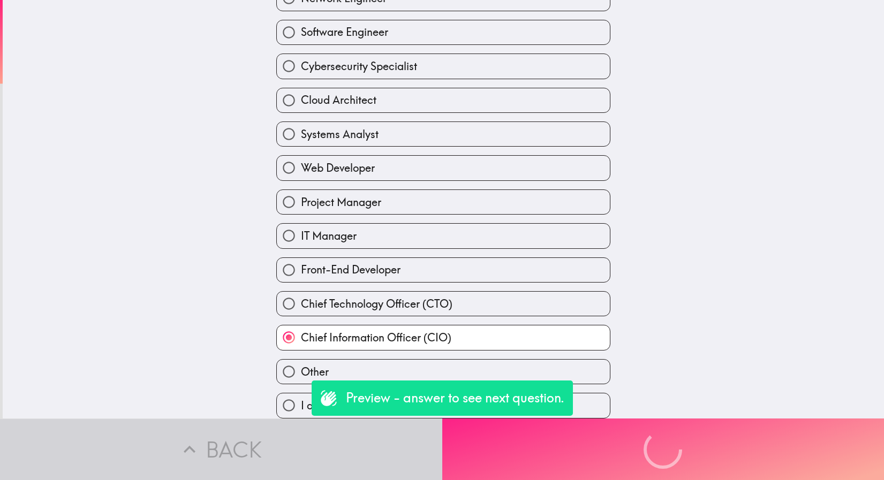
scroll to position [127, 0]
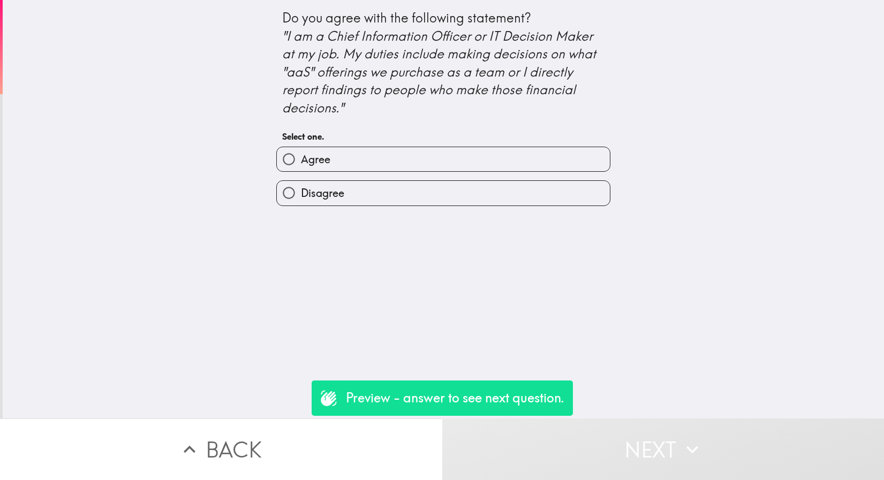
click at [494, 154] on label "Agree" at bounding box center [443, 159] width 333 height 24
click at [301, 154] on input "Agree" at bounding box center [289, 159] width 24 height 24
radio input "true"
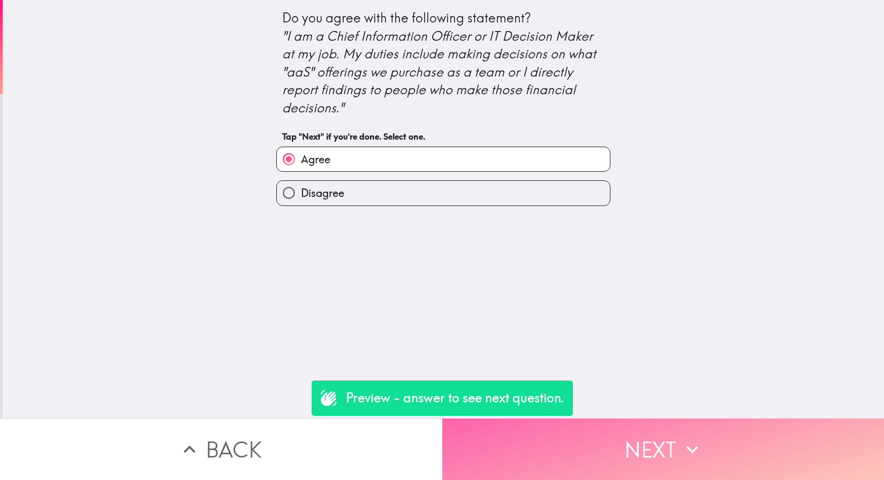
click at [550, 431] on button "Next" at bounding box center [663, 450] width 442 height 62
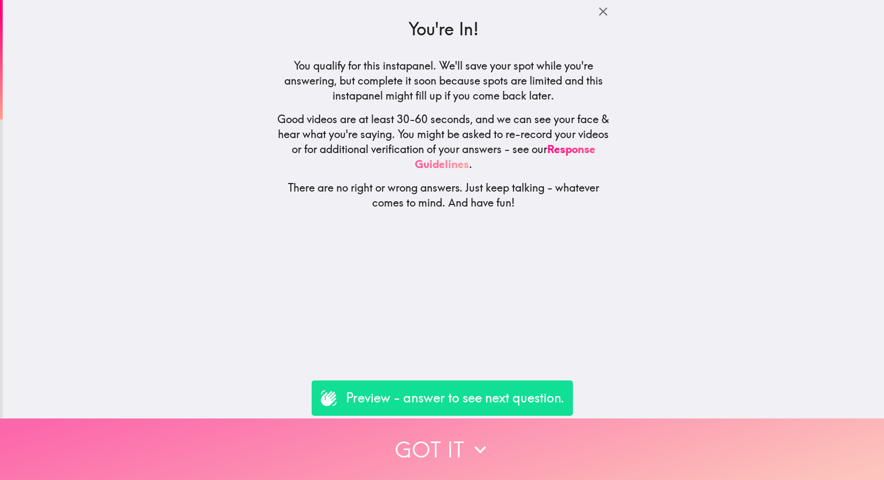
click at [539, 461] on button "Got it" at bounding box center [442, 450] width 884 height 62
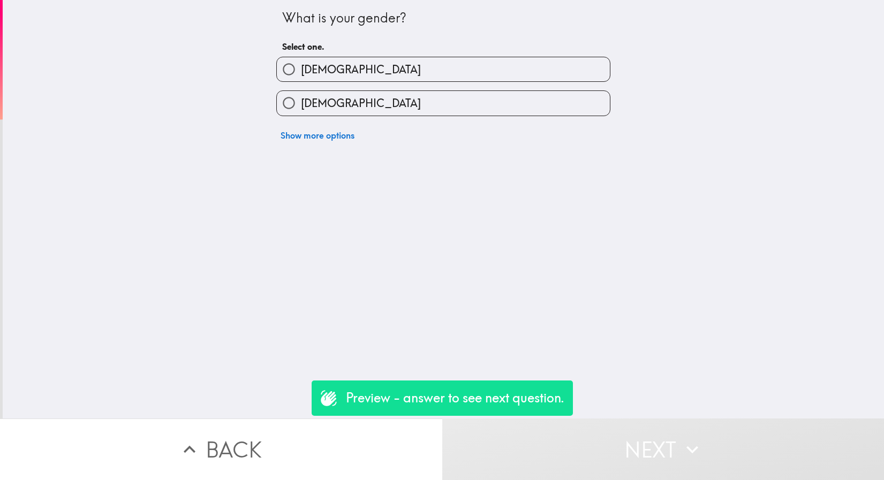
click at [552, 101] on label "[DEMOGRAPHIC_DATA]" at bounding box center [443, 103] width 333 height 24
click at [301, 101] on input "[DEMOGRAPHIC_DATA]" at bounding box center [289, 103] width 24 height 24
radio input "true"
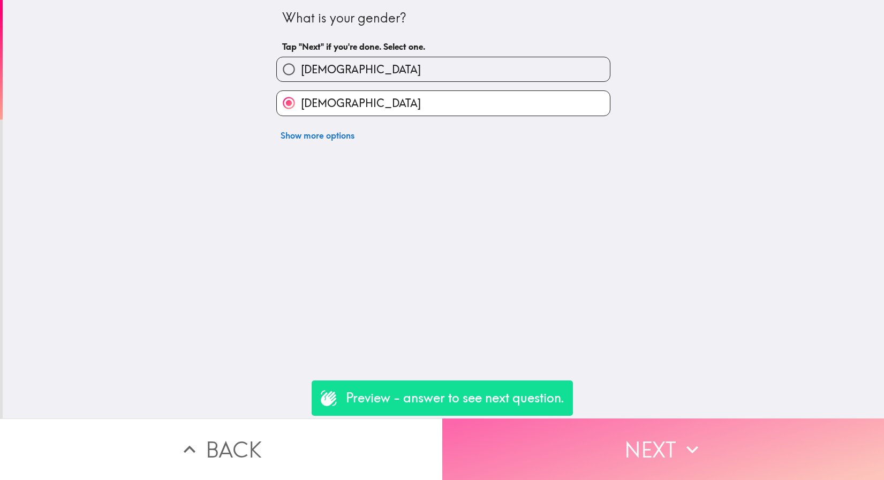
click at [539, 441] on button "Next" at bounding box center [663, 450] width 442 height 62
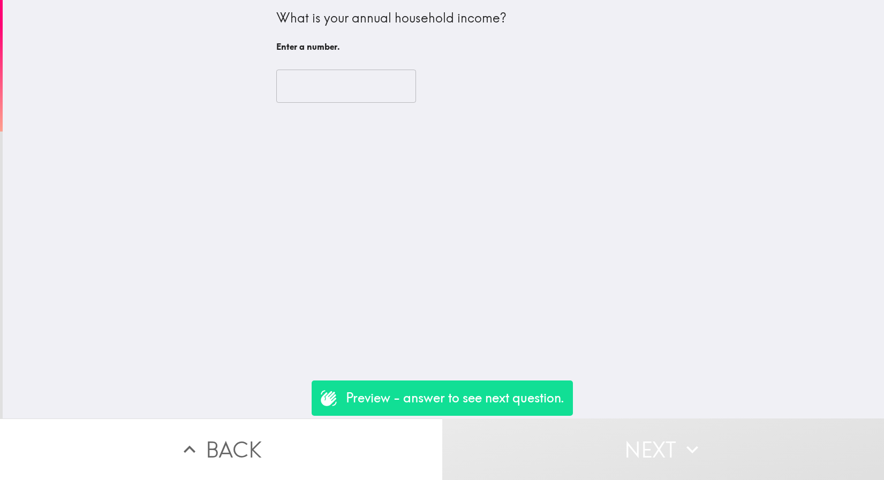
click at [344, 86] on input "number" at bounding box center [346, 86] width 140 height 33
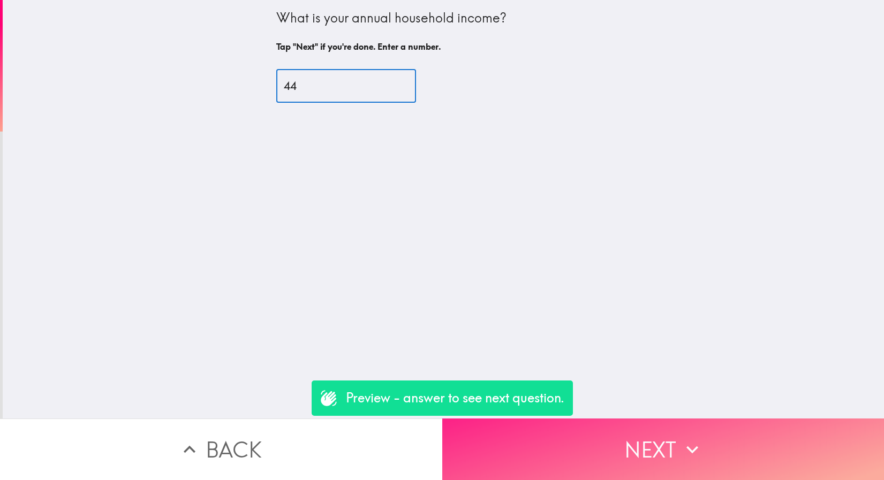
type input "44"
click at [568, 443] on button "Next" at bounding box center [663, 450] width 442 height 62
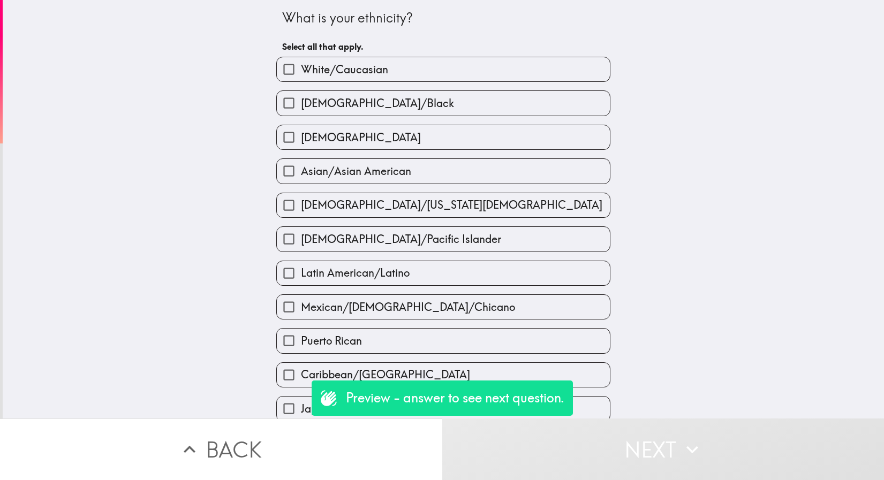
click at [460, 73] on label "White/Caucasian" at bounding box center [443, 69] width 333 height 24
click at [301, 73] on input "White/Caucasian" at bounding box center [289, 69] width 24 height 24
checkbox input "true"
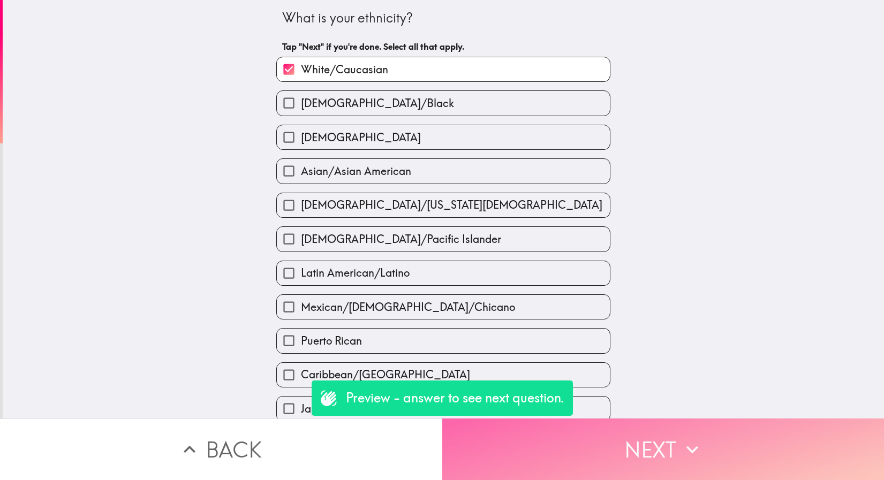
click at [552, 453] on button "Next" at bounding box center [663, 450] width 442 height 62
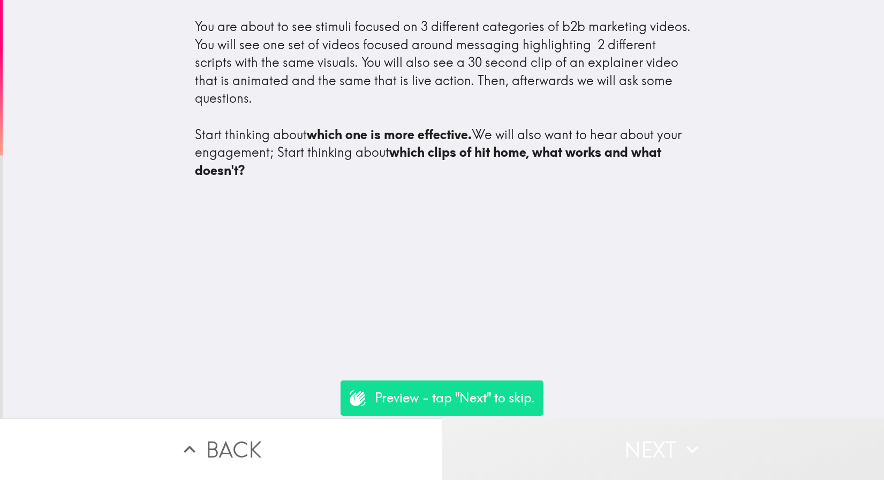
click at [552, 453] on button "Next" at bounding box center [663, 450] width 442 height 62
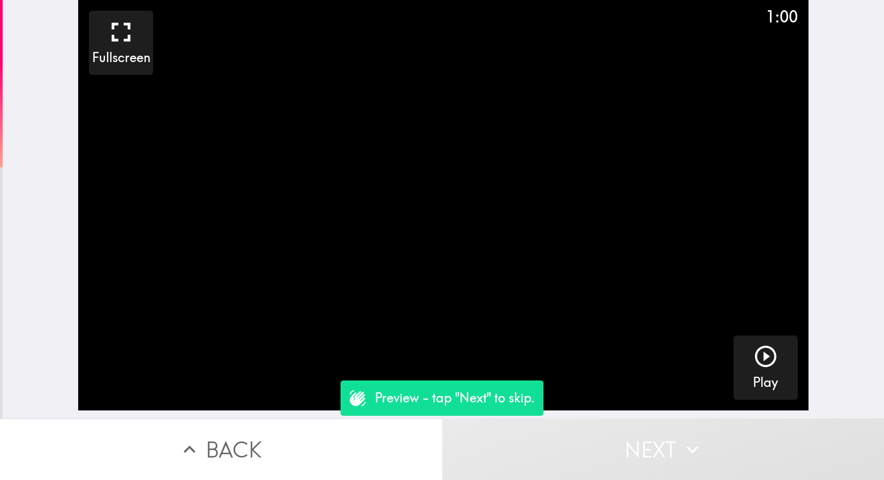
click at [303, 419] on button "Back" at bounding box center [221, 450] width 442 height 62
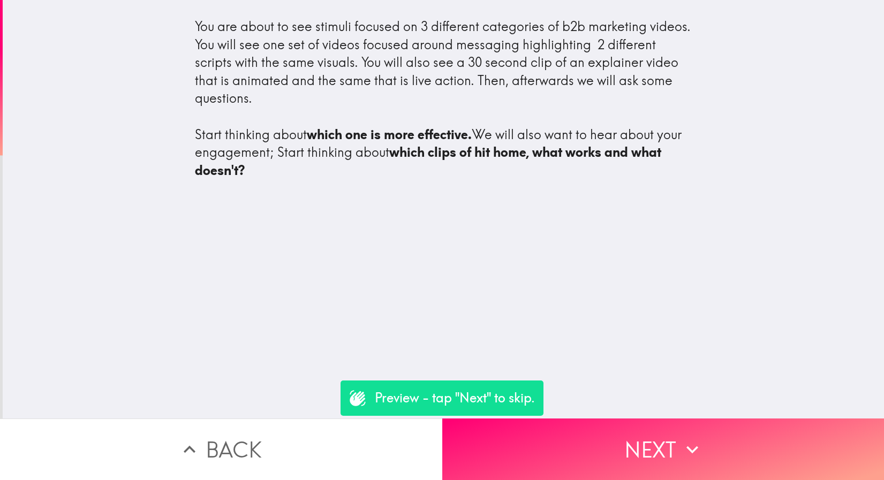
click at [237, 107] on div "You are about to see stimuli focused on 3 different categories of b2b marketing…" at bounding box center [443, 99] width 497 height 162
drag, startPoint x: 239, startPoint y: 100, endPoint x: 166, endPoint y: 33, distance: 98.6
click at [159, 46] on div "You are about to see stimuli focused on 3 different categories of b2b marketing…" at bounding box center [444, 103] width 882 height 189
drag, startPoint x: 196, startPoint y: 29, endPoint x: 238, endPoint y: 87, distance: 71.8
click at [238, 87] on div "You are about to see stimuli focused on 3 different categories of b2b marketing…" at bounding box center [443, 99] width 497 height 162
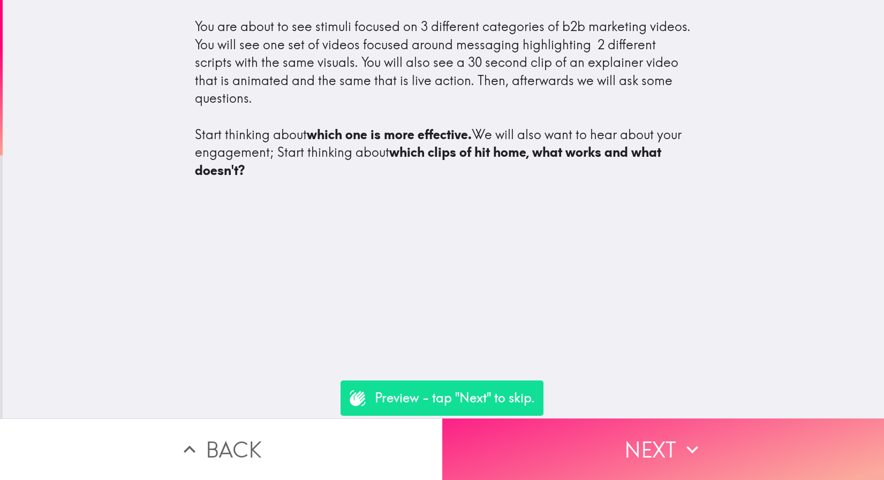
click at [605, 441] on button "Next" at bounding box center [663, 450] width 442 height 62
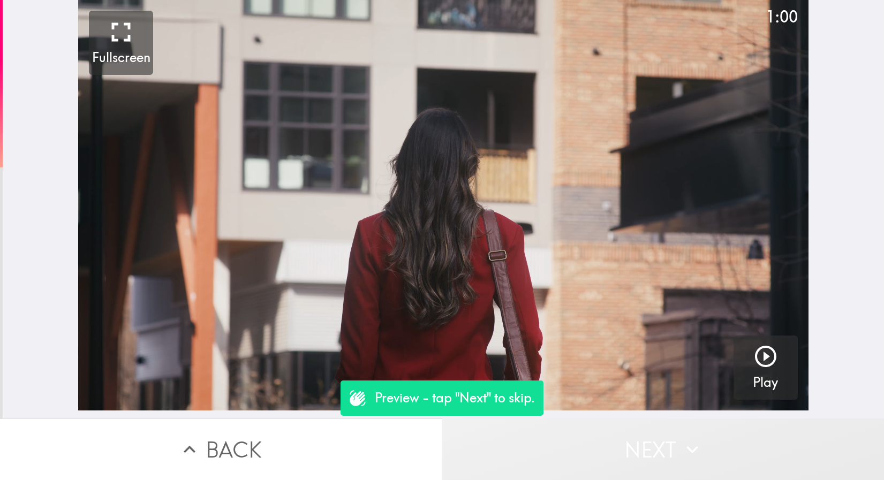
click at [605, 441] on button "Next" at bounding box center [663, 450] width 442 height 62
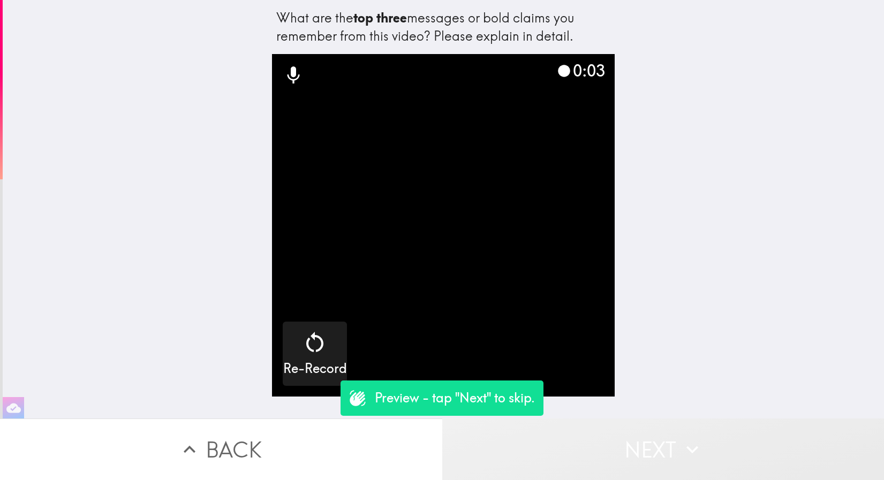
click at [564, 454] on button "Next" at bounding box center [663, 450] width 442 height 62
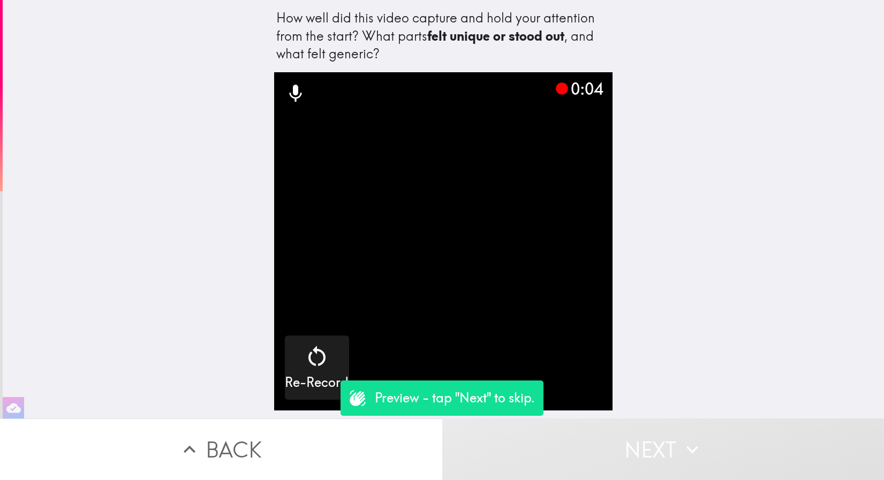
click at [349, 468] on button "Back" at bounding box center [221, 450] width 442 height 62
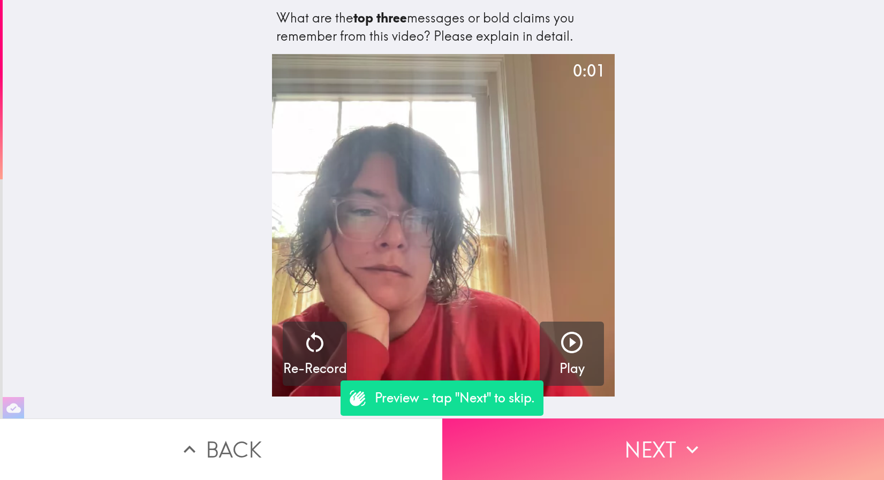
click at [669, 442] on button "Next" at bounding box center [663, 450] width 442 height 62
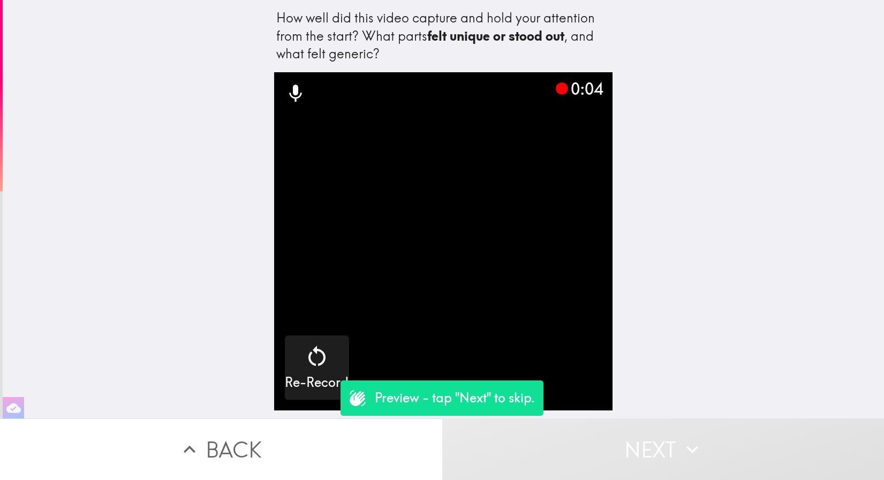
click at [668, 443] on button "Next" at bounding box center [663, 450] width 442 height 62
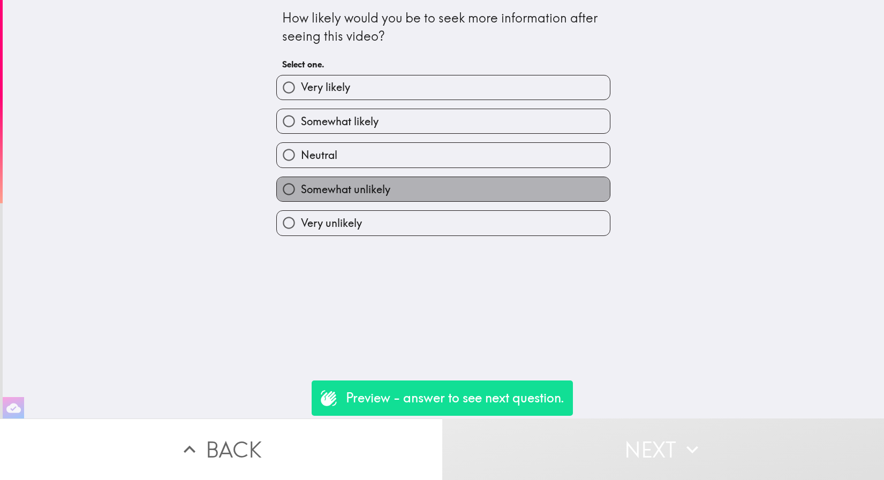
click at [403, 198] on label "Somewhat unlikely" at bounding box center [443, 189] width 333 height 24
click at [301, 198] on input "Somewhat unlikely" at bounding box center [289, 189] width 24 height 24
radio input "true"
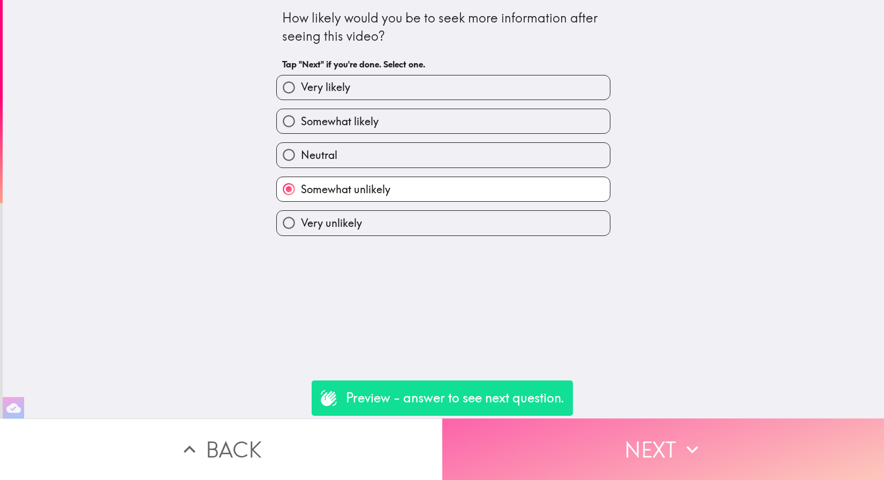
click at [575, 455] on button "Next" at bounding box center [663, 450] width 442 height 62
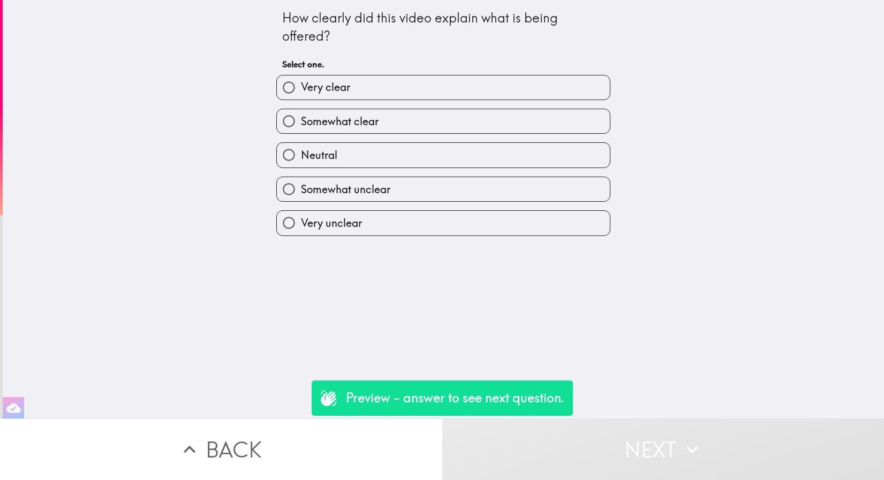
click at [377, 154] on label "Neutral" at bounding box center [443, 155] width 333 height 24
click at [301, 154] on input "Neutral" at bounding box center [289, 155] width 24 height 24
radio input "true"
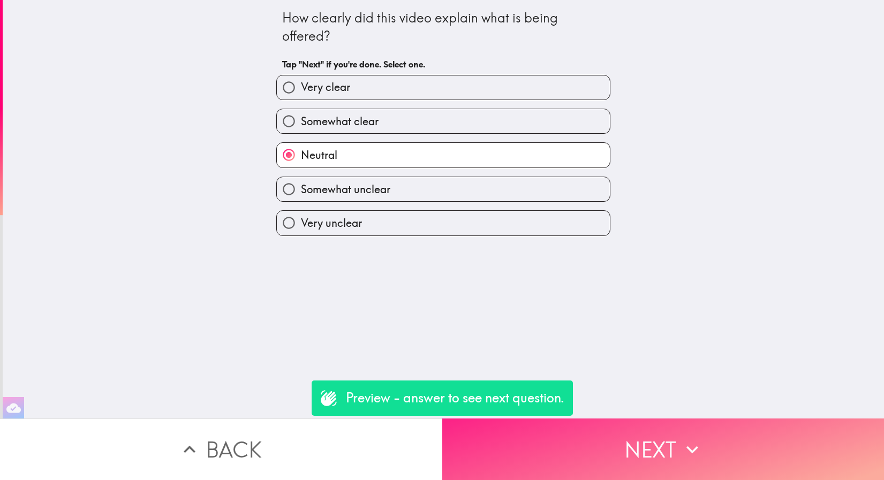
click at [687, 446] on icon "button" at bounding box center [693, 449] width 12 height 7
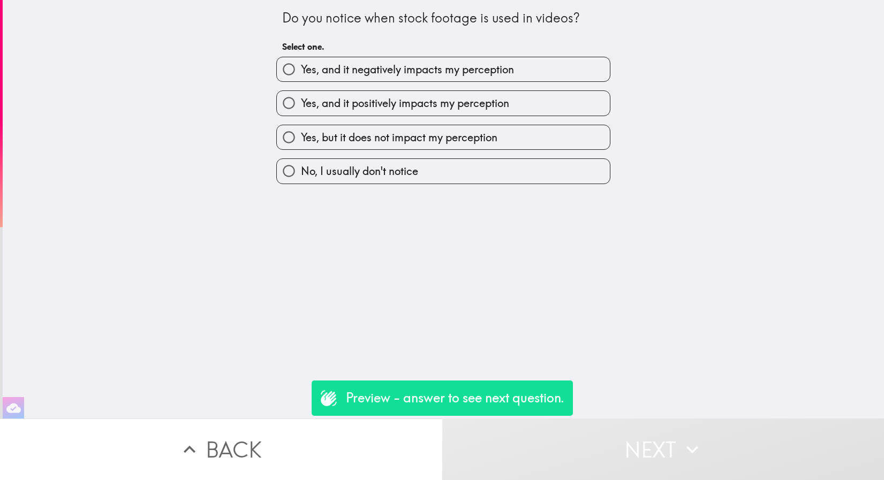
click at [475, 172] on label "No, I usually don't notice" at bounding box center [443, 171] width 333 height 24
click at [301, 172] on input "No, I usually don't notice" at bounding box center [289, 171] width 24 height 24
radio input "true"
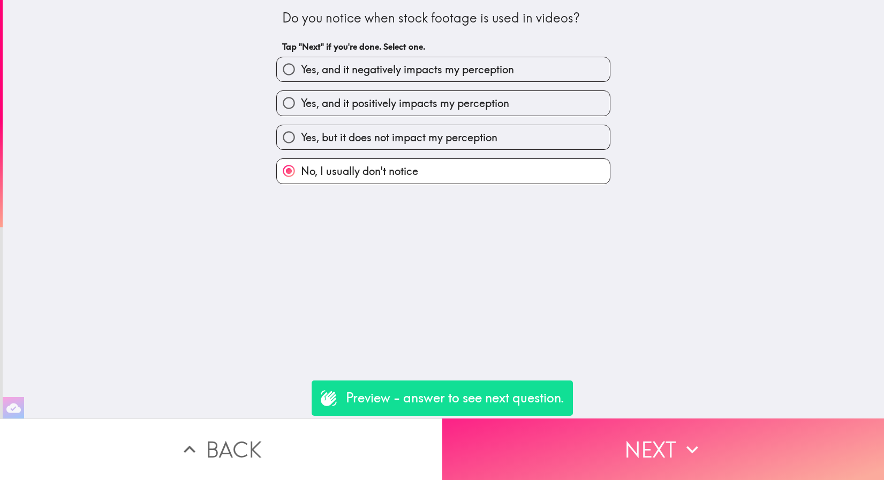
click at [656, 430] on button "Next" at bounding box center [663, 450] width 442 height 62
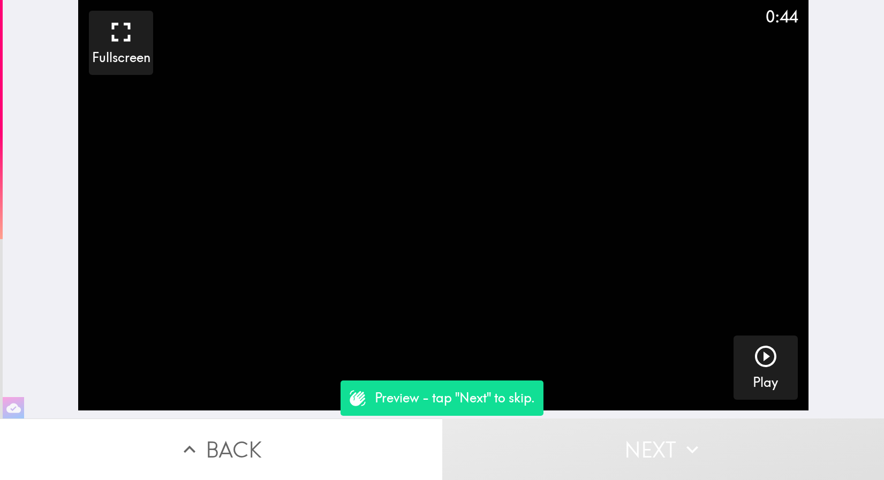
click at [657, 460] on button "Next" at bounding box center [663, 450] width 442 height 62
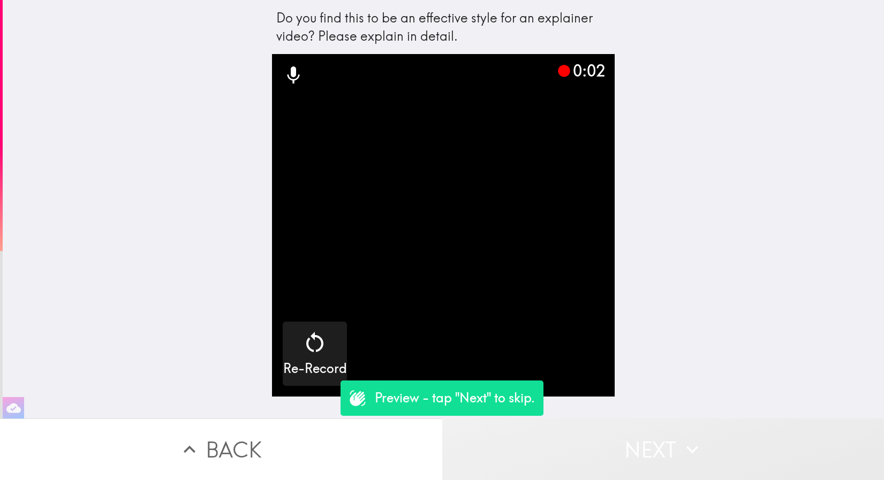
click at [657, 460] on button "Next" at bounding box center [663, 450] width 442 height 62
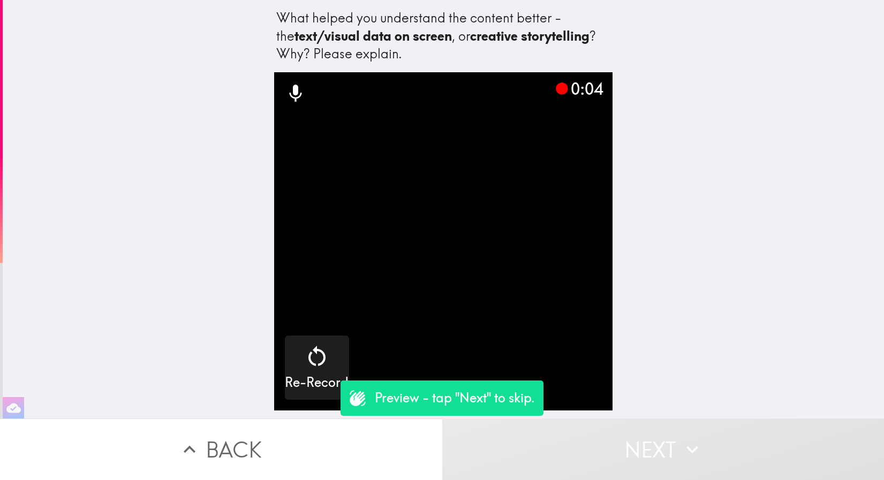
click at [657, 460] on button "Next" at bounding box center [663, 450] width 442 height 62
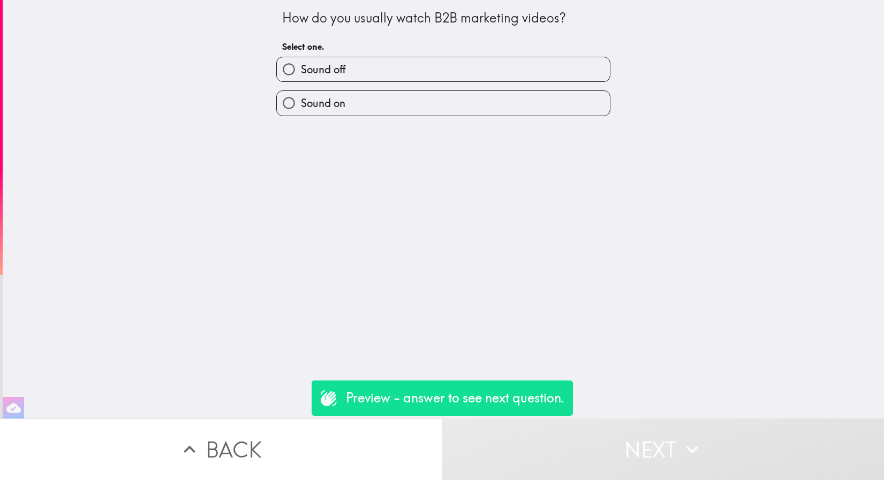
click at [476, 105] on label "Sound on" at bounding box center [443, 103] width 333 height 24
click at [301, 105] on input "Sound on" at bounding box center [289, 103] width 24 height 24
radio input "true"
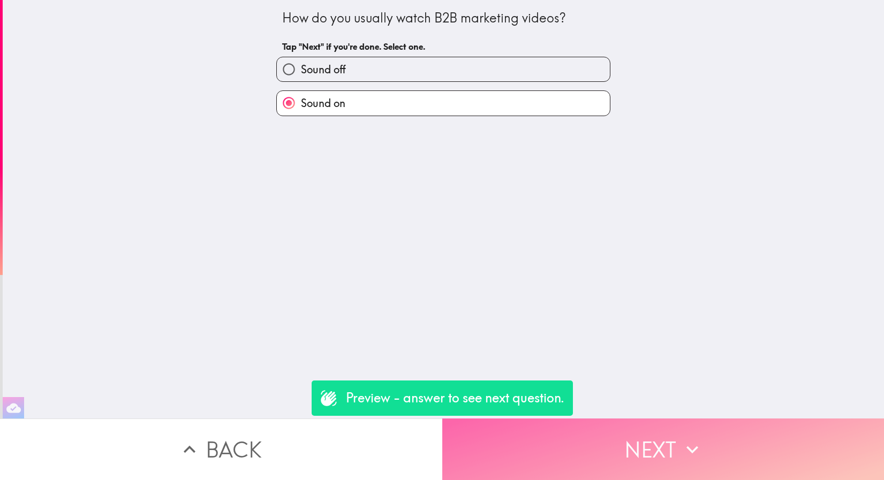
click at [605, 451] on button "Next" at bounding box center [663, 450] width 442 height 62
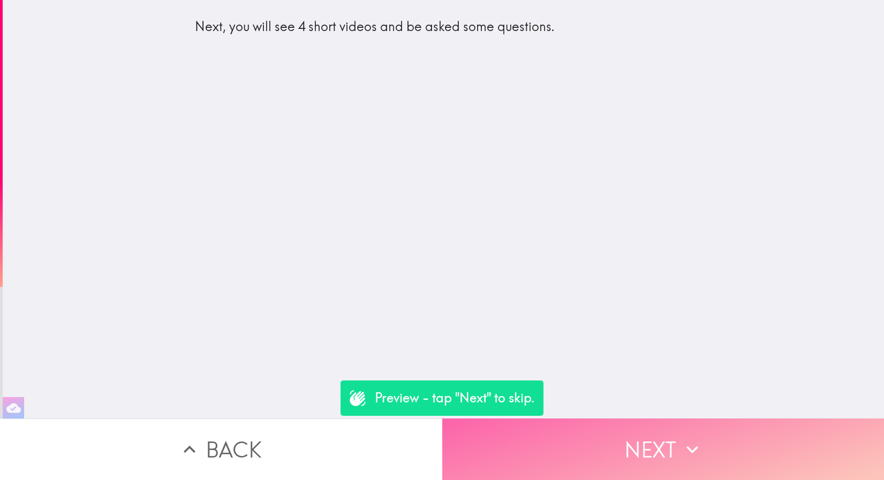
click at [605, 451] on button "Next" at bounding box center [663, 450] width 442 height 62
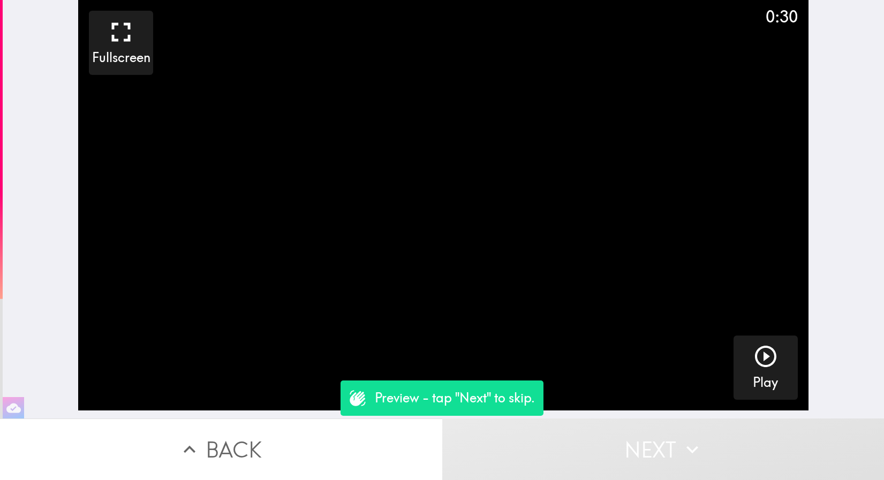
click at [605, 451] on button "Next" at bounding box center [663, 450] width 442 height 62
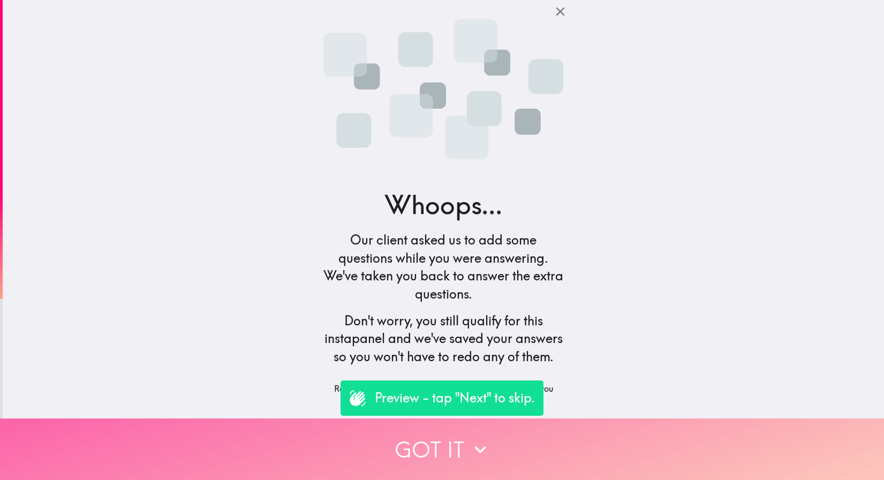
click at [589, 451] on button "Got it" at bounding box center [442, 450] width 884 height 62
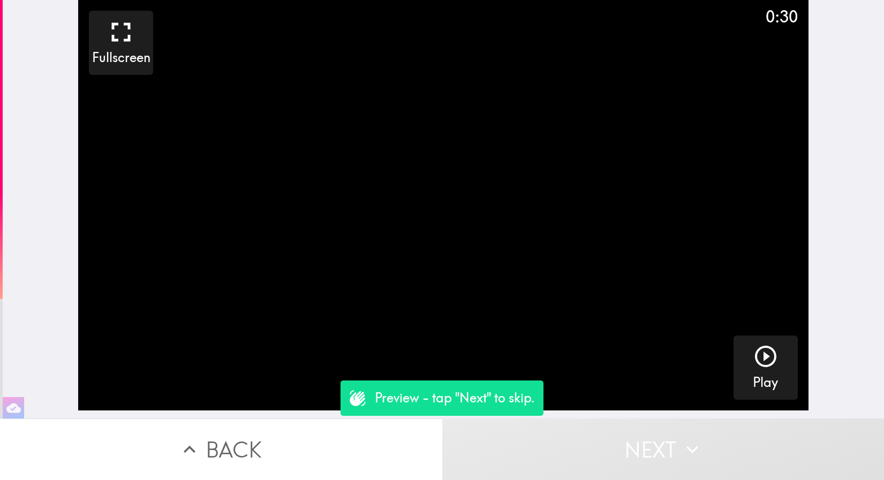
click at [681, 438] on icon "button" at bounding box center [693, 450] width 24 height 24
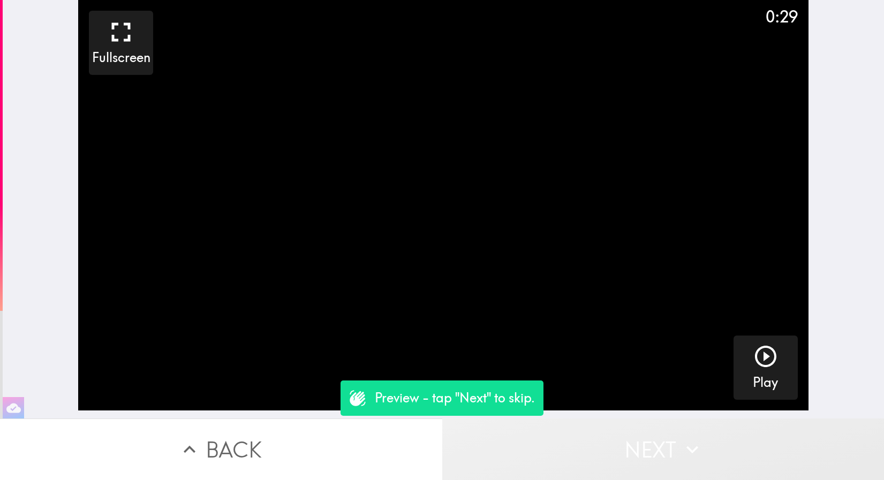
click at [681, 438] on icon "button" at bounding box center [693, 450] width 24 height 24
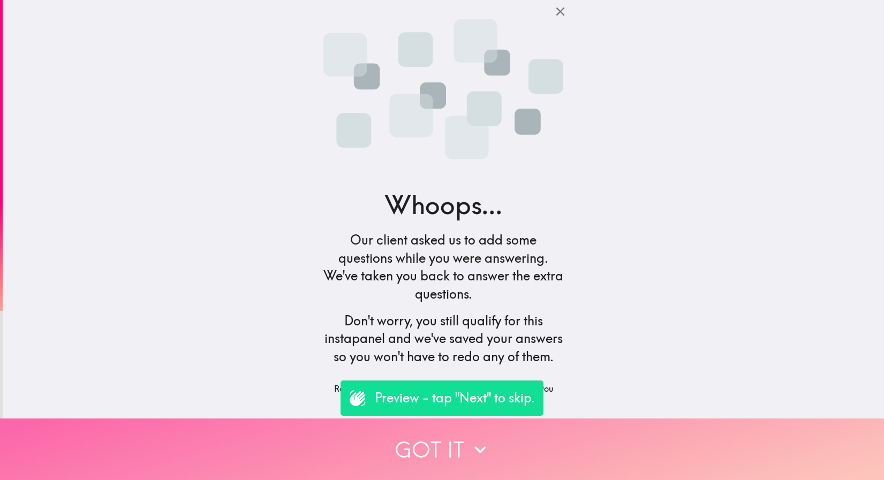
click at [533, 443] on button "Got it" at bounding box center [442, 450] width 884 height 62
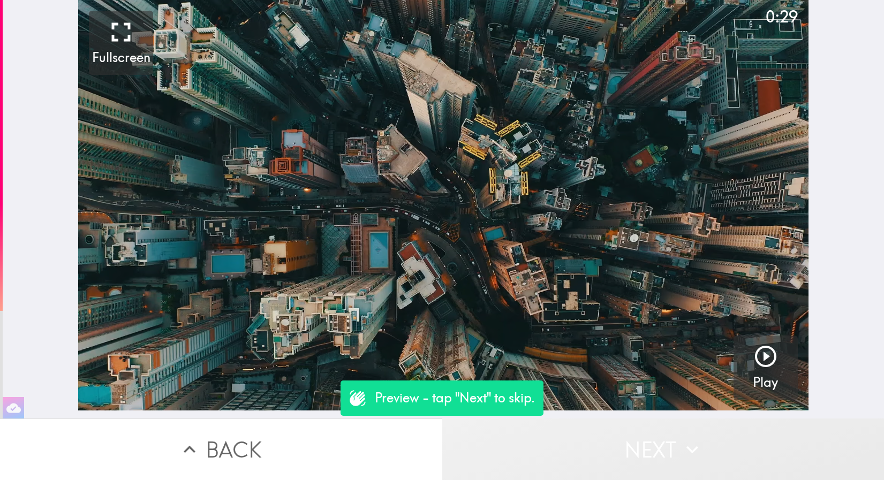
click at [658, 443] on button "Next" at bounding box center [663, 450] width 442 height 62
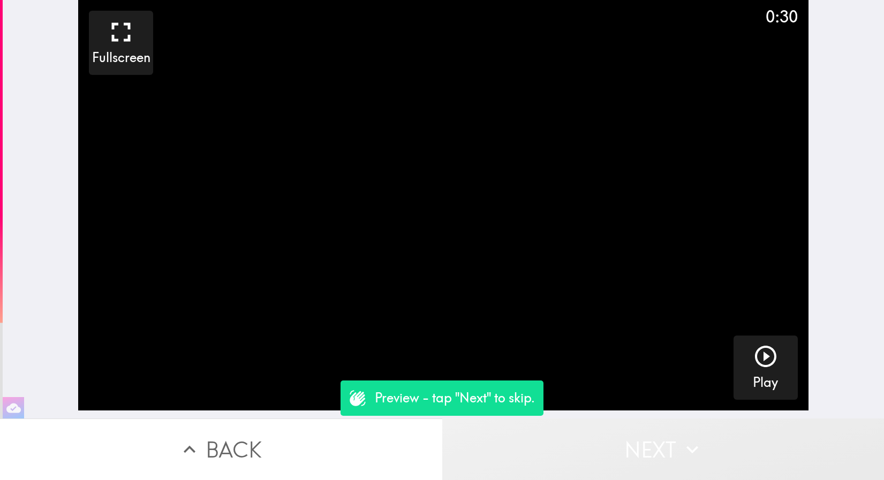
click at [658, 443] on button "Next" at bounding box center [663, 450] width 442 height 62
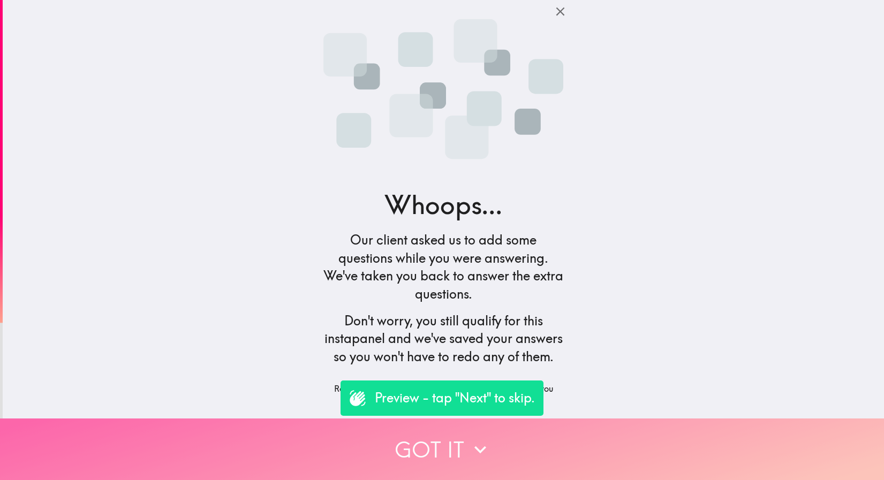
click at [383, 450] on button "Got it" at bounding box center [442, 450] width 884 height 62
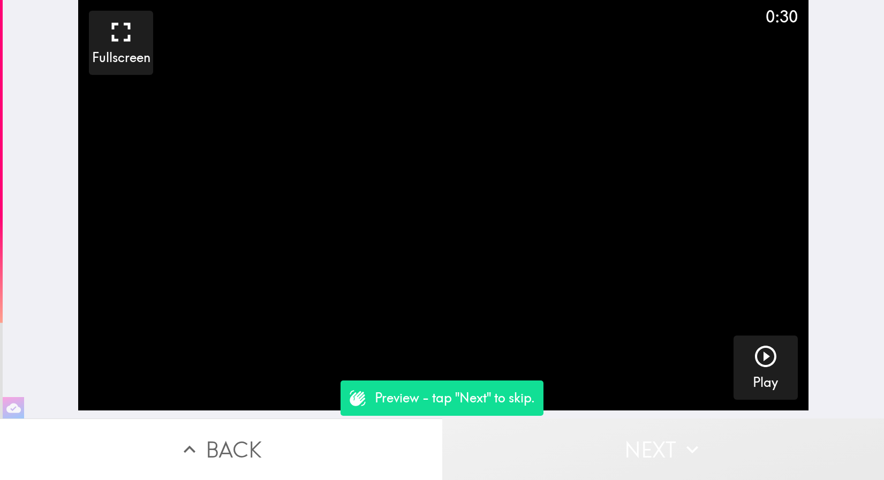
click at [670, 445] on button "Next" at bounding box center [663, 450] width 442 height 62
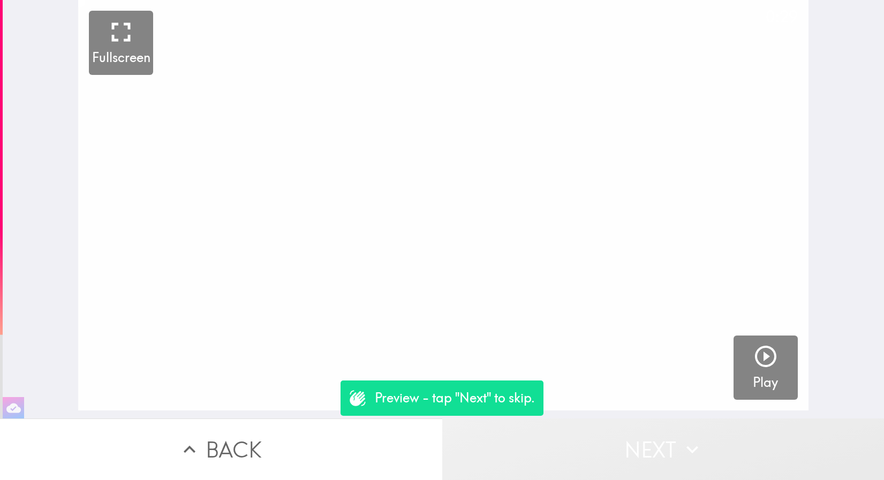
click at [670, 445] on button "Next" at bounding box center [663, 450] width 442 height 62
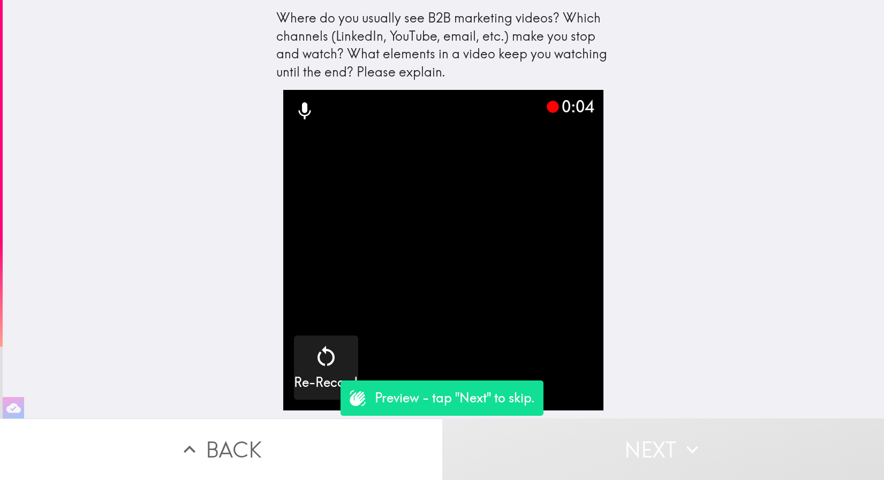
click at [663, 445] on button "Next" at bounding box center [663, 450] width 442 height 62
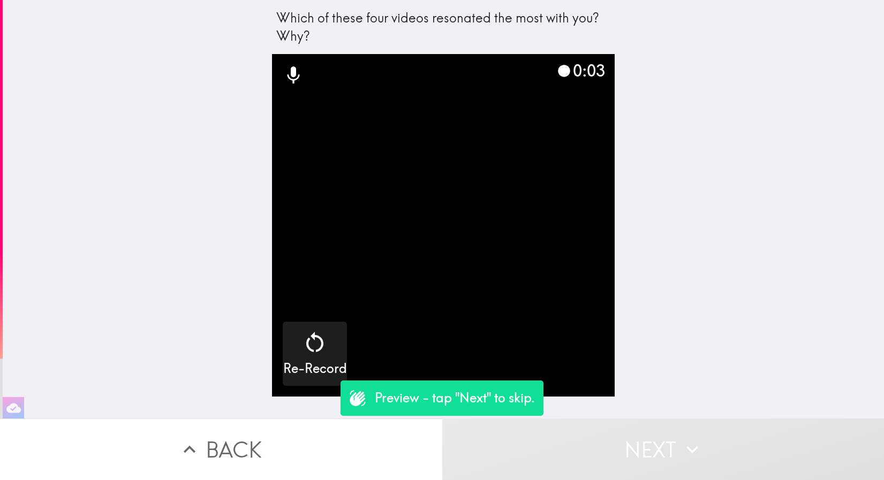
click at [663, 445] on button "Next" at bounding box center [663, 450] width 442 height 62
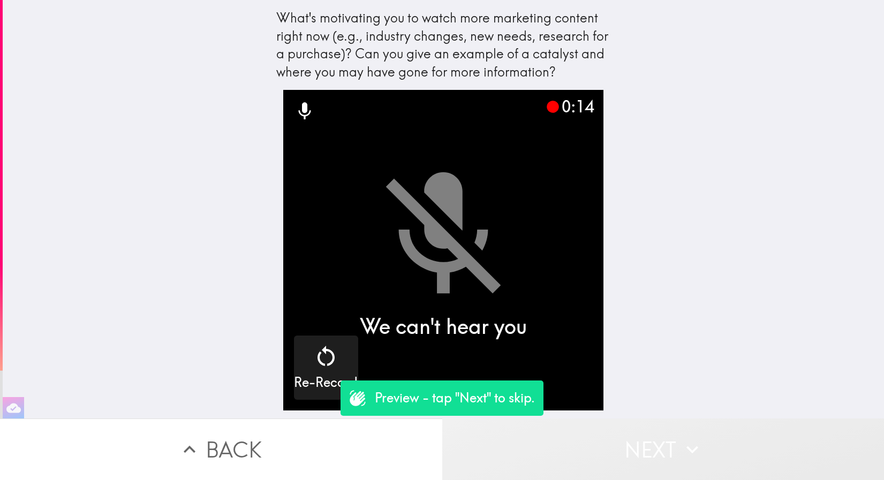
click at [663, 445] on button "Next" at bounding box center [663, 450] width 442 height 62
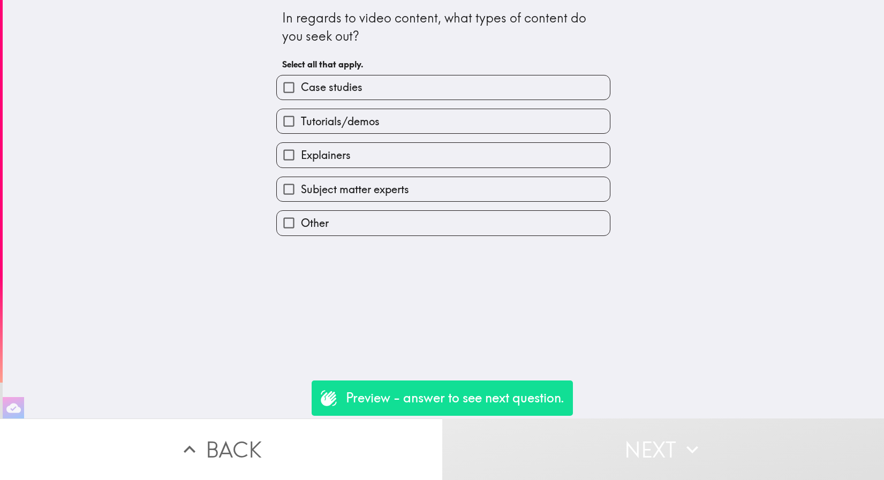
click at [375, 164] on label "Explainers" at bounding box center [443, 155] width 333 height 24
click at [301, 164] on input "Explainers" at bounding box center [289, 155] width 24 height 24
checkbox input "true"
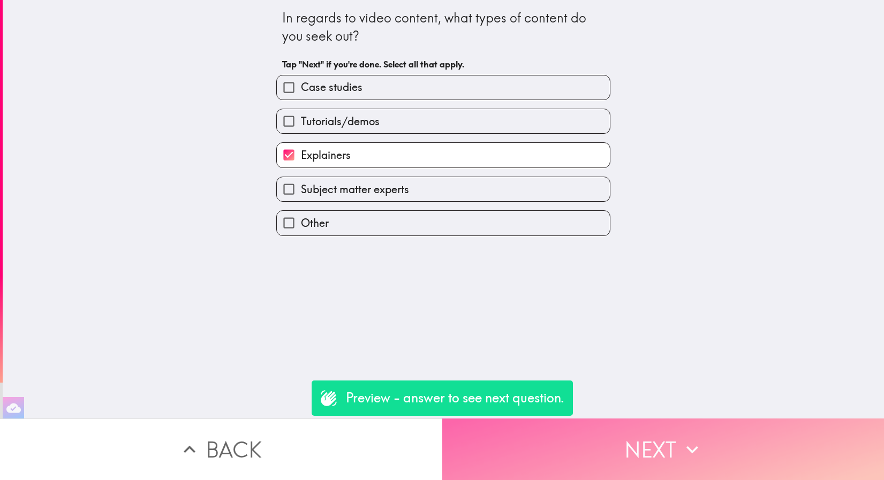
click at [551, 462] on button "Next" at bounding box center [663, 450] width 442 height 62
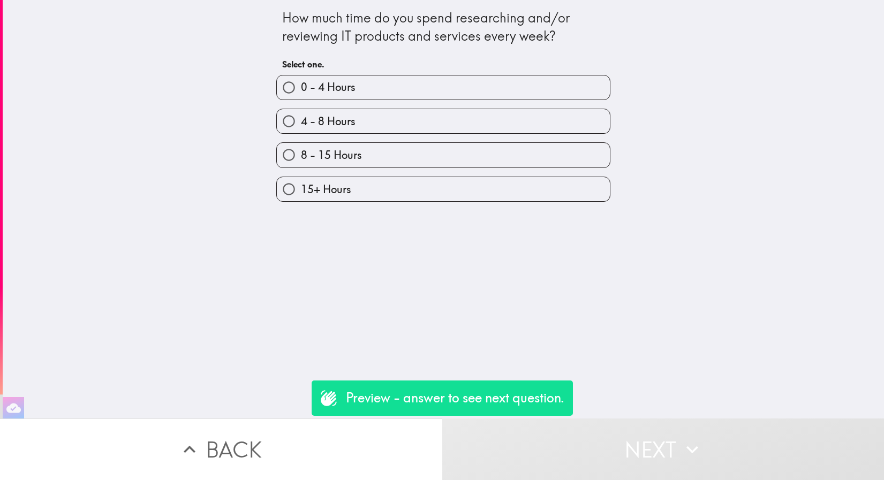
click at [424, 141] on div "8 - 15 Hours" at bounding box center [439, 151] width 343 height 34
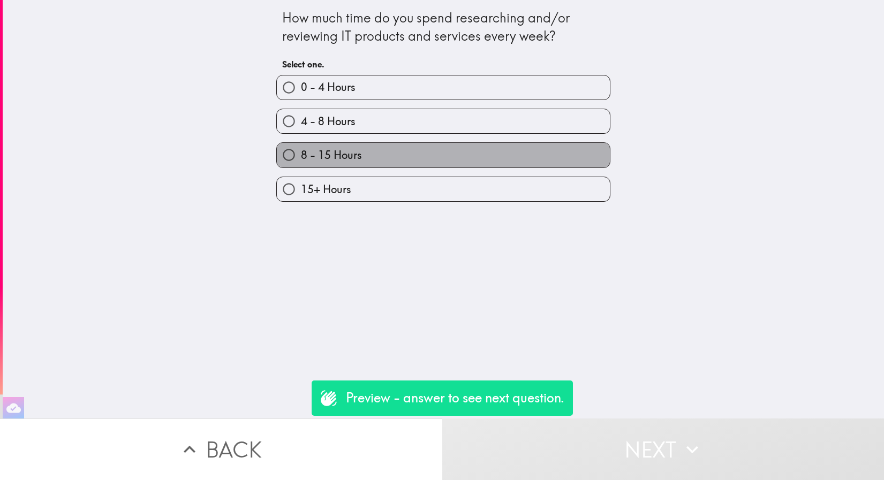
click at [423, 155] on label "8 - 15 Hours" at bounding box center [443, 155] width 333 height 24
click at [301, 155] on input "8 - 15 Hours" at bounding box center [289, 155] width 24 height 24
radio input "true"
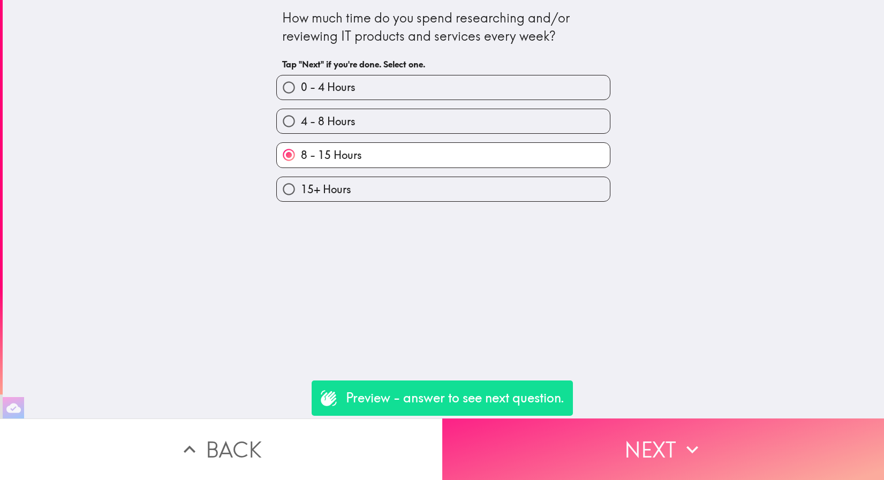
click at [553, 430] on button "Next" at bounding box center [663, 450] width 442 height 62
